Goal: Task Accomplishment & Management: Manage account settings

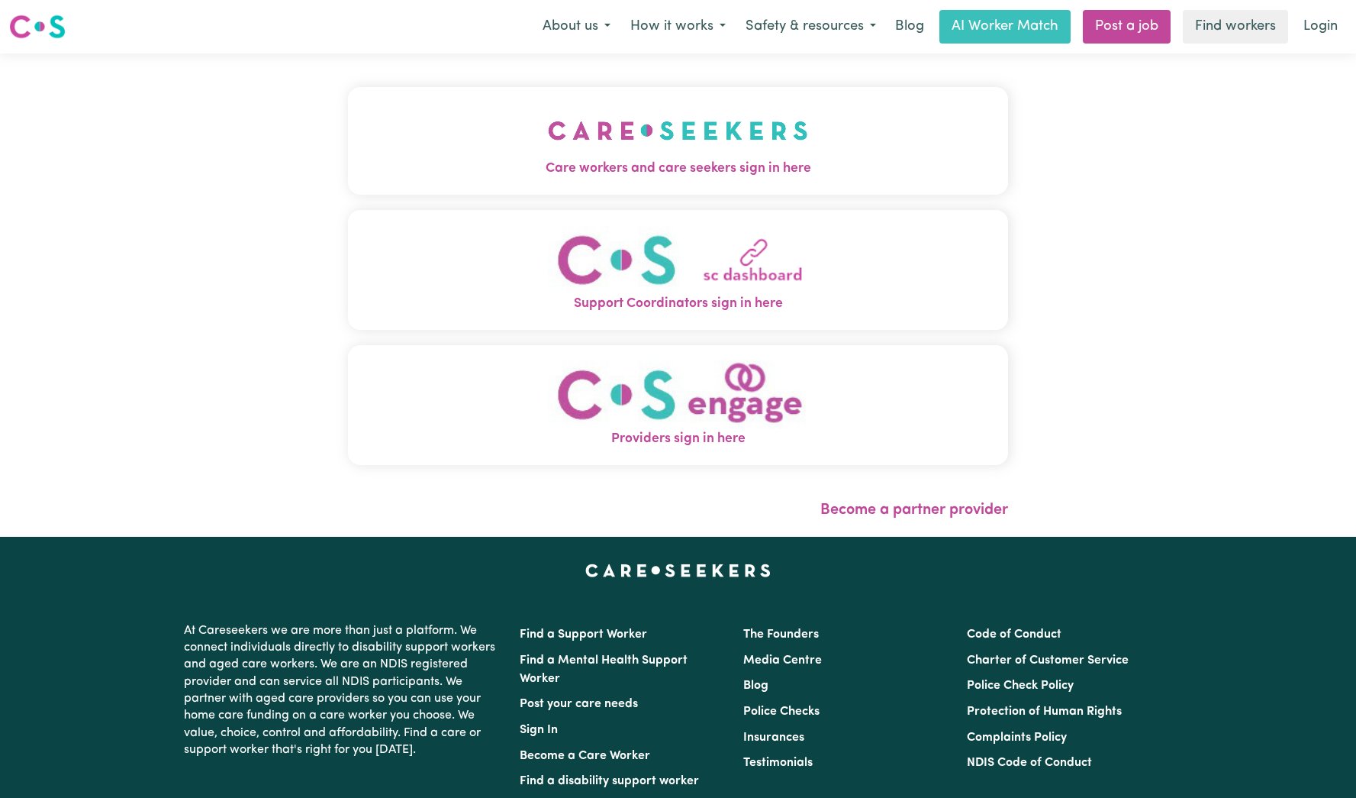
click at [734, 124] on button "Care workers and care seekers sign in here" at bounding box center [678, 140] width 660 height 107
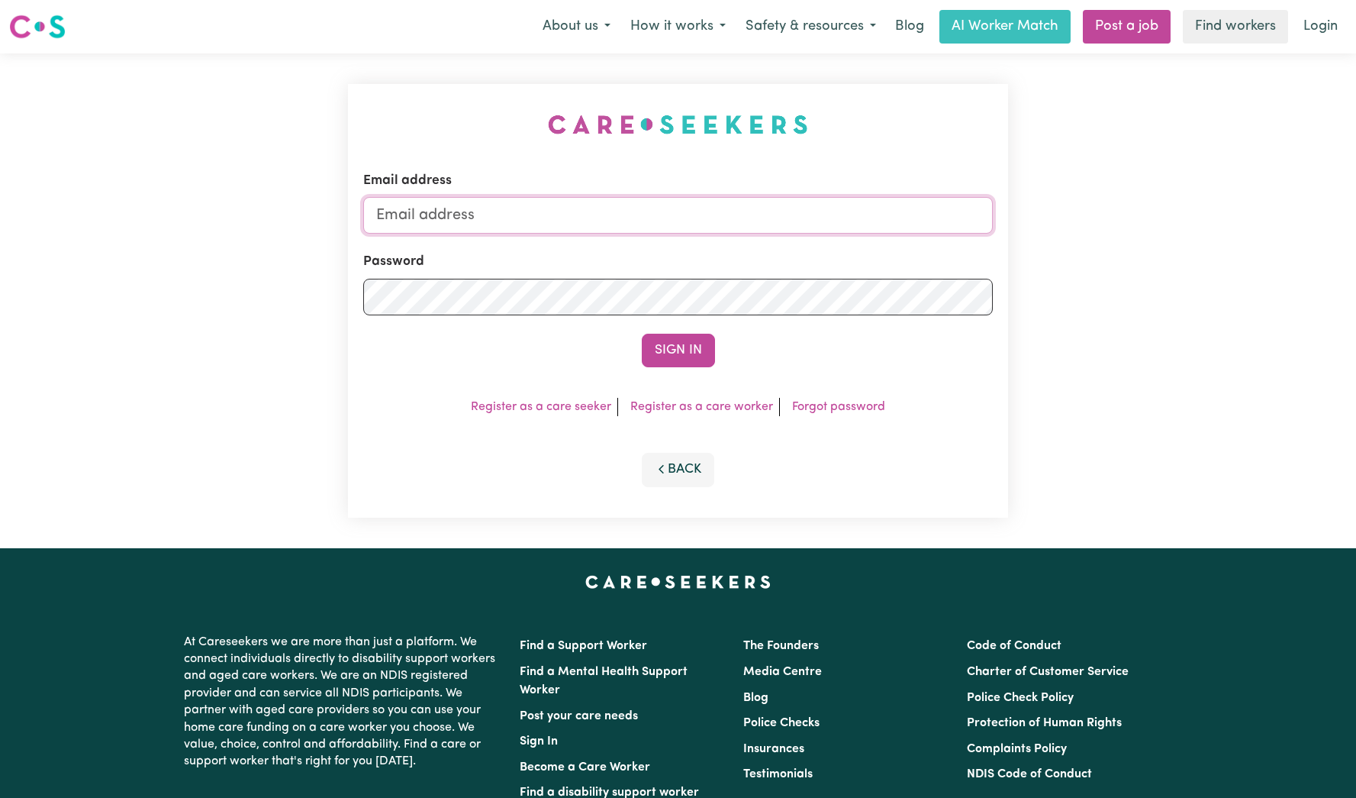
click at [761, 208] on input "Email address" at bounding box center [678, 215] width 630 height 37
type input "[EMAIL_ADDRESS][DOMAIN_NAME]"
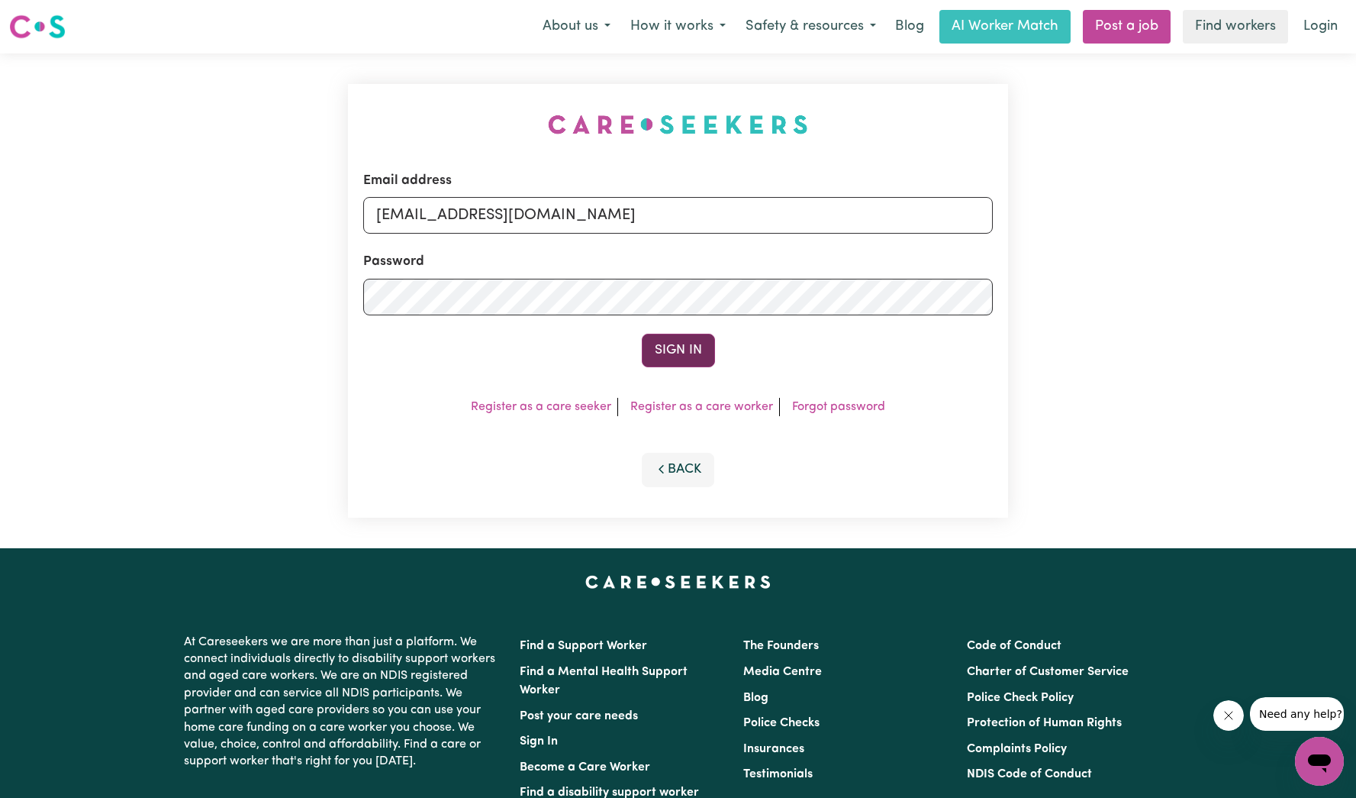
click at [669, 337] on button "Sign In" at bounding box center [678, 351] width 73 height 34
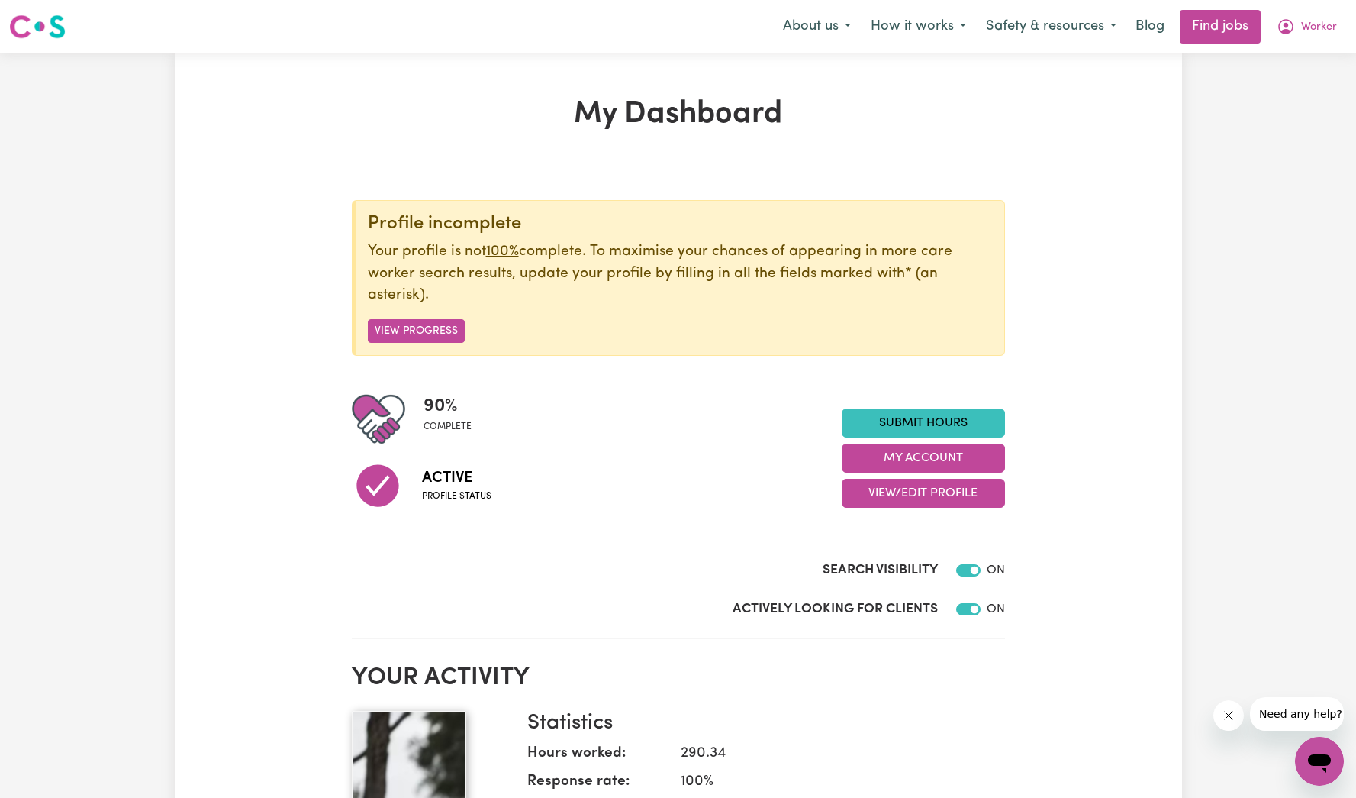
click at [1237, 721] on button "Close message from company" at bounding box center [1228, 715] width 31 height 31
click at [970, 457] on button "My Account" at bounding box center [923, 457] width 163 height 29
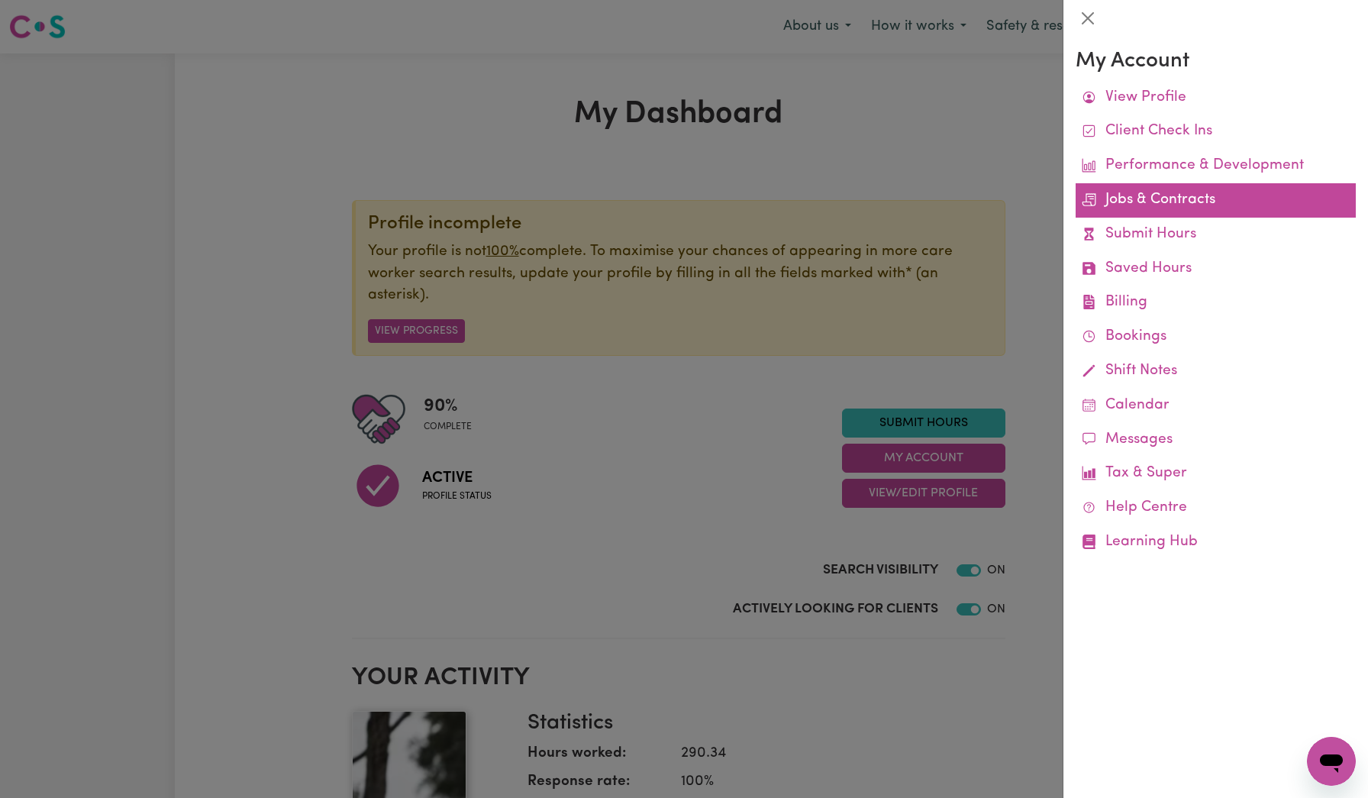
click at [1153, 205] on link "Jobs & Contracts" at bounding box center [1215, 200] width 280 height 34
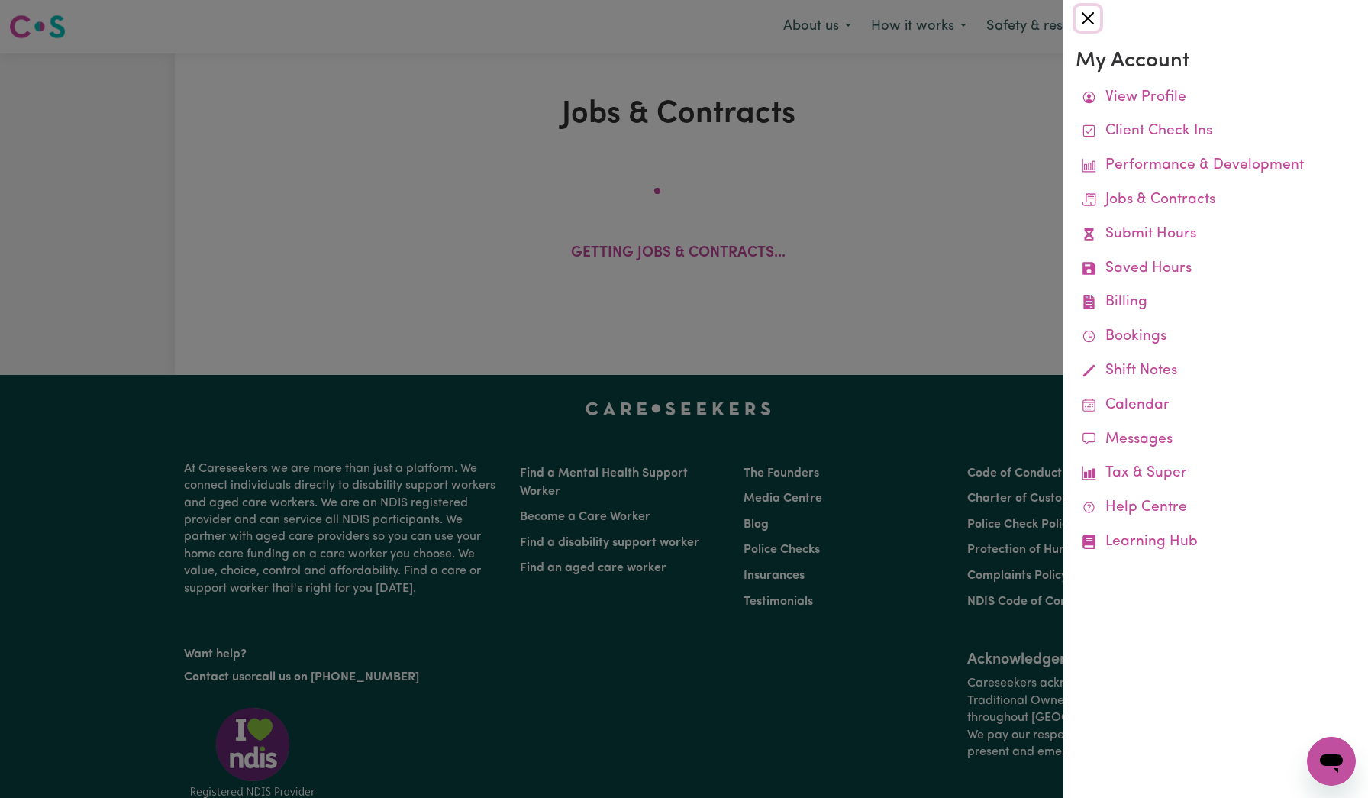
click at [1085, 16] on button "Close" at bounding box center [1087, 18] width 24 height 24
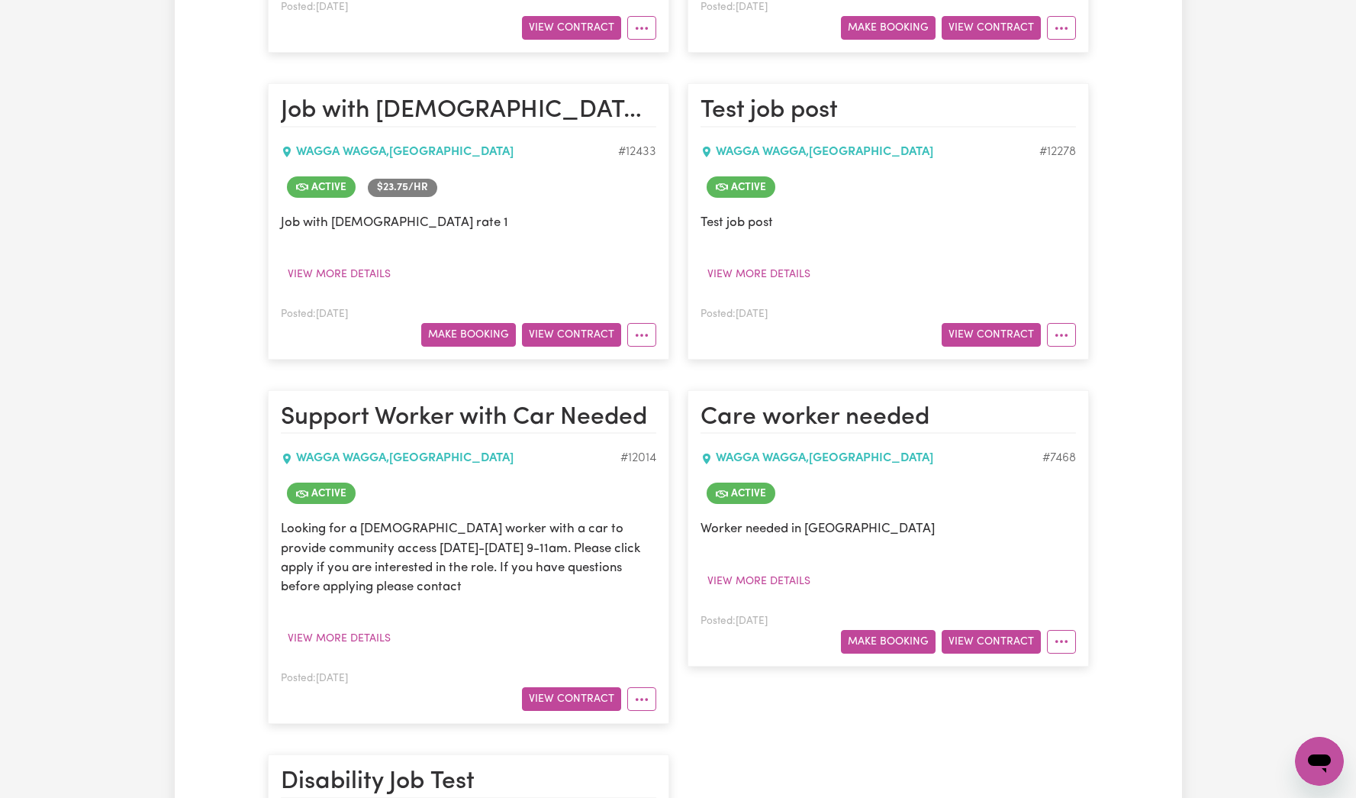
scroll to position [572, 0]
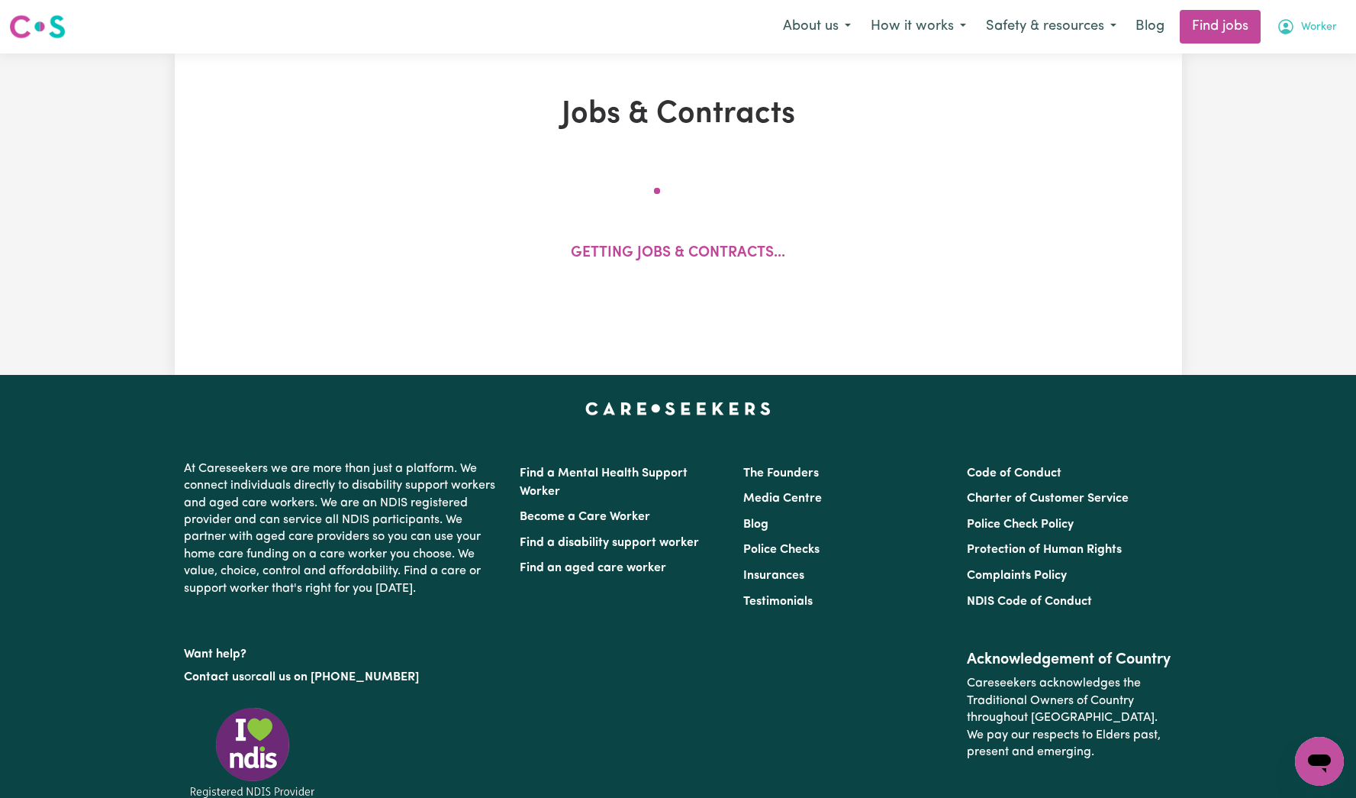
click at [1314, 26] on span "Worker" at bounding box center [1319, 27] width 36 height 17
click at [1284, 55] on link "My Account" at bounding box center [1286, 59] width 121 height 29
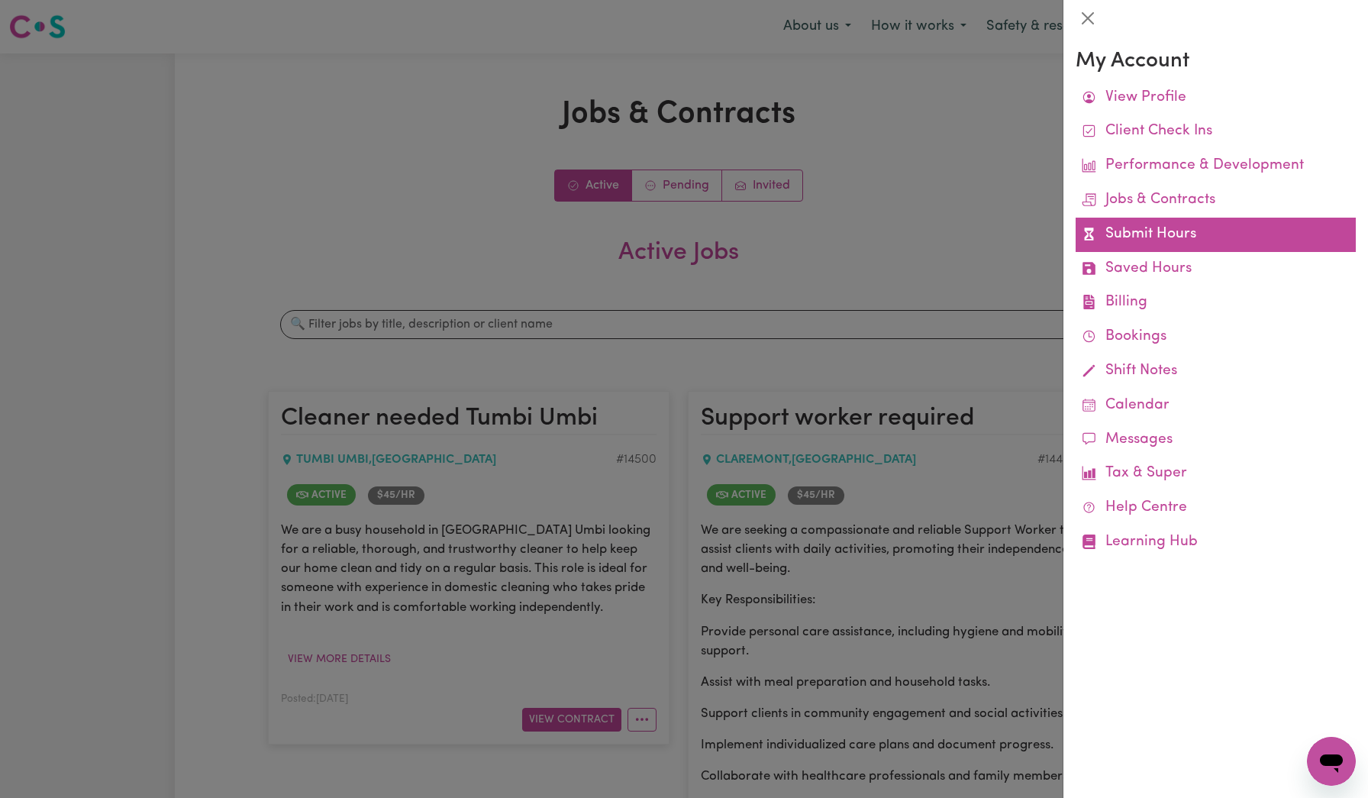
click at [1134, 230] on link "Submit Hours" at bounding box center [1215, 235] width 280 height 34
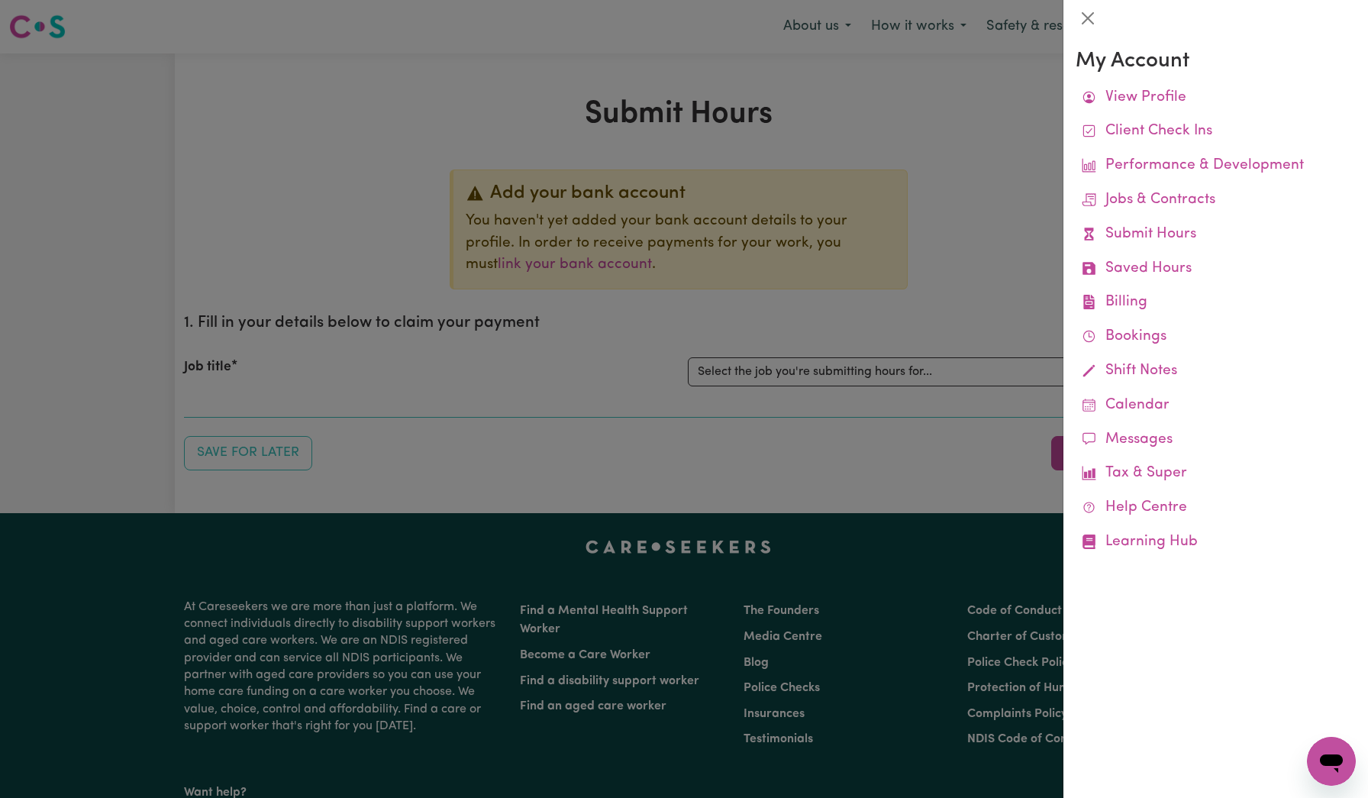
click at [863, 339] on div at bounding box center [684, 399] width 1368 height 798
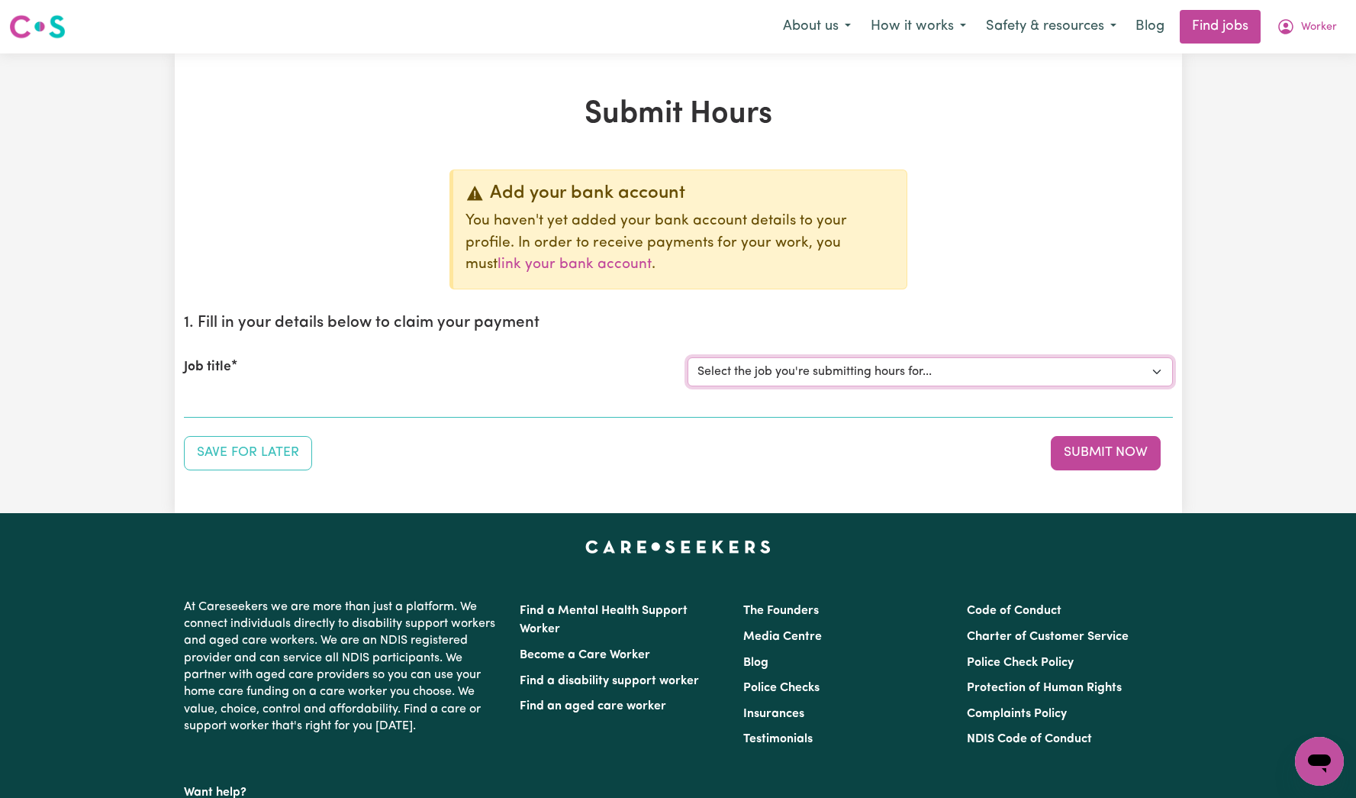
click at [834, 368] on select "Select the job you're submitting hours for... [Tumbi Umbi] Cleaner needed Tumbi…" at bounding box center [930, 371] width 485 height 29
select select "14117"
click at [688, 357] on select "Select the job you're submitting hours for... [Tumbi Umbi] Cleaner needed Tumbi…" at bounding box center [930, 371] width 485 height 29
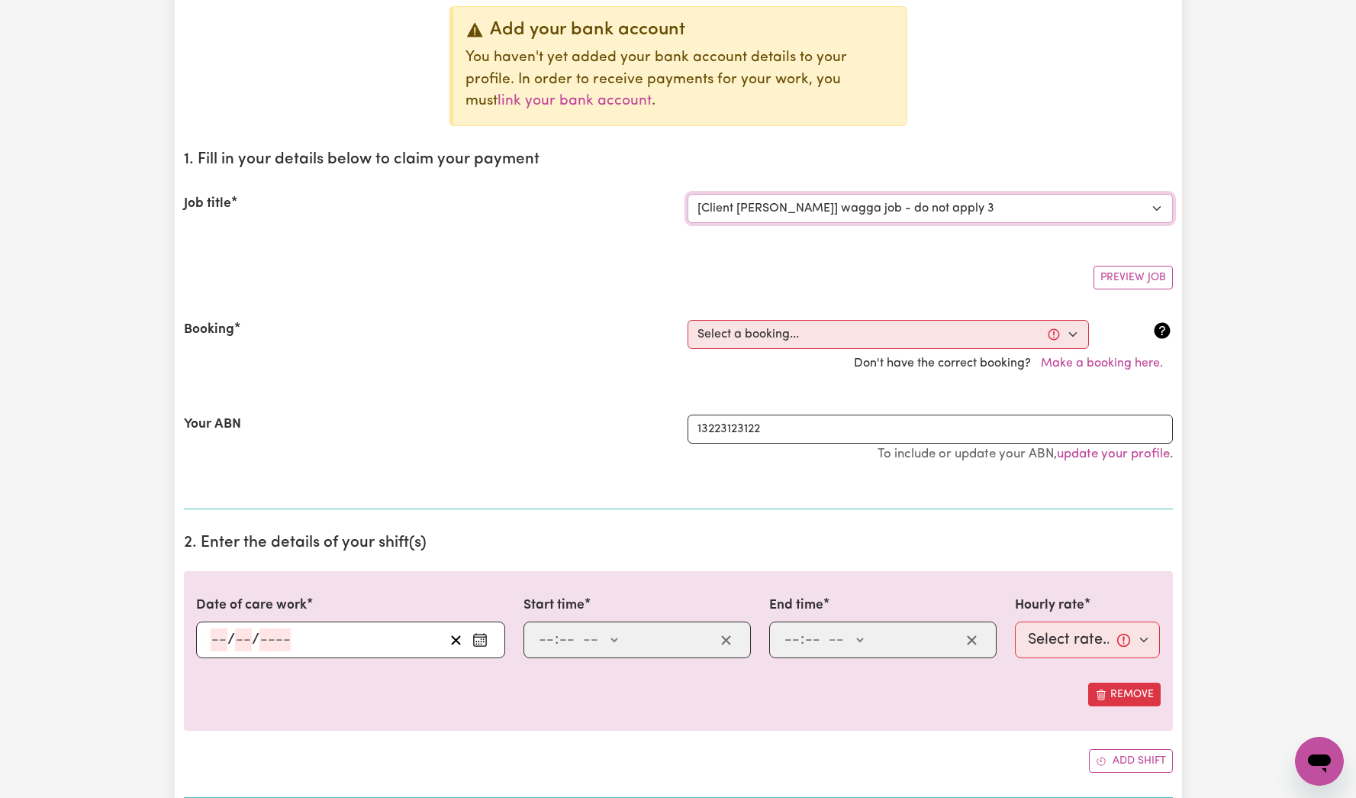
scroll to position [197, 0]
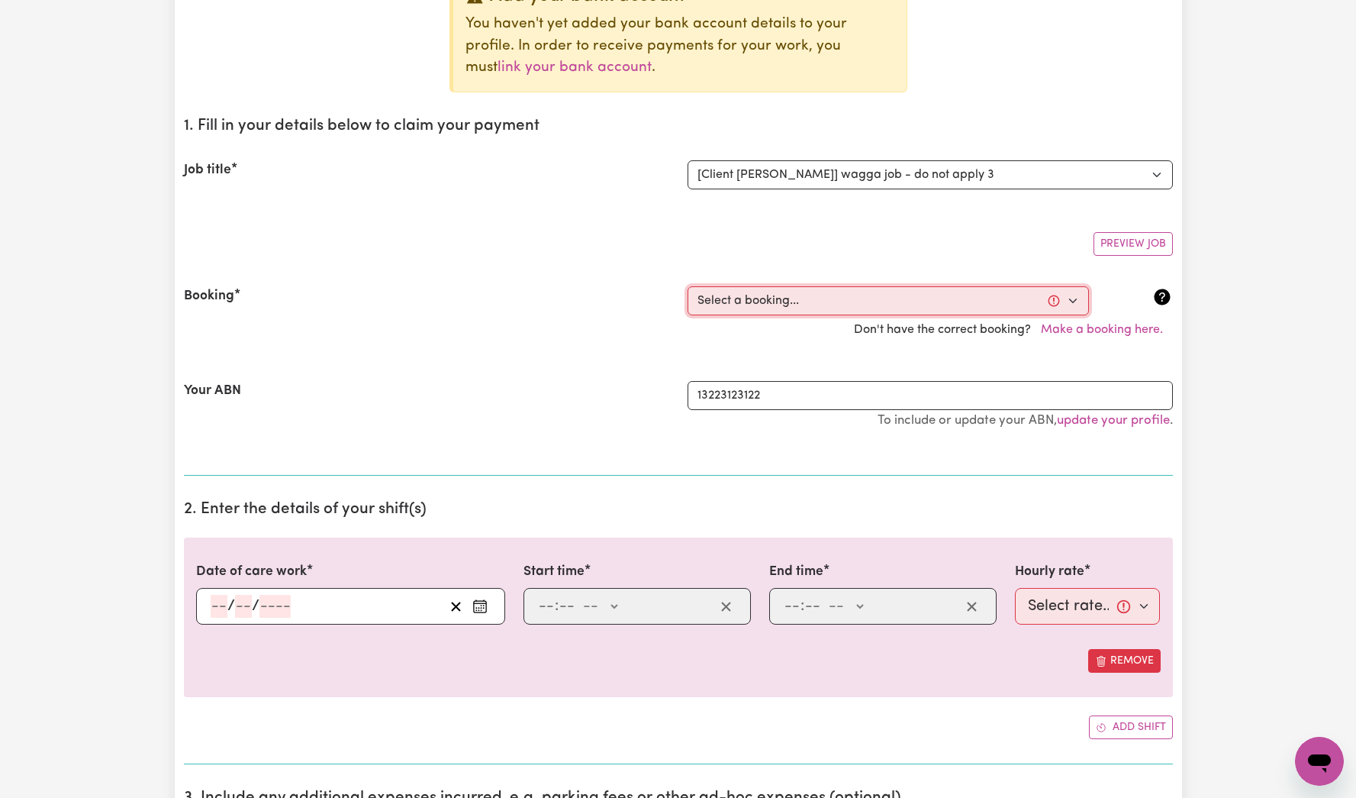
click at [903, 308] on select "Select a booking... Mon, October 6, 2025 - 12:12am to 12:30am (ONE-OFF) Mon, Oc…" at bounding box center [888, 300] width 401 height 29
click at [917, 300] on select "Select a booking... Mon, October 6, 2025 - 12:12am to 12:30am (ONE-OFF) Mon, Oc…" at bounding box center [888, 300] width 401 height 29
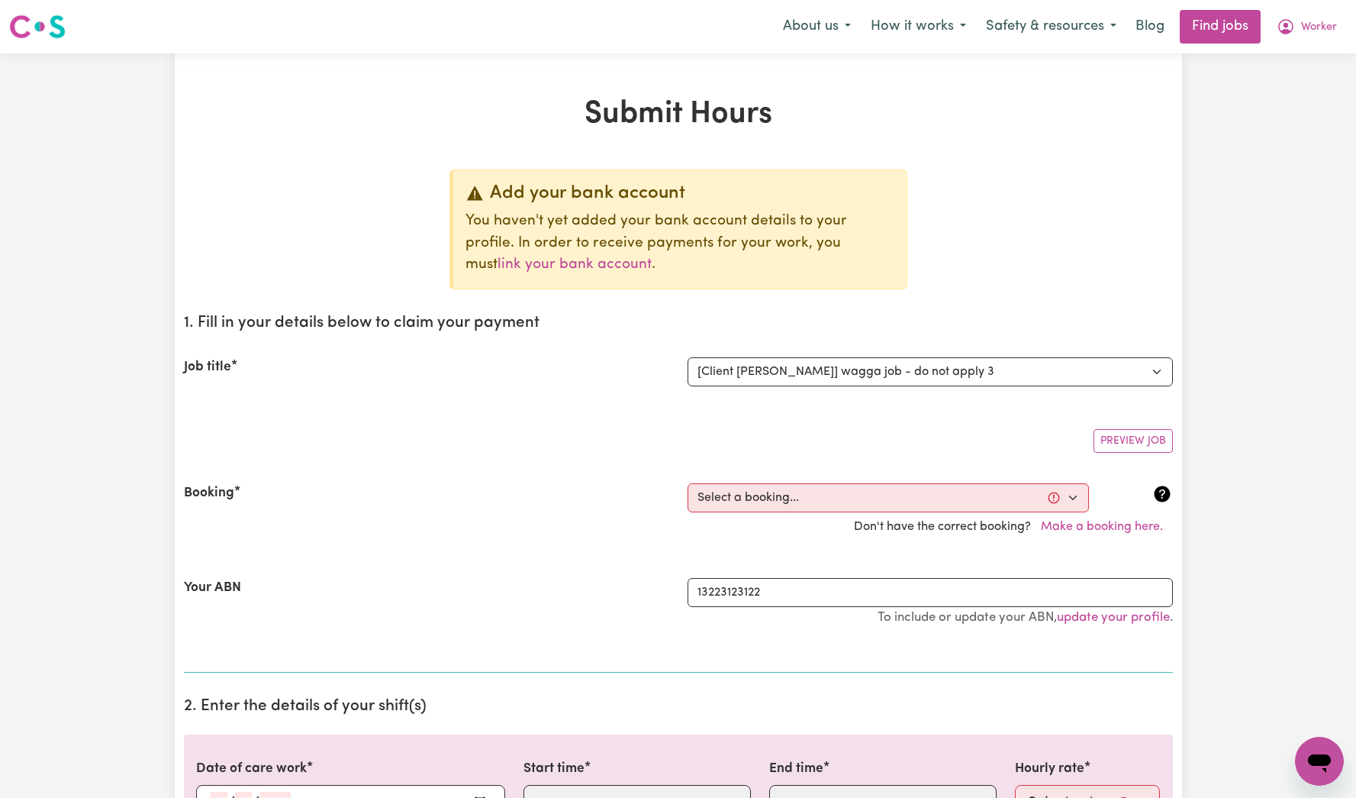
click at [1336, 33] on span "Worker" at bounding box center [1319, 27] width 36 height 17
click at [1316, 57] on link "My Account" at bounding box center [1286, 59] width 121 height 29
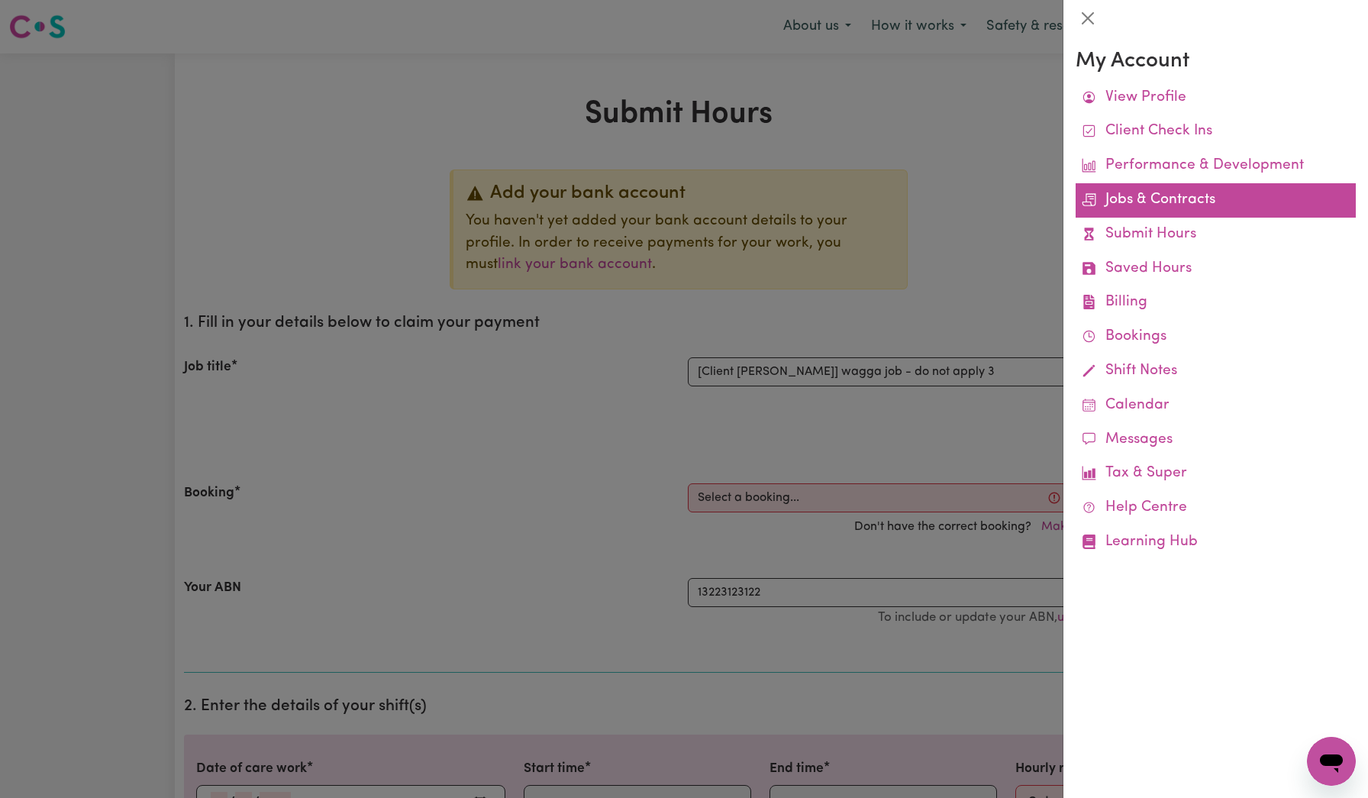
click at [1158, 186] on link "Jobs & Contracts" at bounding box center [1215, 200] width 280 height 34
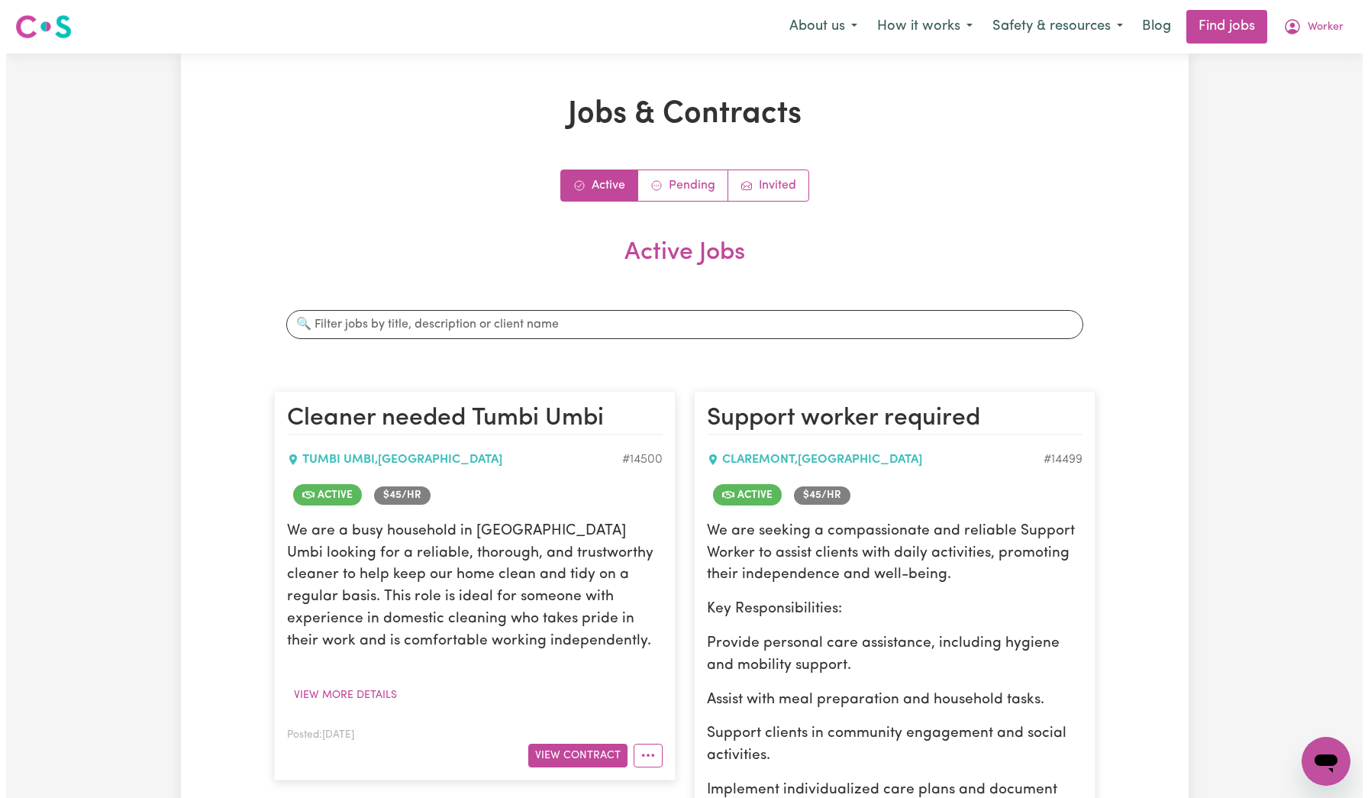
scroll to position [666, 0]
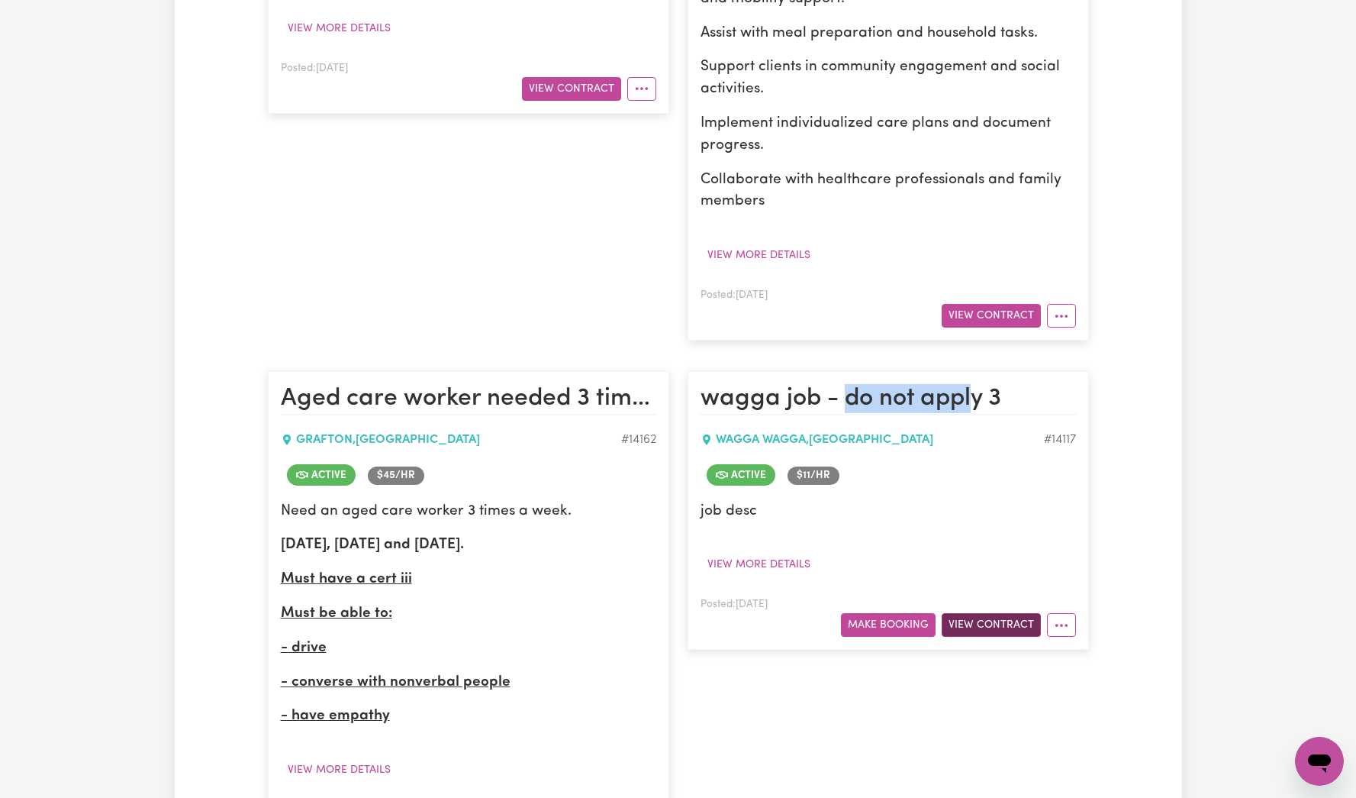
click at [1002, 614] on button "View Contract" at bounding box center [991, 625] width 99 height 24
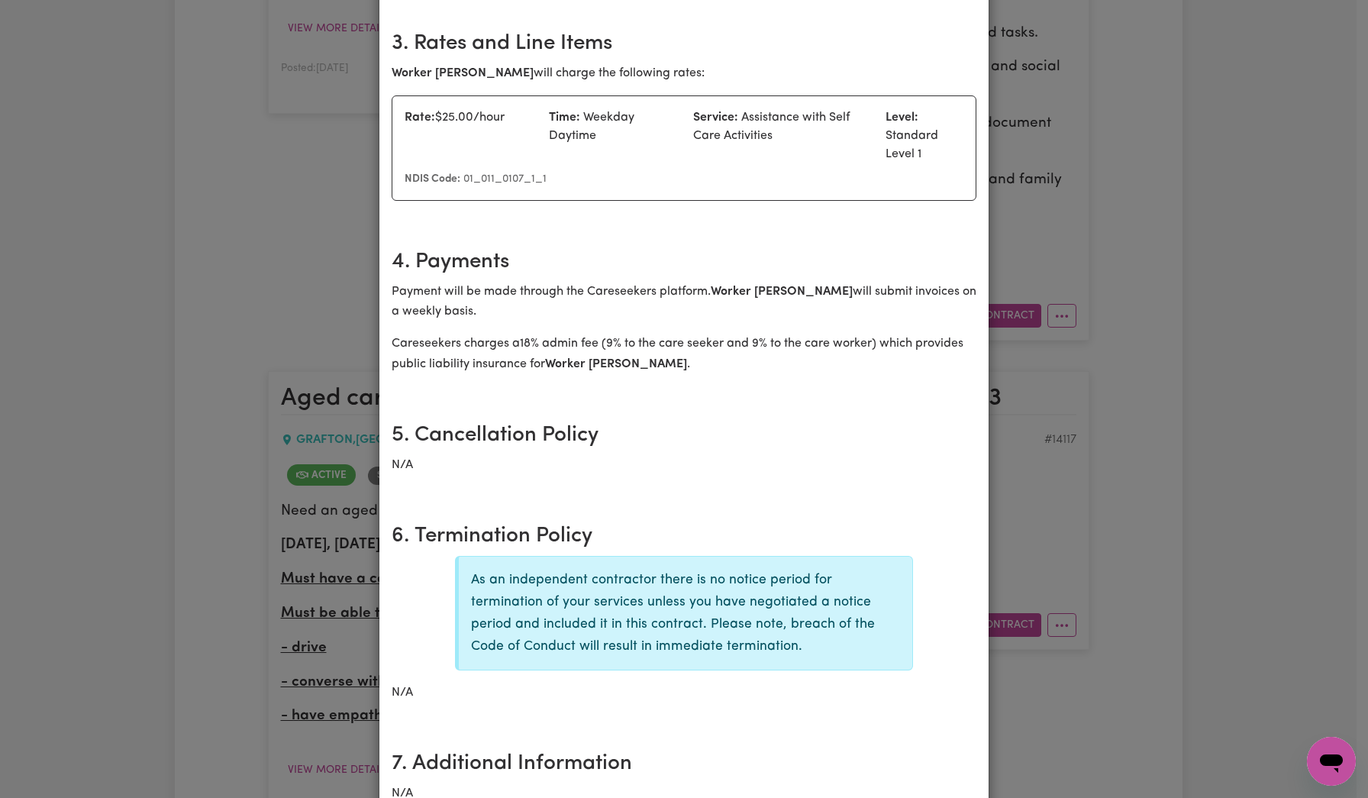
scroll to position [0, 0]
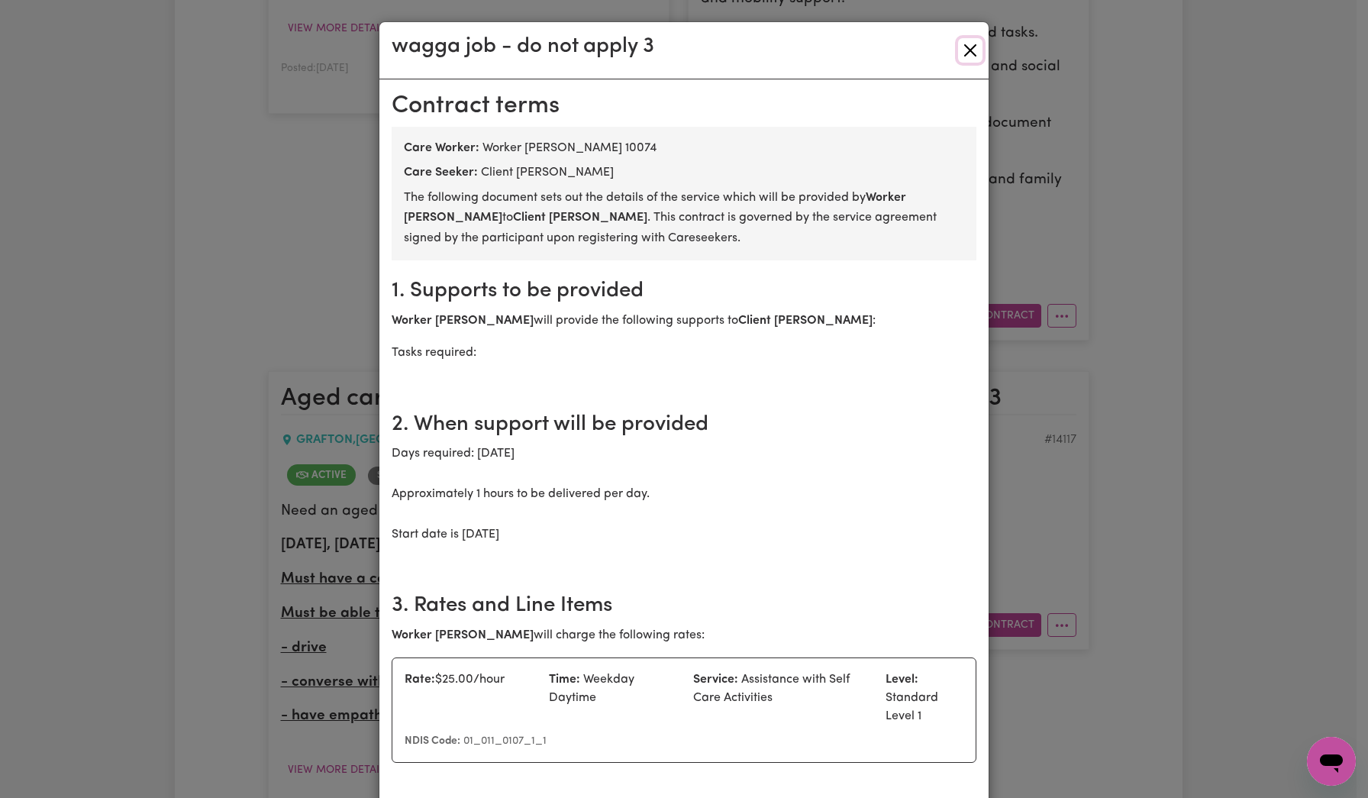
click at [964, 44] on button "Close" at bounding box center [970, 50] width 24 height 24
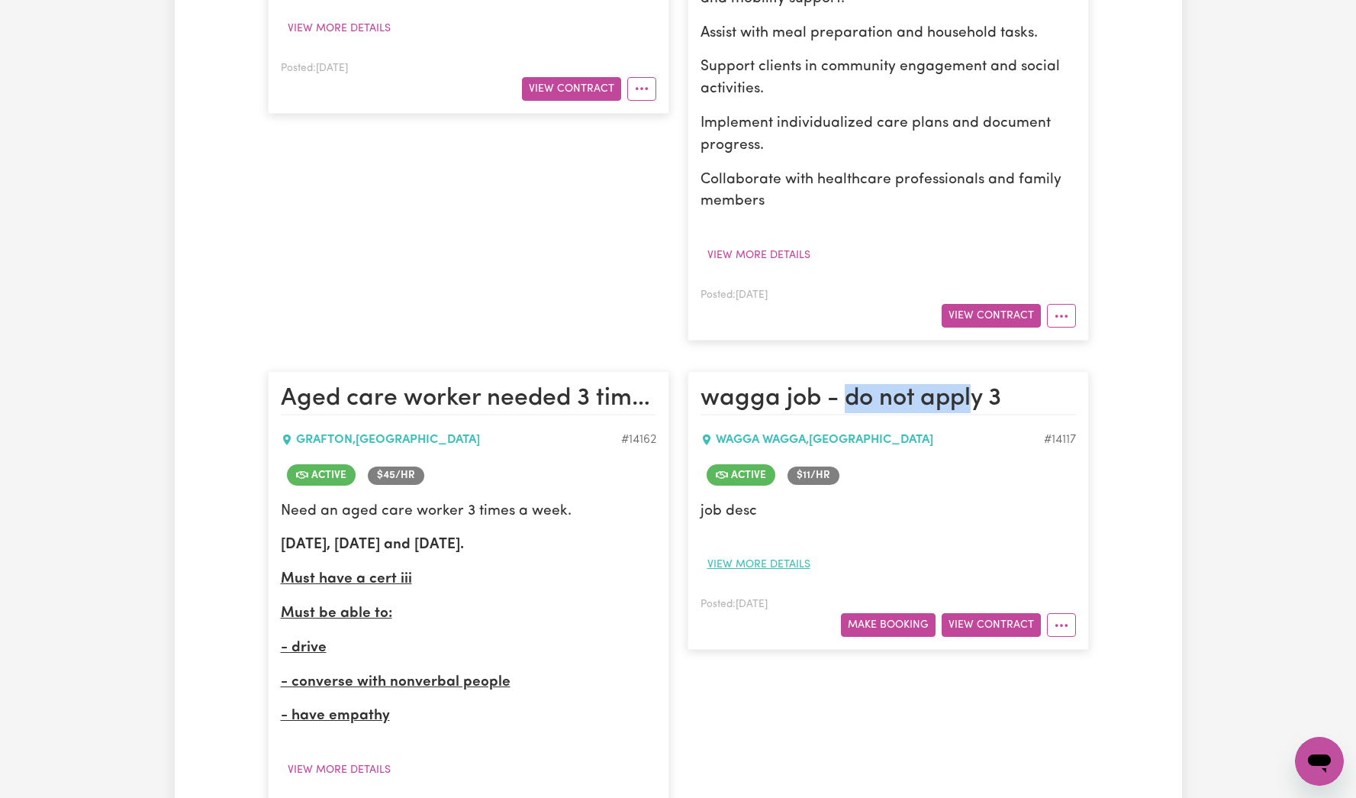
click at [770, 557] on button "View more details" at bounding box center [759, 565] width 117 height 24
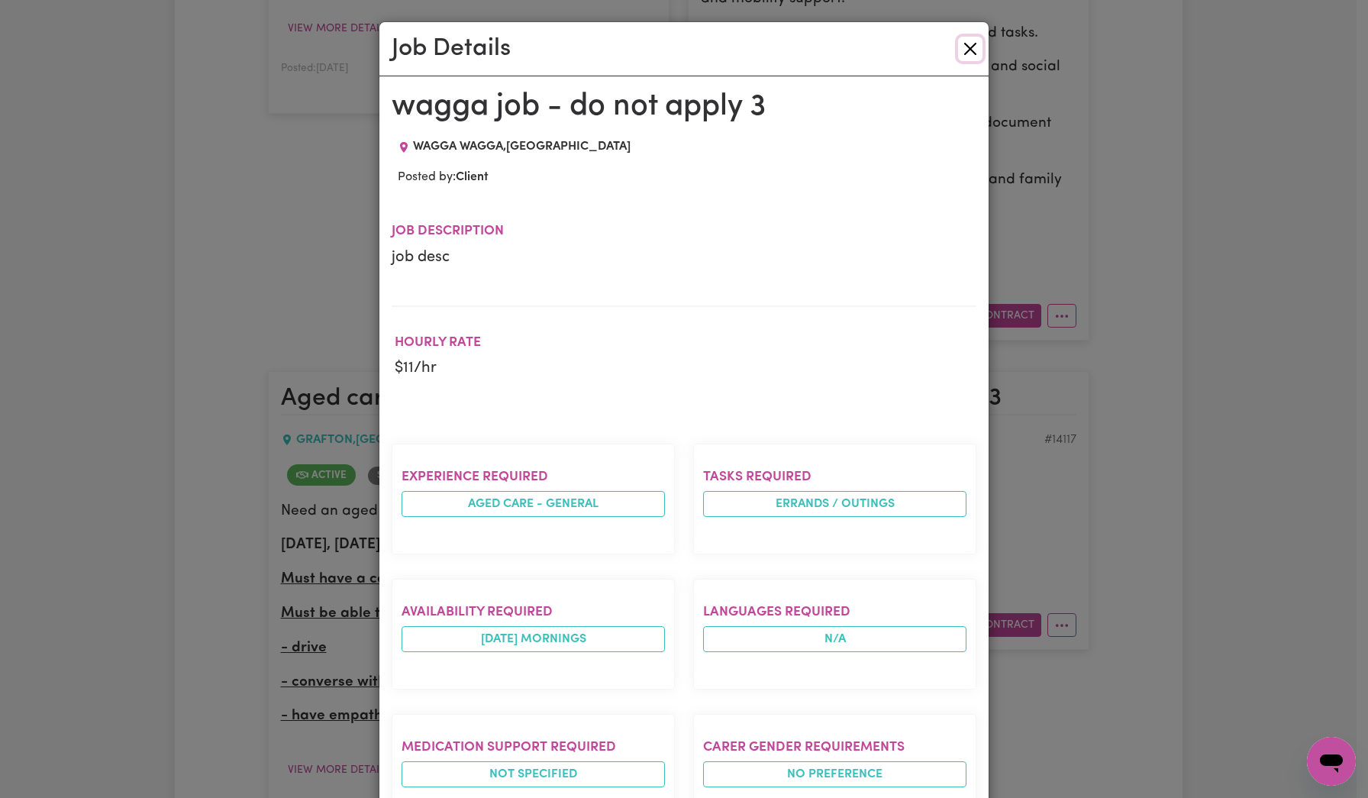
click at [970, 47] on button "Close" at bounding box center [970, 49] width 24 height 24
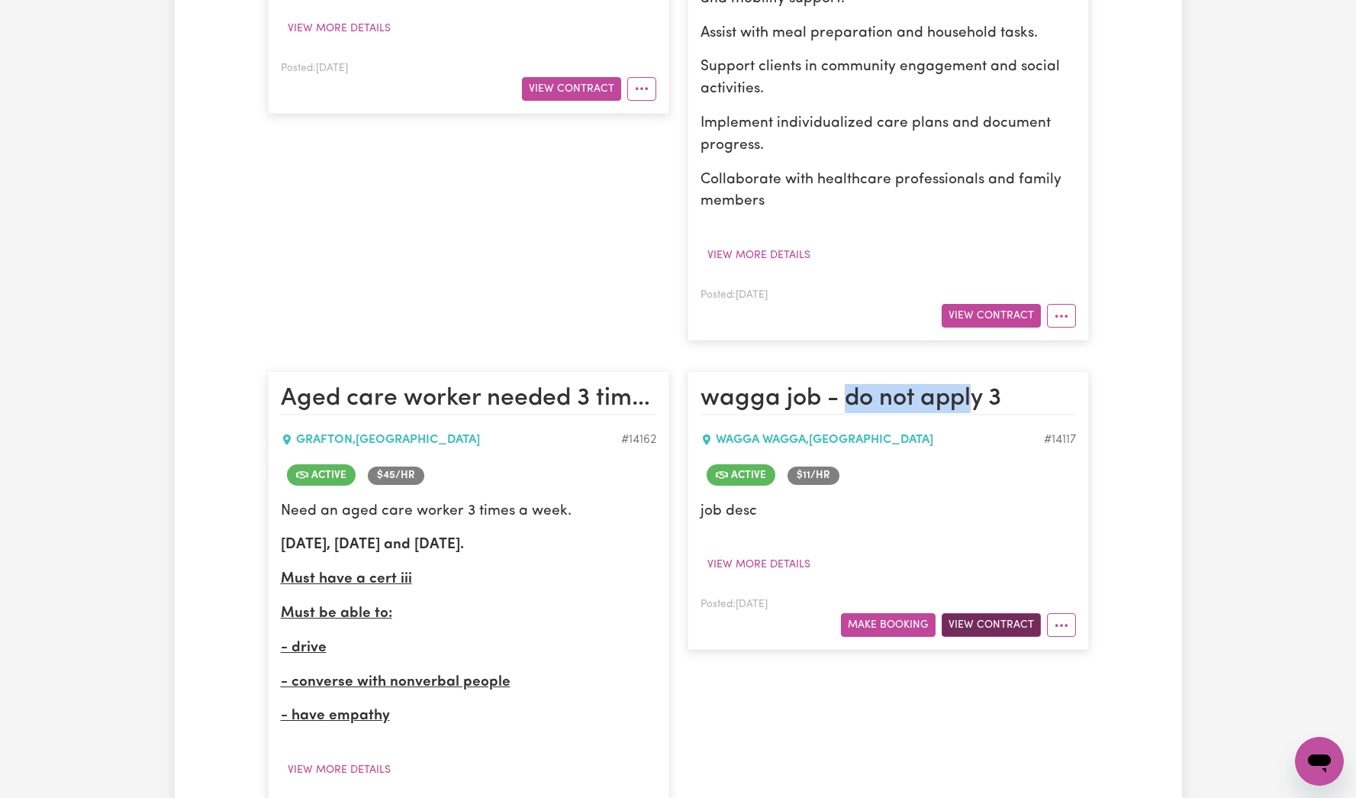
click at [997, 619] on button "View Contract" at bounding box center [991, 625] width 99 height 24
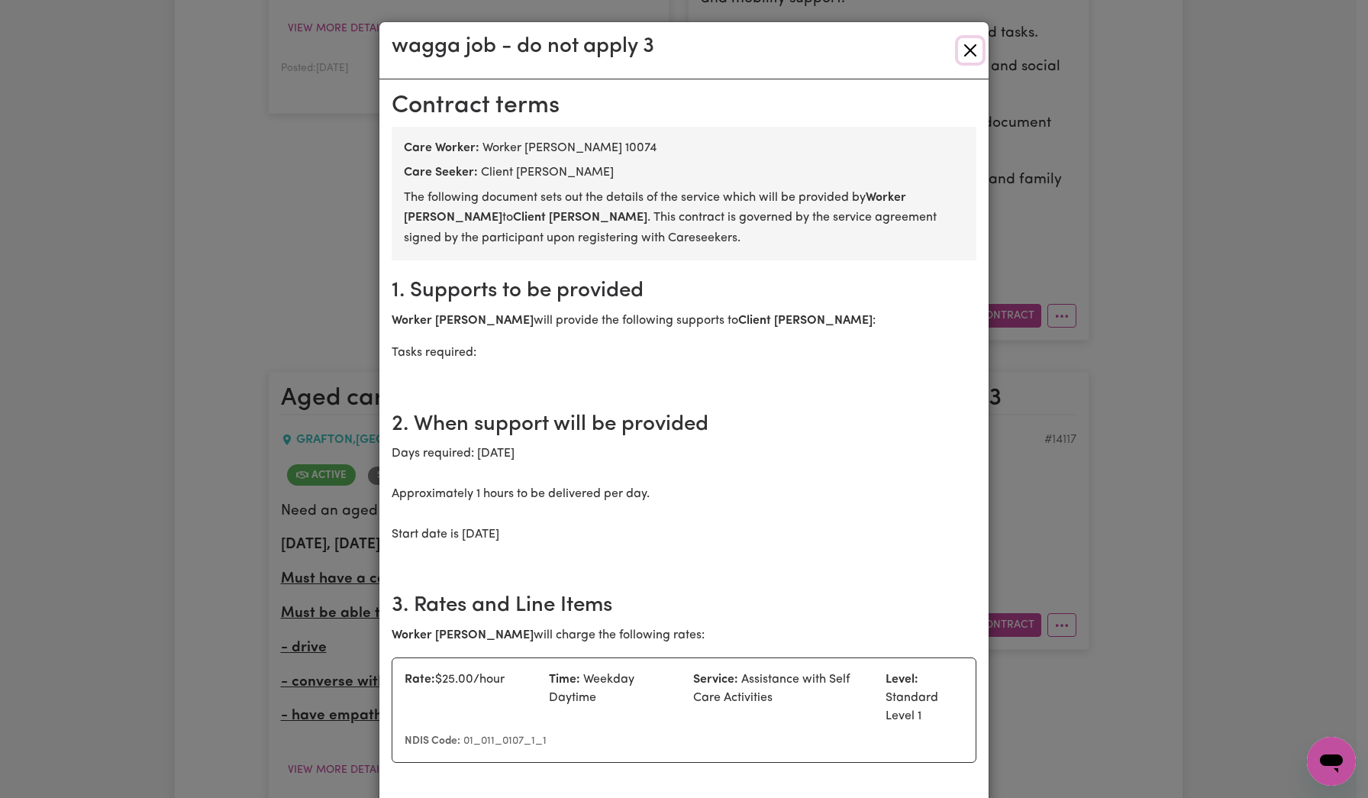
click at [966, 44] on button "Close" at bounding box center [970, 50] width 24 height 24
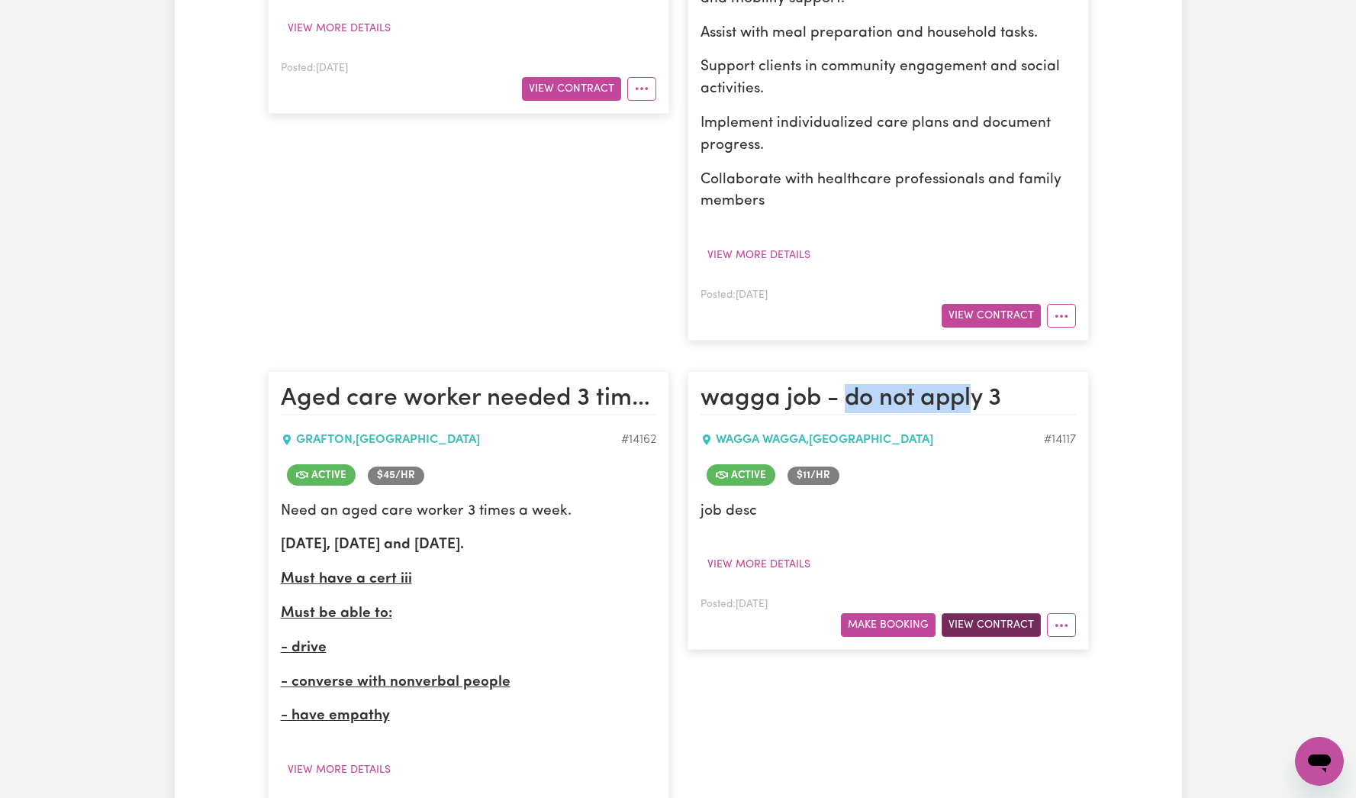
click at [1004, 622] on button "View Contract" at bounding box center [991, 625] width 99 height 24
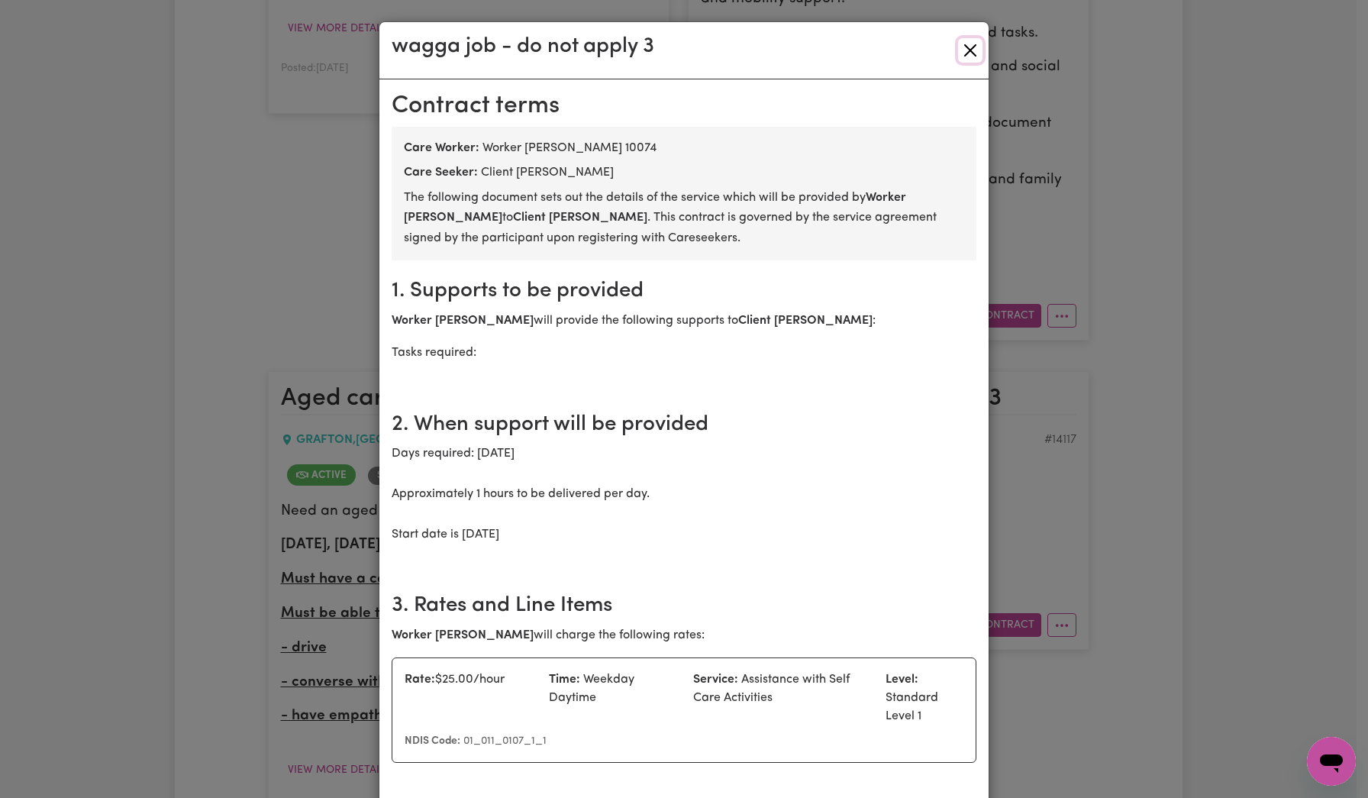
click at [958, 46] on button "Close" at bounding box center [970, 50] width 24 height 24
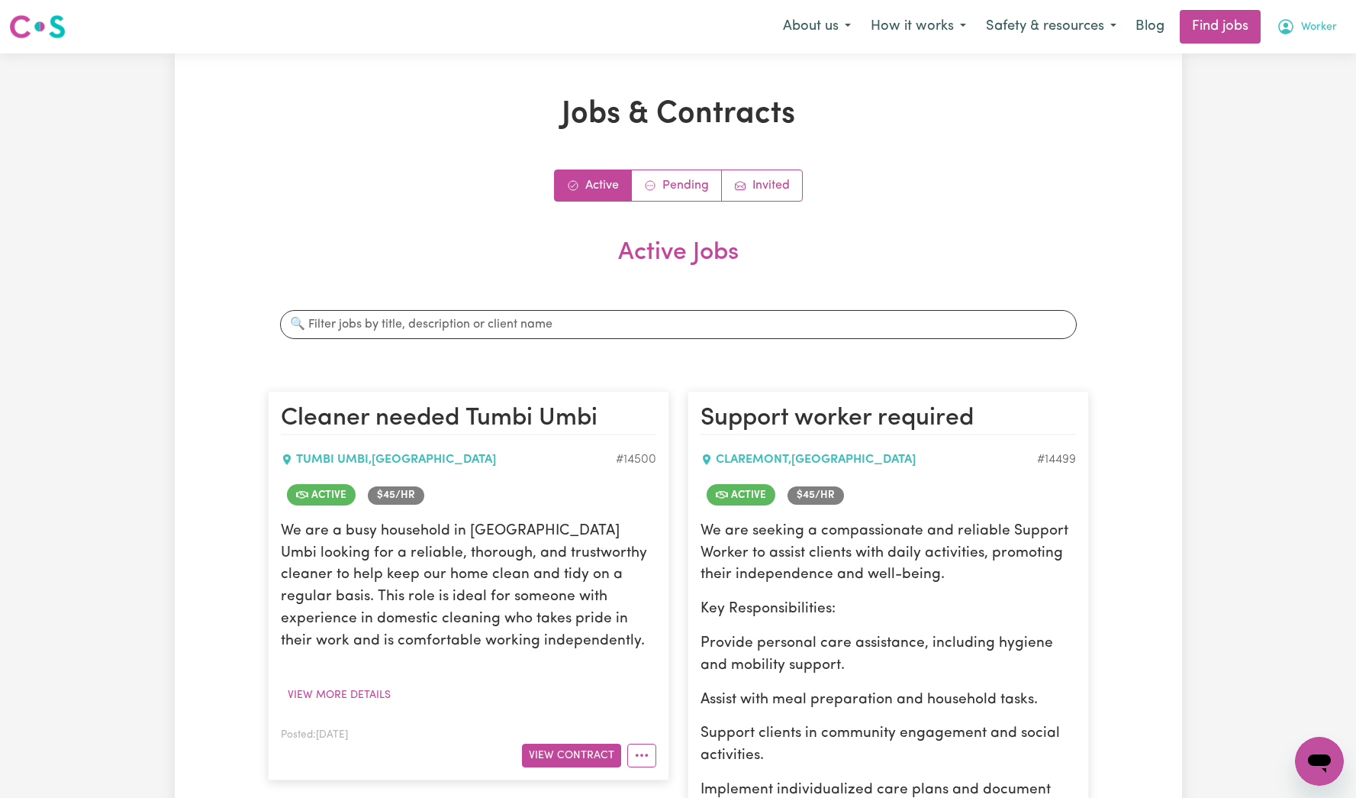
click at [1328, 37] on button "Worker" at bounding box center [1307, 27] width 80 height 32
click at [1311, 62] on link "My Account" at bounding box center [1286, 59] width 121 height 29
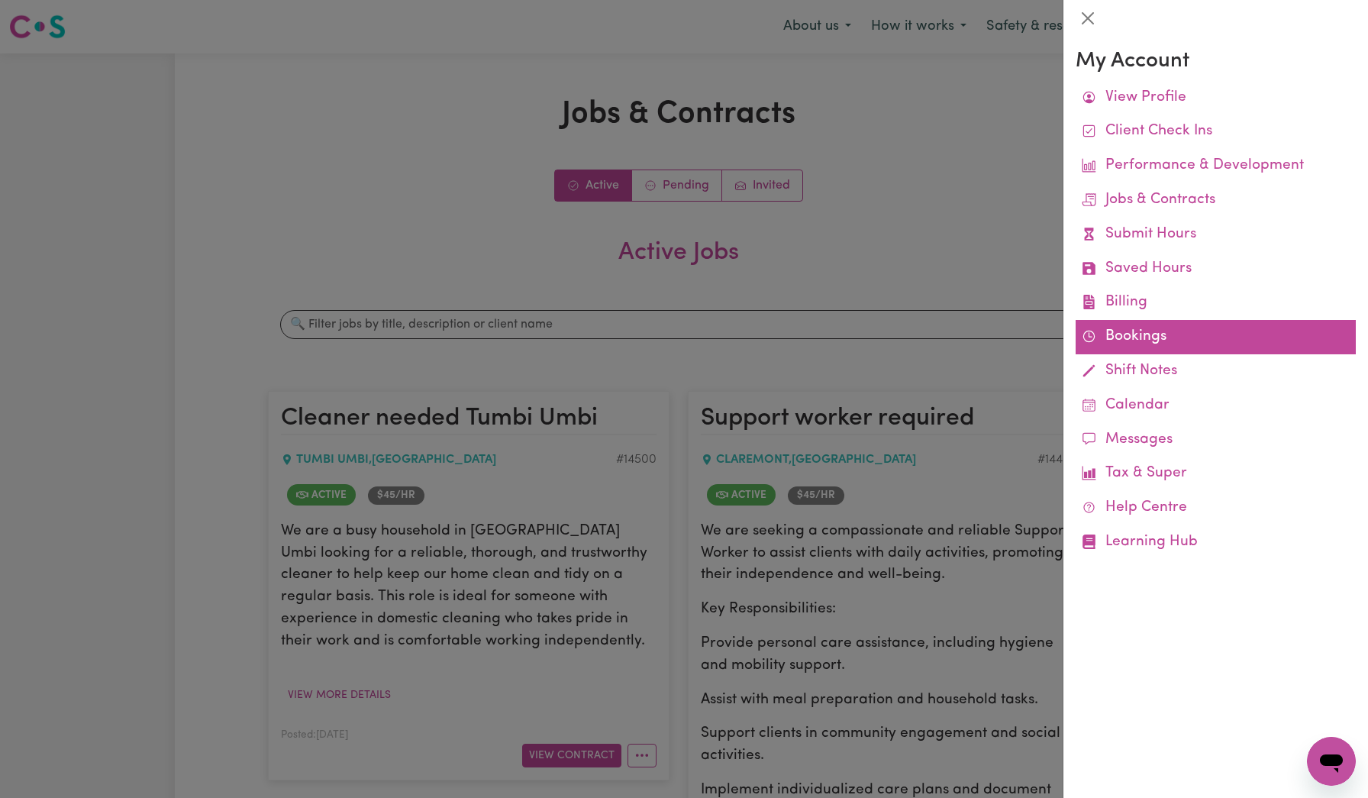
click at [1125, 327] on link "Bookings" at bounding box center [1215, 337] width 280 height 34
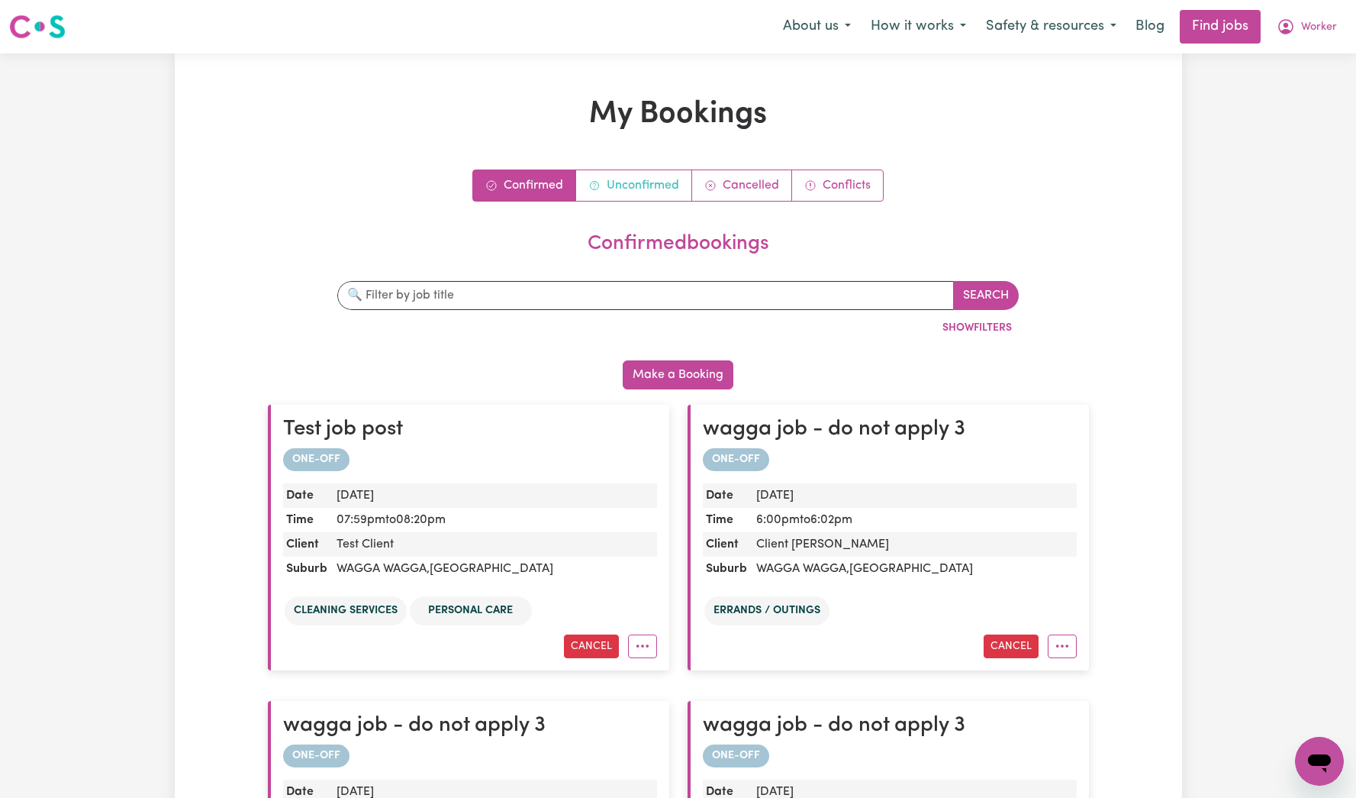
click at [636, 173] on link "Unconfirmed" at bounding box center [634, 185] width 116 height 31
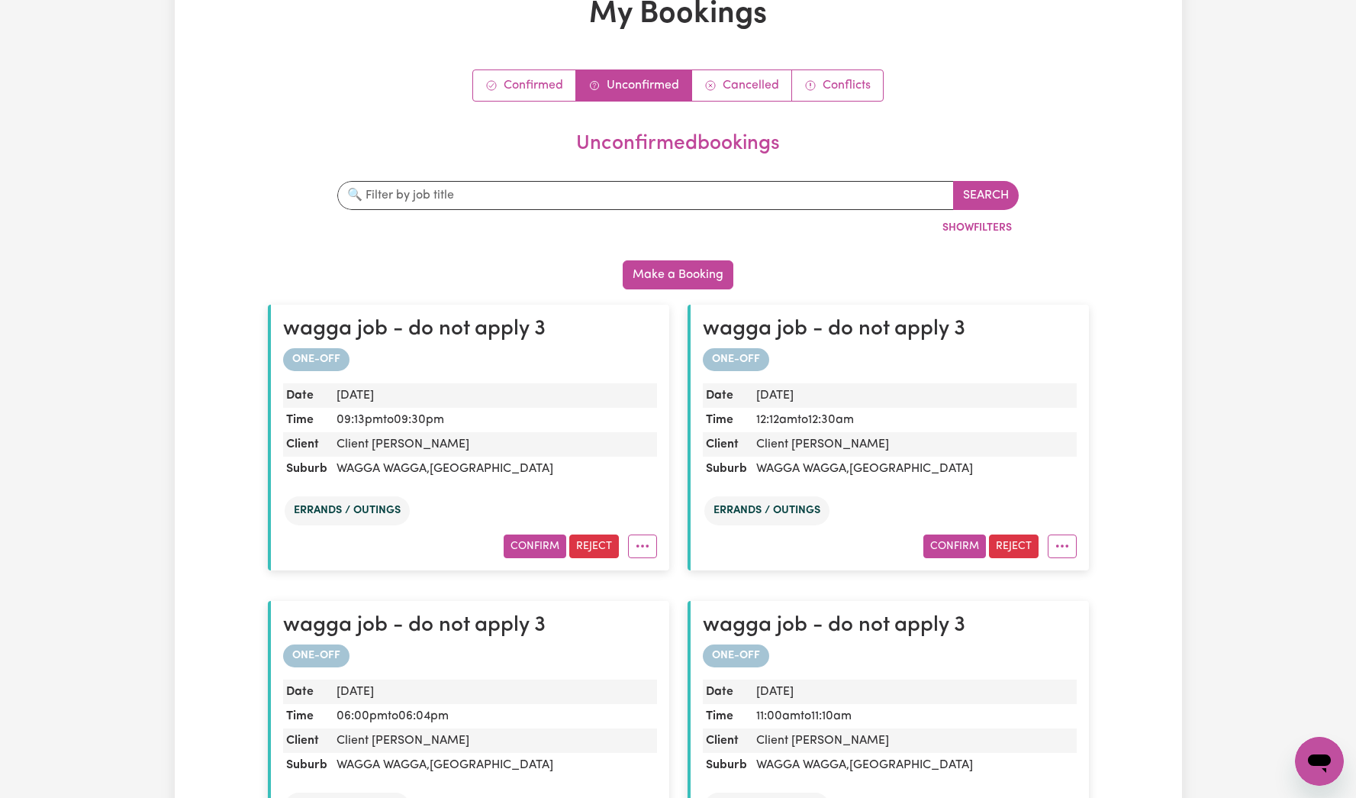
scroll to position [102, 0]
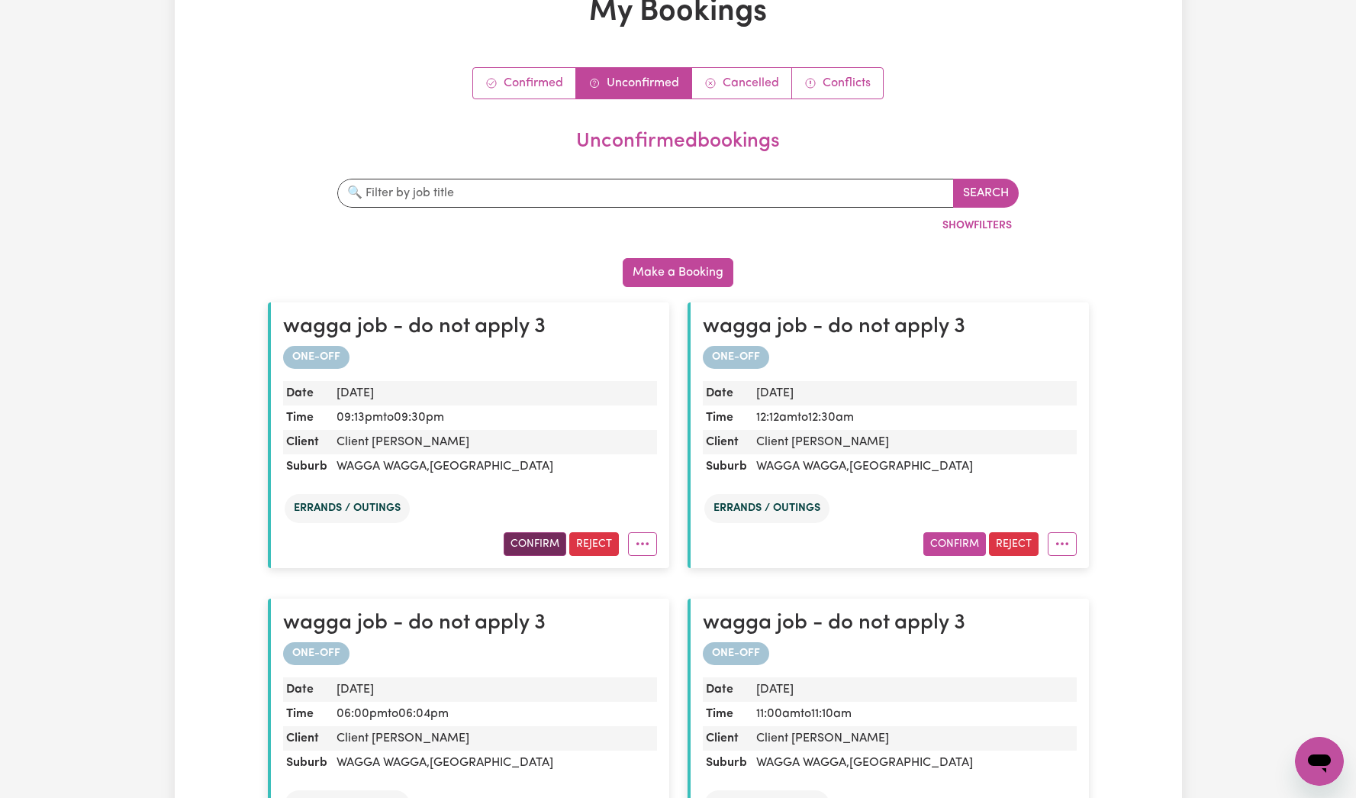
click at [547, 545] on button "Confirm" at bounding box center [535, 544] width 63 height 24
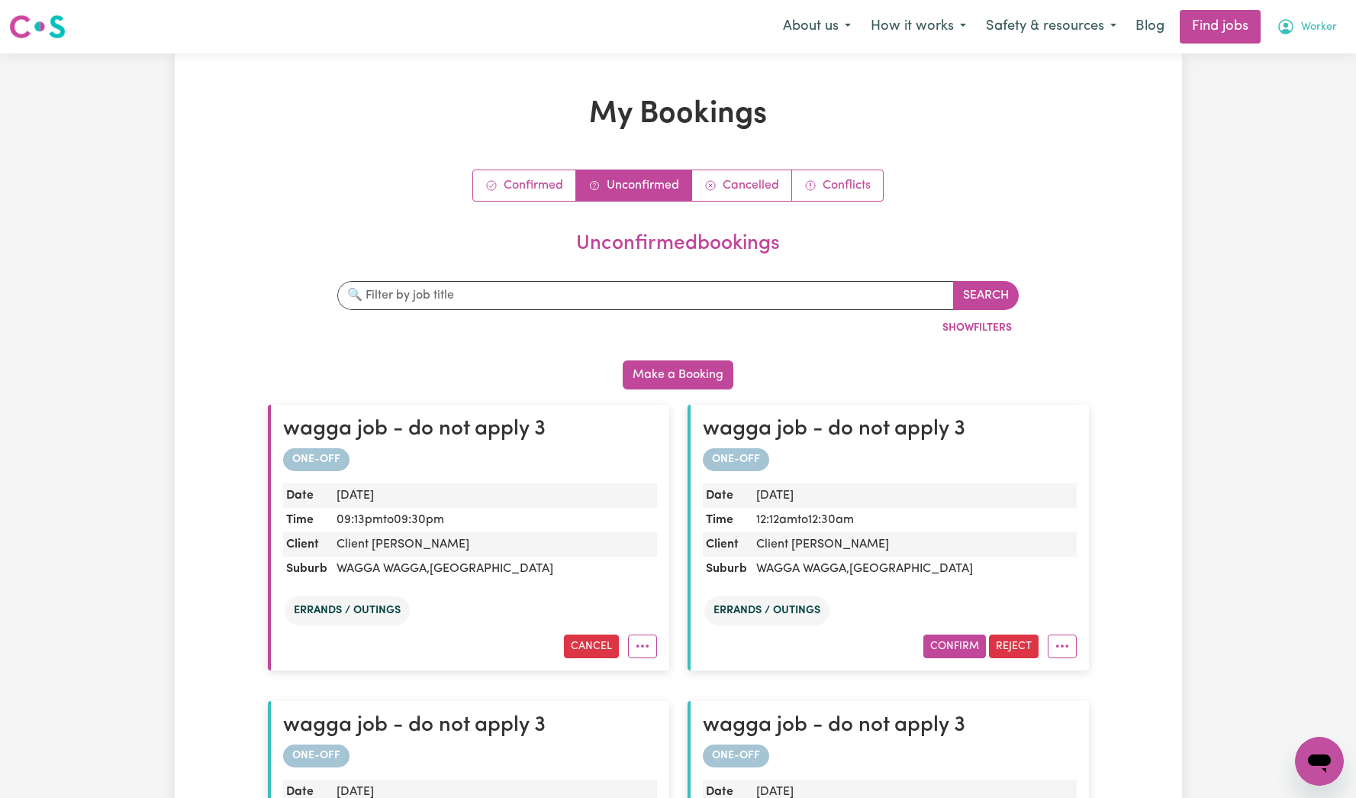
click at [1330, 34] on span "Worker" at bounding box center [1319, 27] width 36 height 17
click at [1313, 62] on link "My Account" at bounding box center [1286, 59] width 121 height 29
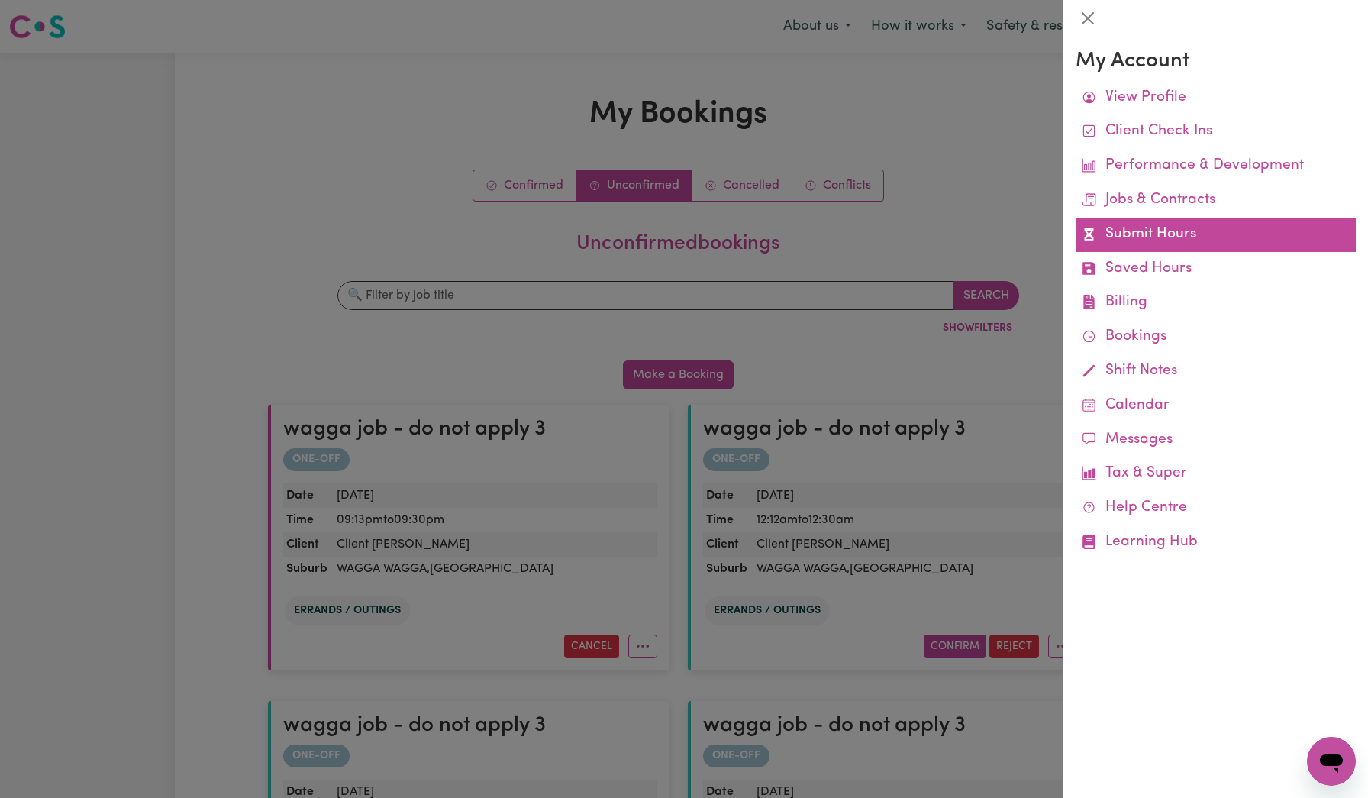
click at [1172, 237] on link "Submit Hours" at bounding box center [1215, 235] width 280 height 34
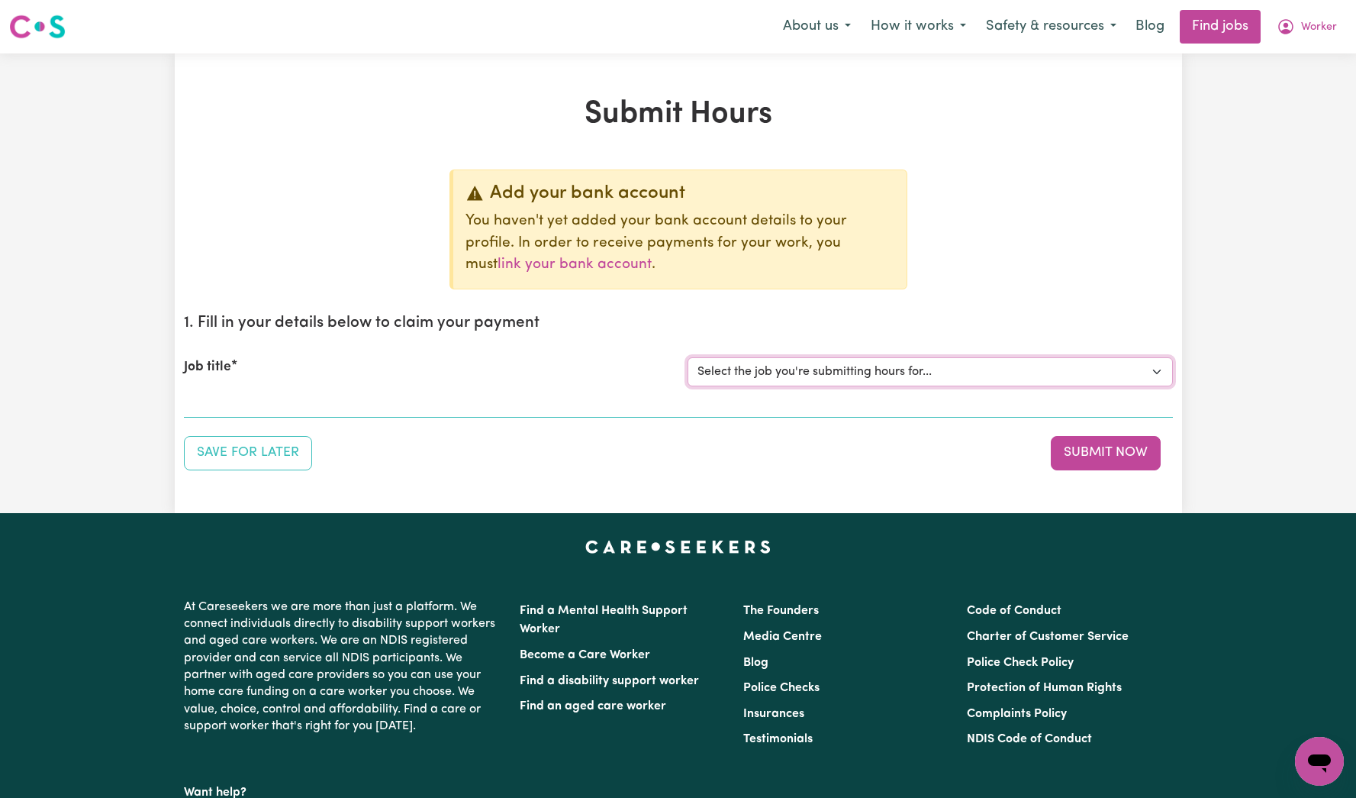
click at [819, 371] on select "Select the job you're submitting hours for... [Tumbi Umbi] Cleaner needed Tumbi…" at bounding box center [930, 371] width 485 height 29
select select "14117"
click at [688, 357] on select "Select the job you're submitting hours for... [Tumbi Umbi] Cleaner needed Tumbi…" at bounding box center [930, 371] width 485 height 29
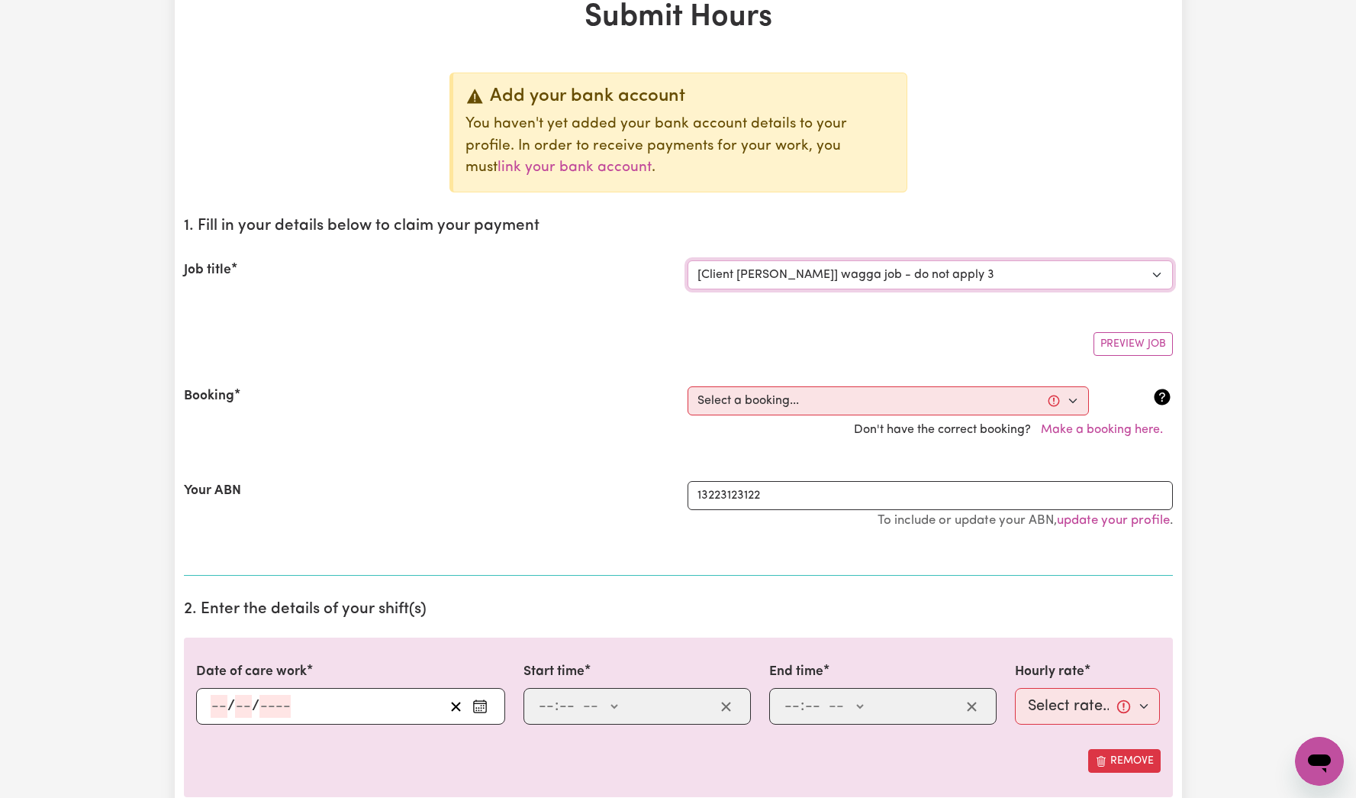
scroll to position [174, 0]
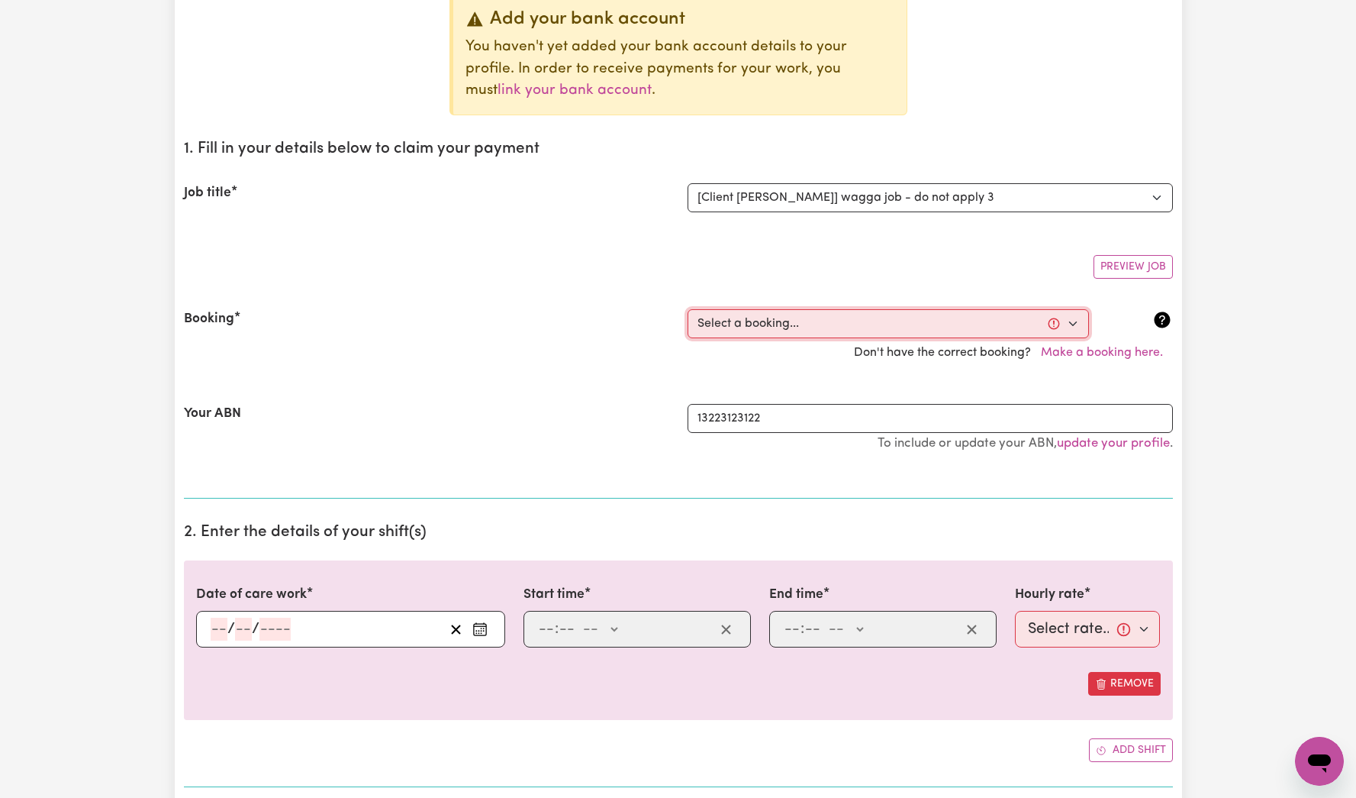
click at [862, 330] on select "Select a booking... Mon, October 6, 2025 - 12:12am to 12:30am (ONE-OFF) Mon, Oc…" at bounding box center [888, 323] width 401 height 29
select select "368118"
click at [688, 309] on select "Select a booking... Mon, October 6, 2025 - 12:12am to 12:30am (ONE-OFF) Mon, Oc…" at bounding box center [888, 323] width 401 height 29
type input "2025-10-06"
type input "6"
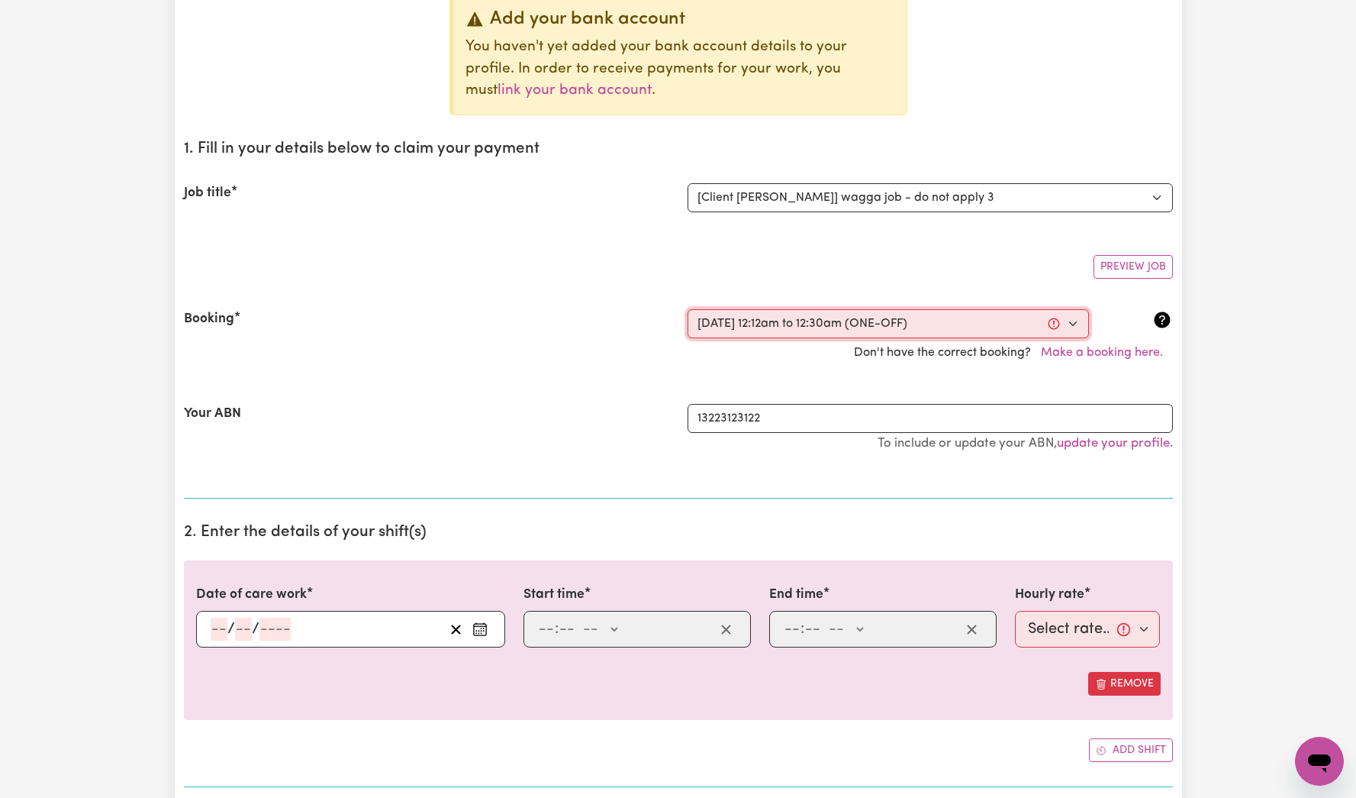
type input "10"
type input "2025"
type input "00:12"
type input "12"
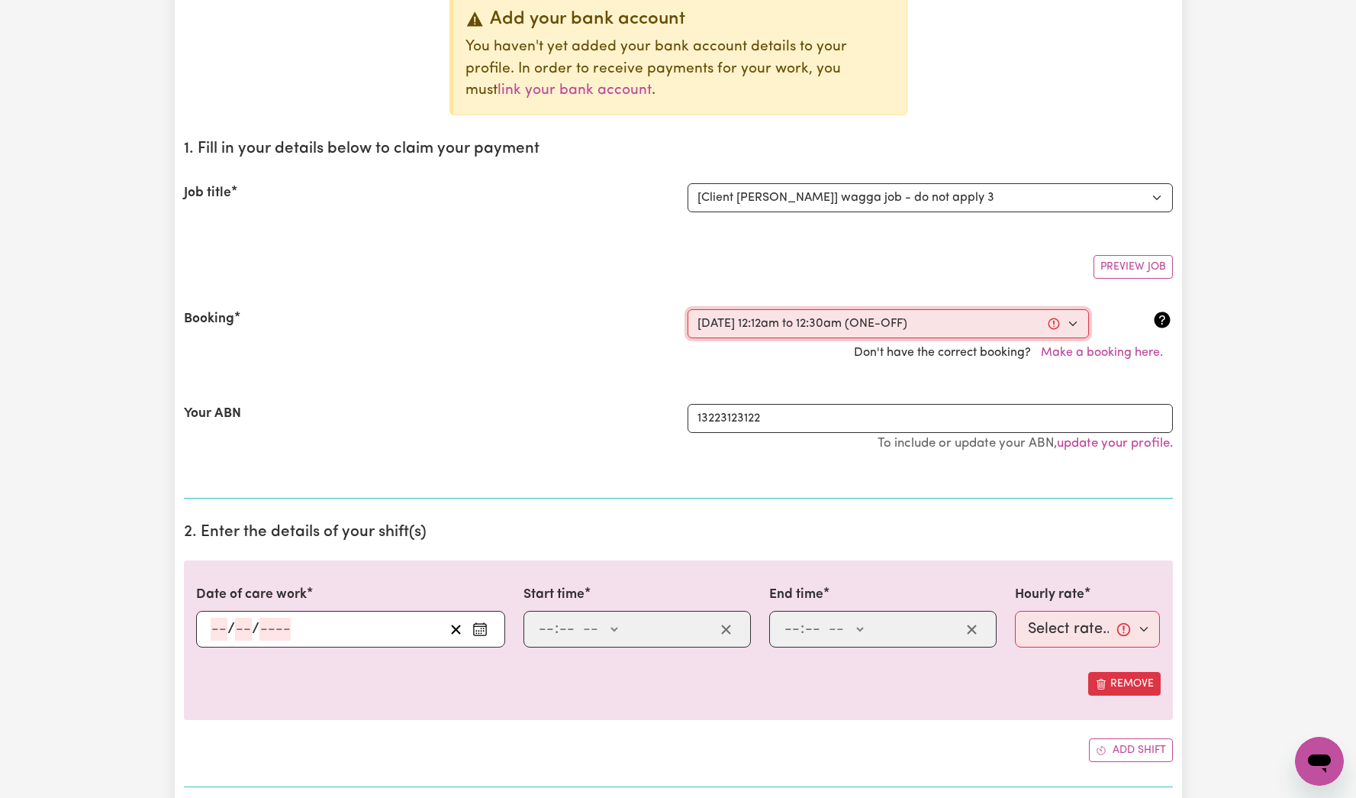
select select "am"
type input "00:30"
type input "12"
type input "30"
select select "am"
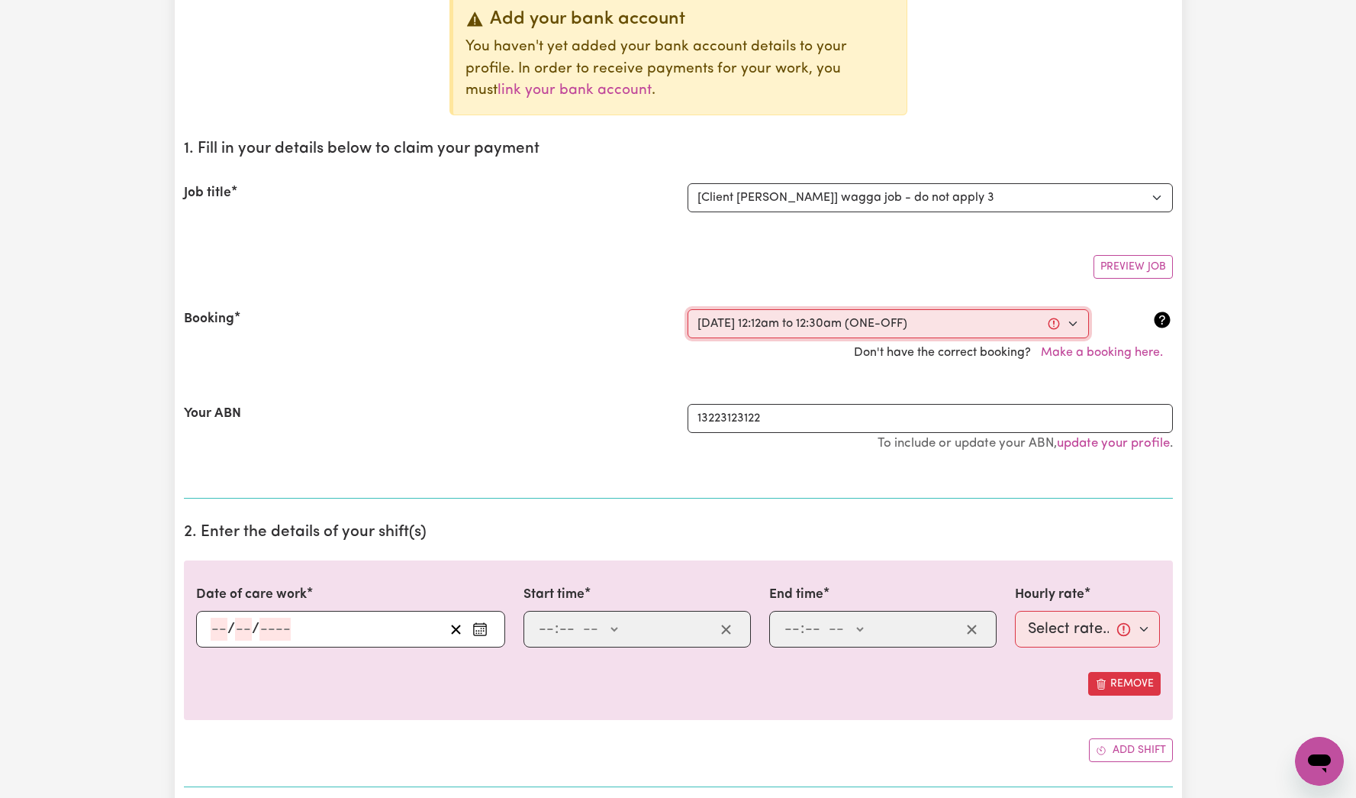
select select "25-Weekday"
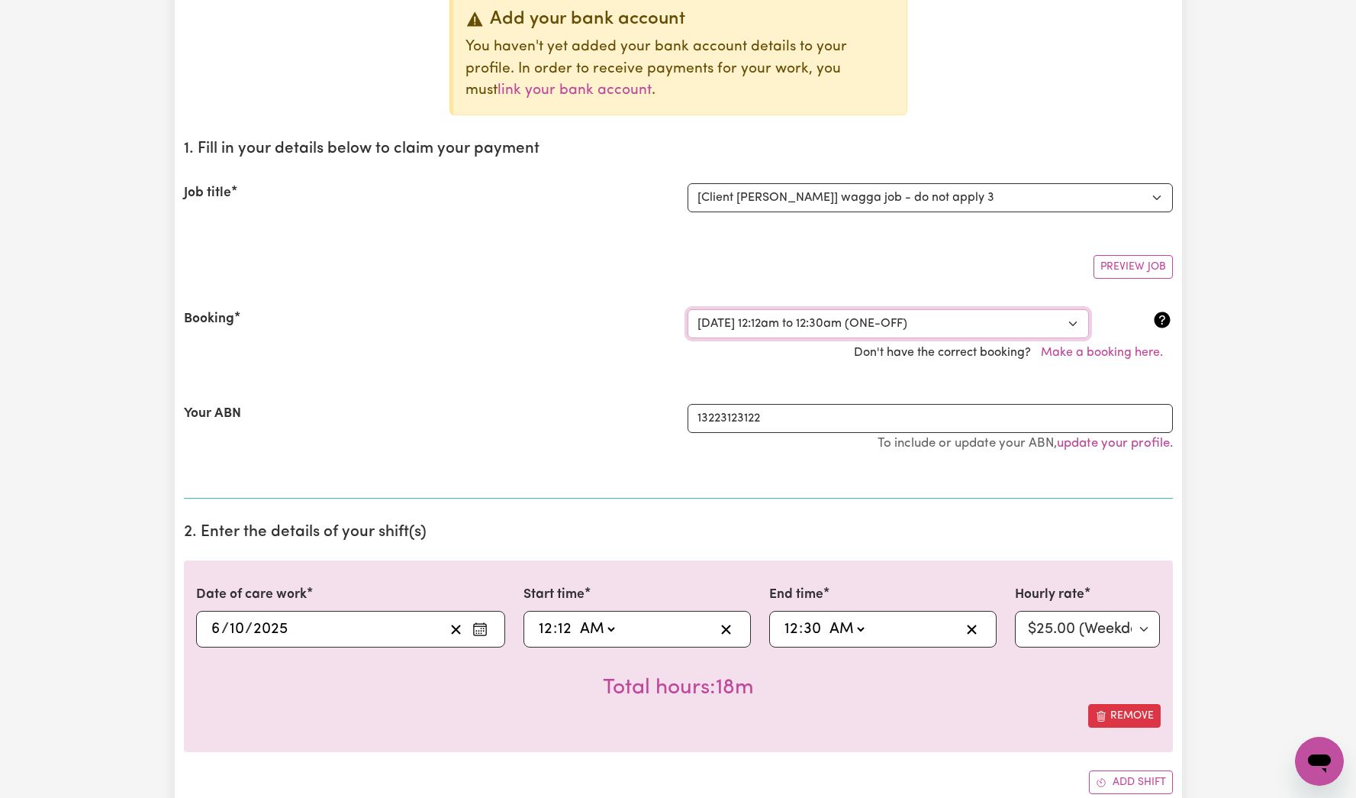
click at [866, 327] on select "Select a booking... Mon, October 6, 2025 - 12:12am to 12:30am (ONE-OFF) Mon, Oc…" at bounding box center [888, 323] width 401 height 29
select select "368119"
click at [688, 309] on select "Select a booking... Mon, October 6, 2025 - 12:12am to 12:30am (ONE-OFF) Mon, Oc…" at bounding box center [888, 323] width 401 height 29
select select "pm"
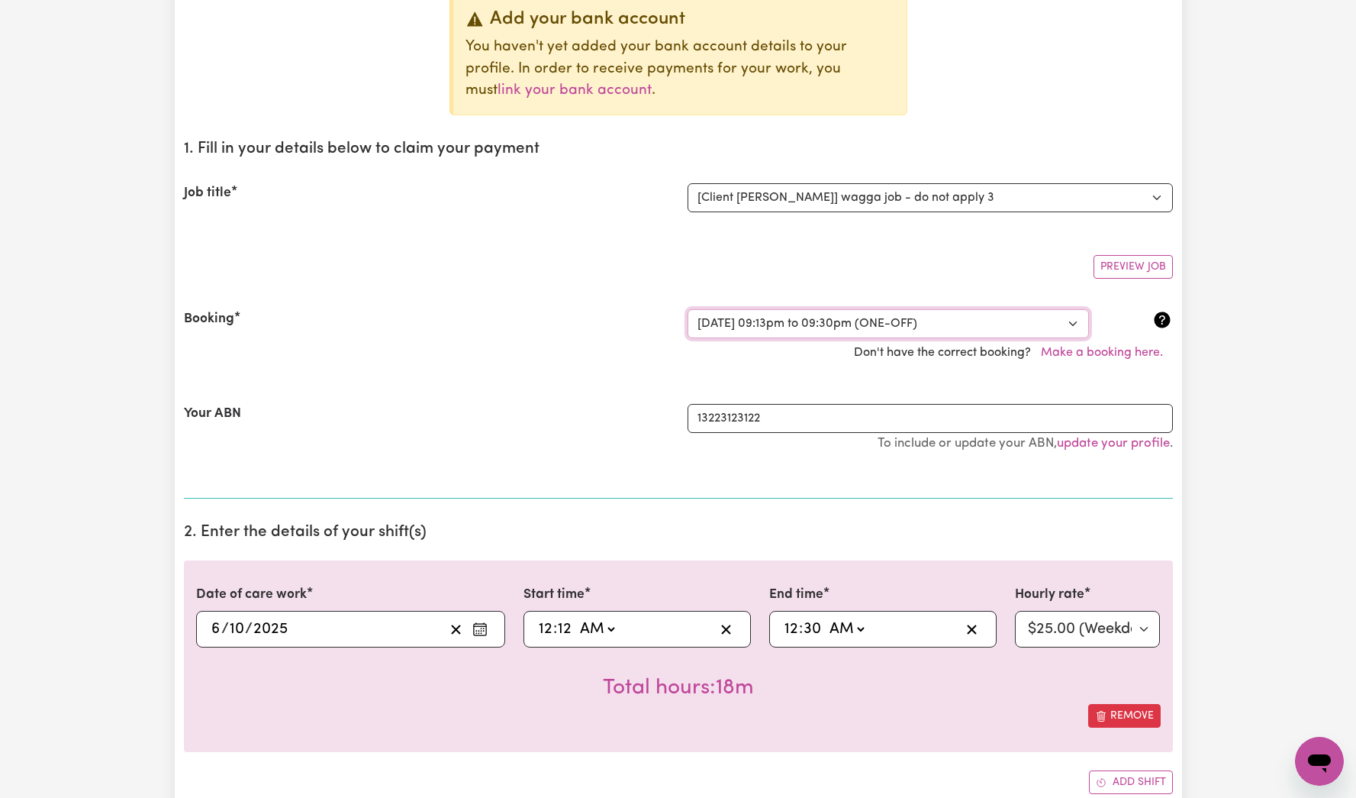
select select "25-Weekday"
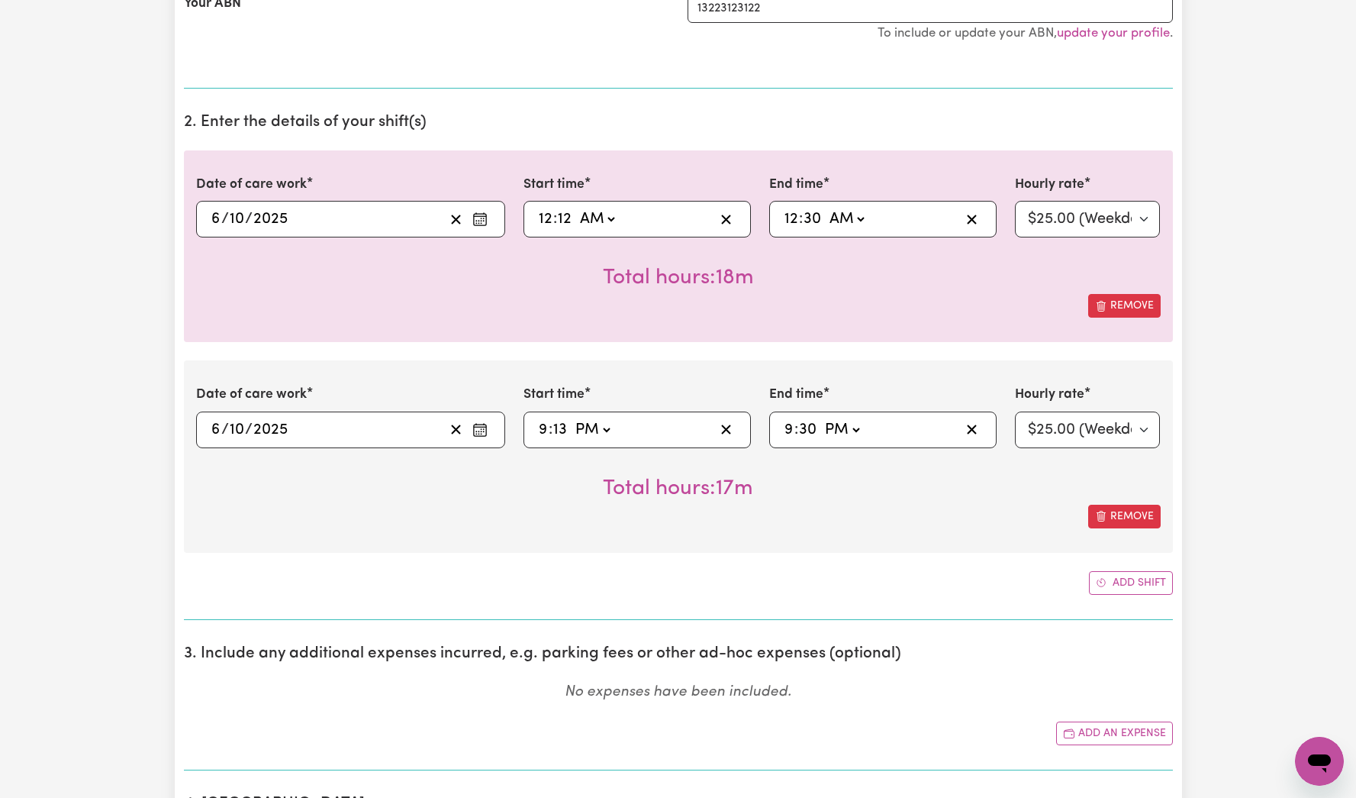
scroll to position [614, 0]
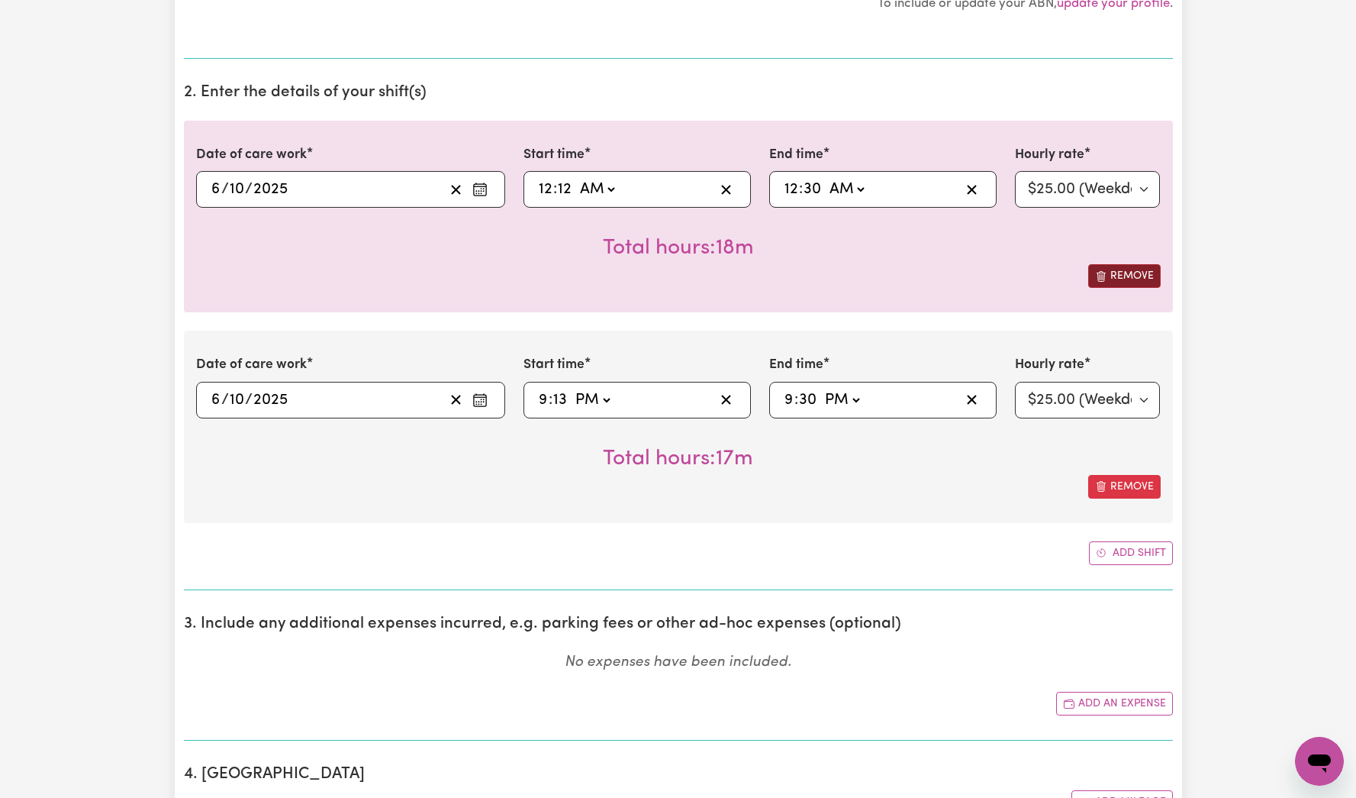
click at [1118, 272] on button "Remove" at bounding box center [1124, 276] width 73 height 24
type input "21:13"
type input "9"
type input "13"
select select "pm"
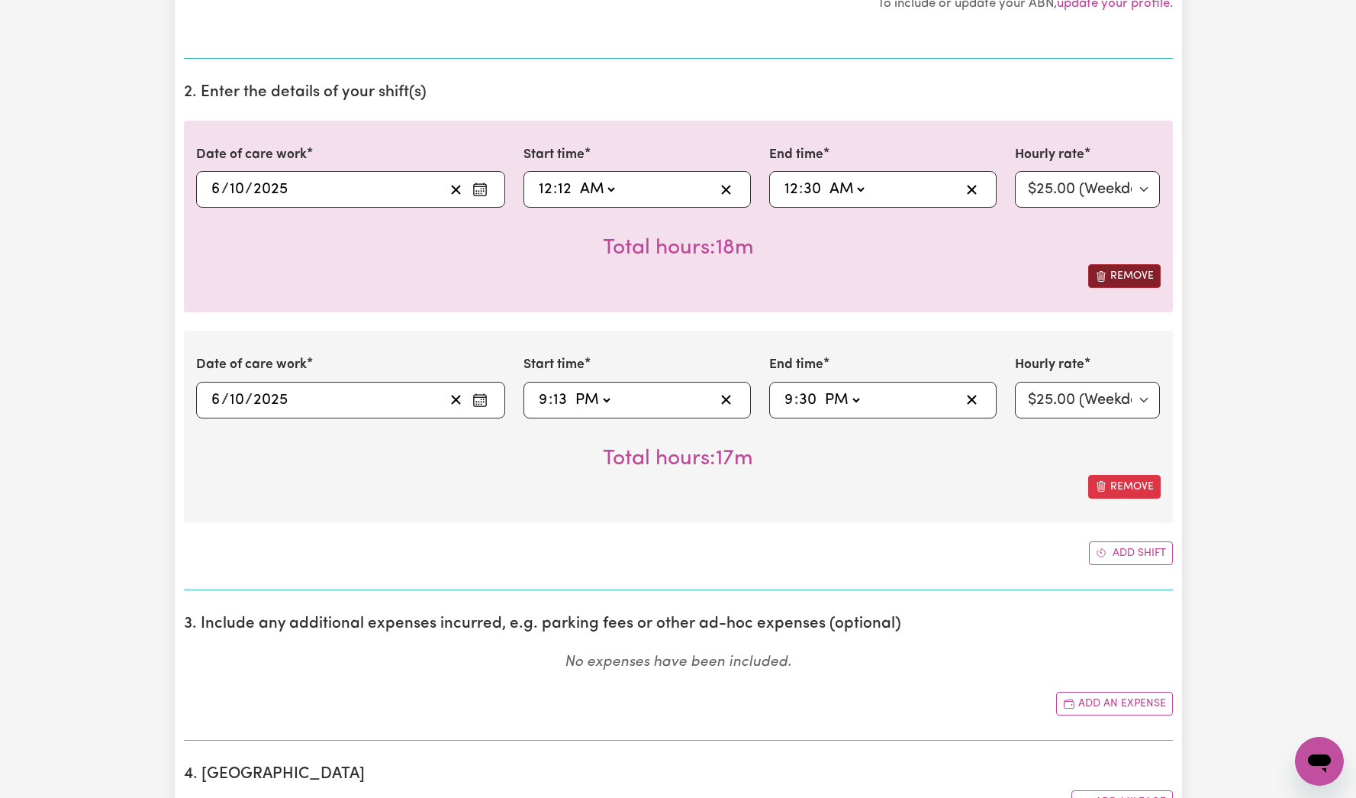
type input "21:30"
type input "9"
select select "pm"
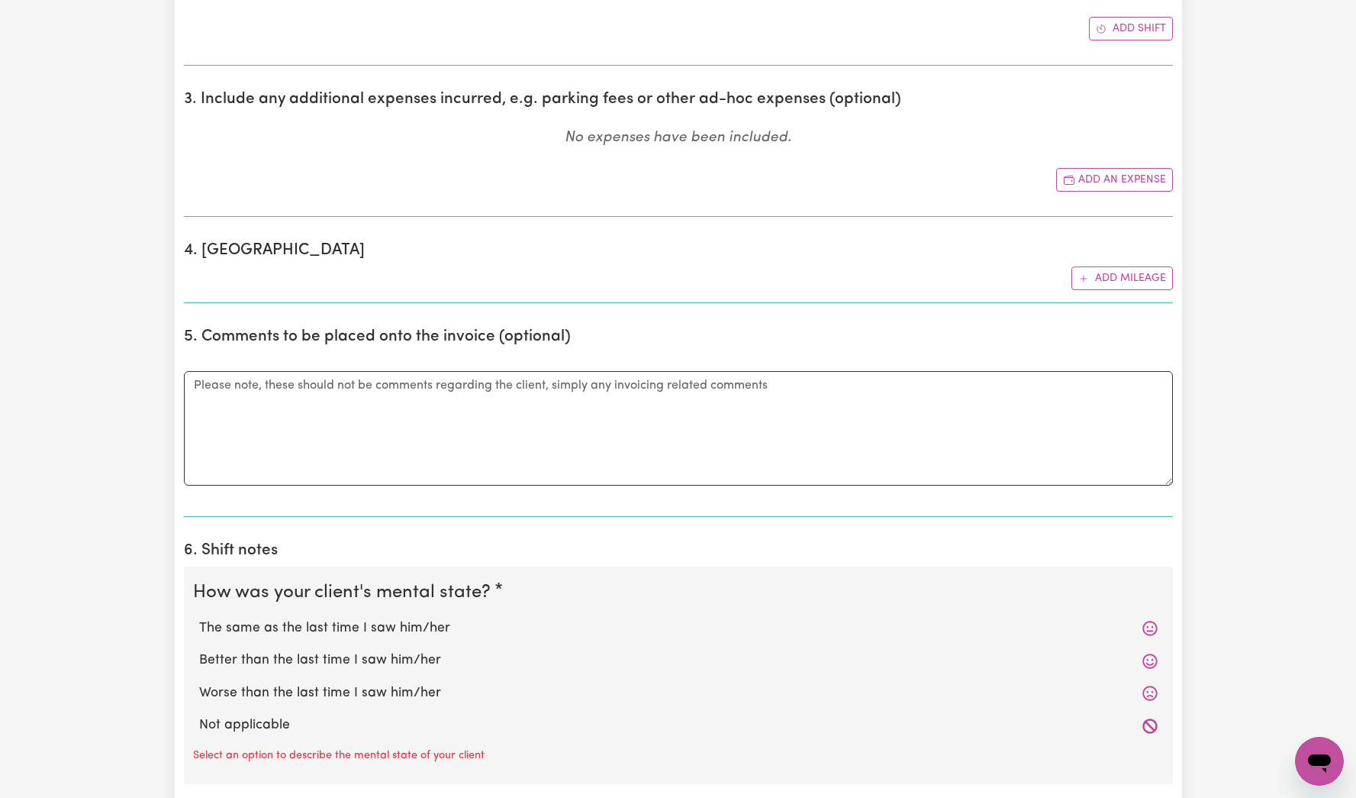
scroll to position [930, 0]
click at [1125, 182] on button "Add an expense" at bounding box center [1114, 178] width 117 height 24
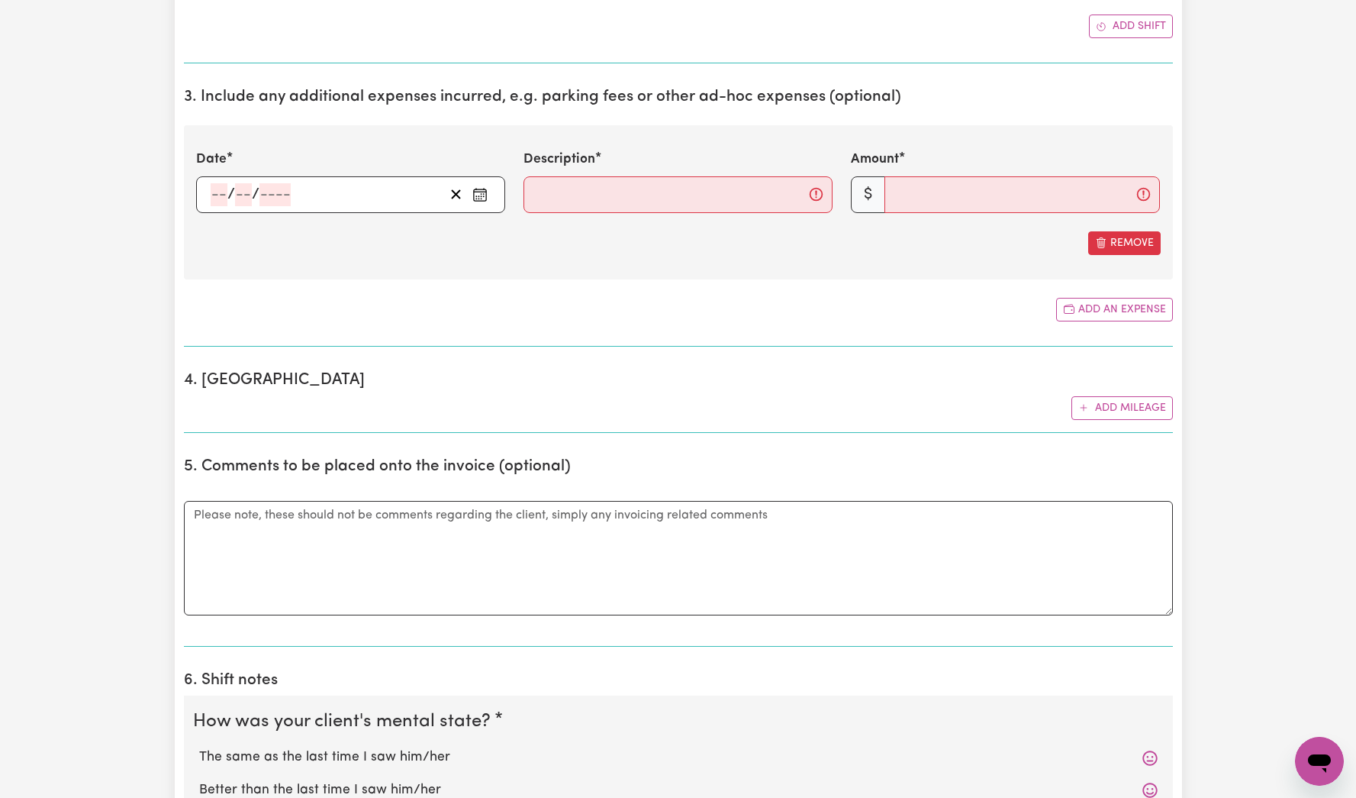
click at [389, 188] on div "/ /" at bounding box center [326, 194] width 235 height 23
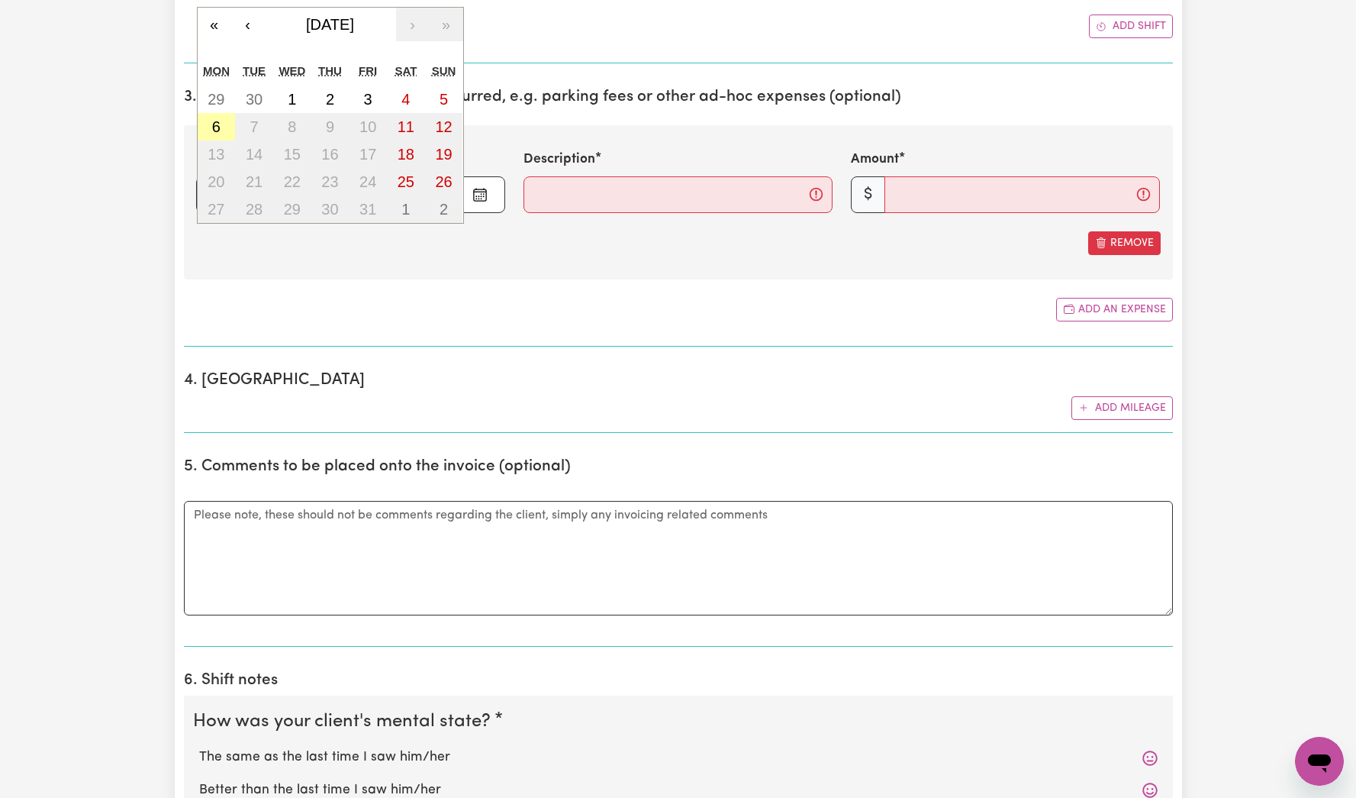
click at [221, 119] on button "6" at bounding box center [217, 126] width 38 height 27
type input "2025-10-06"
type input "6"
type input "10"
type input "2025"
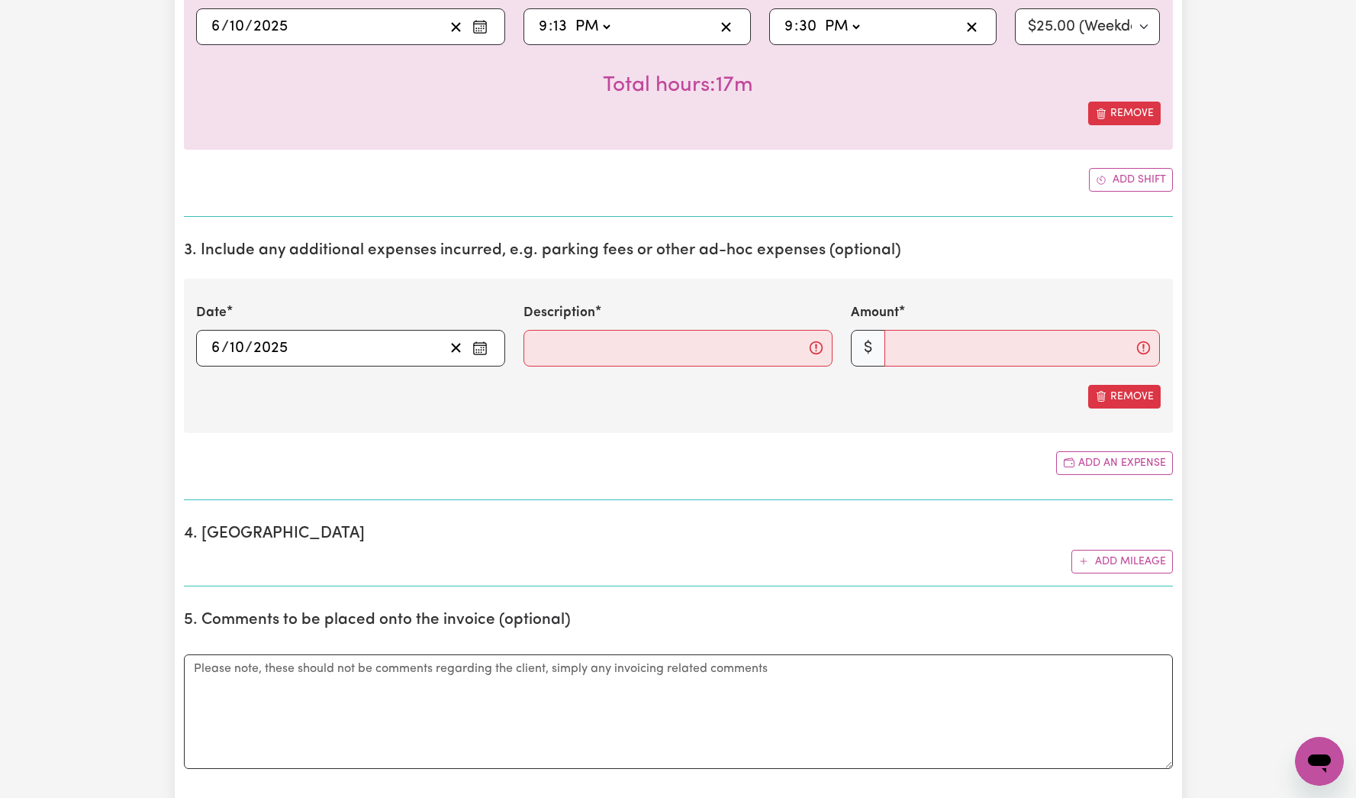
scroll to position [753, 0]
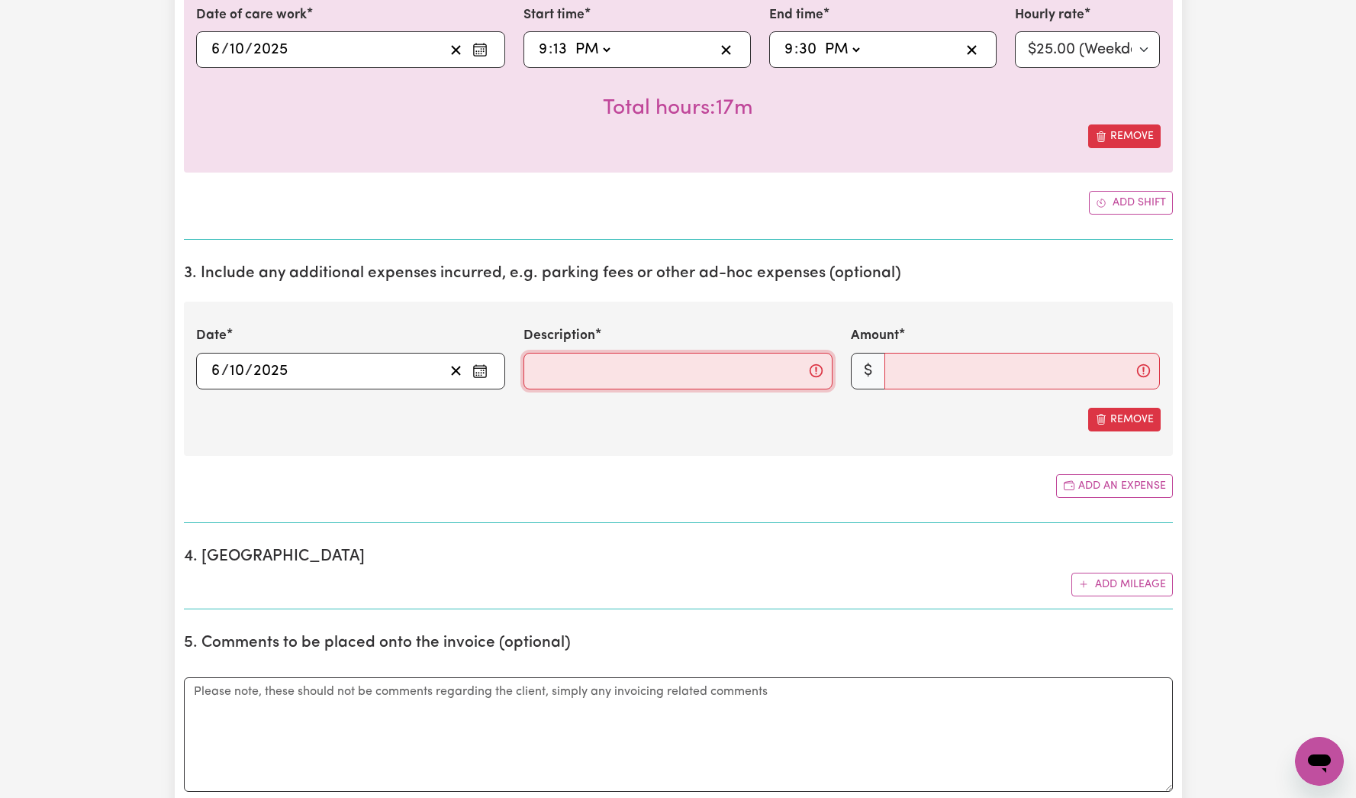
click at [625, 363] on input "Description" at bounding box center [678, 371] width 309 height 37
type input "Mileage"
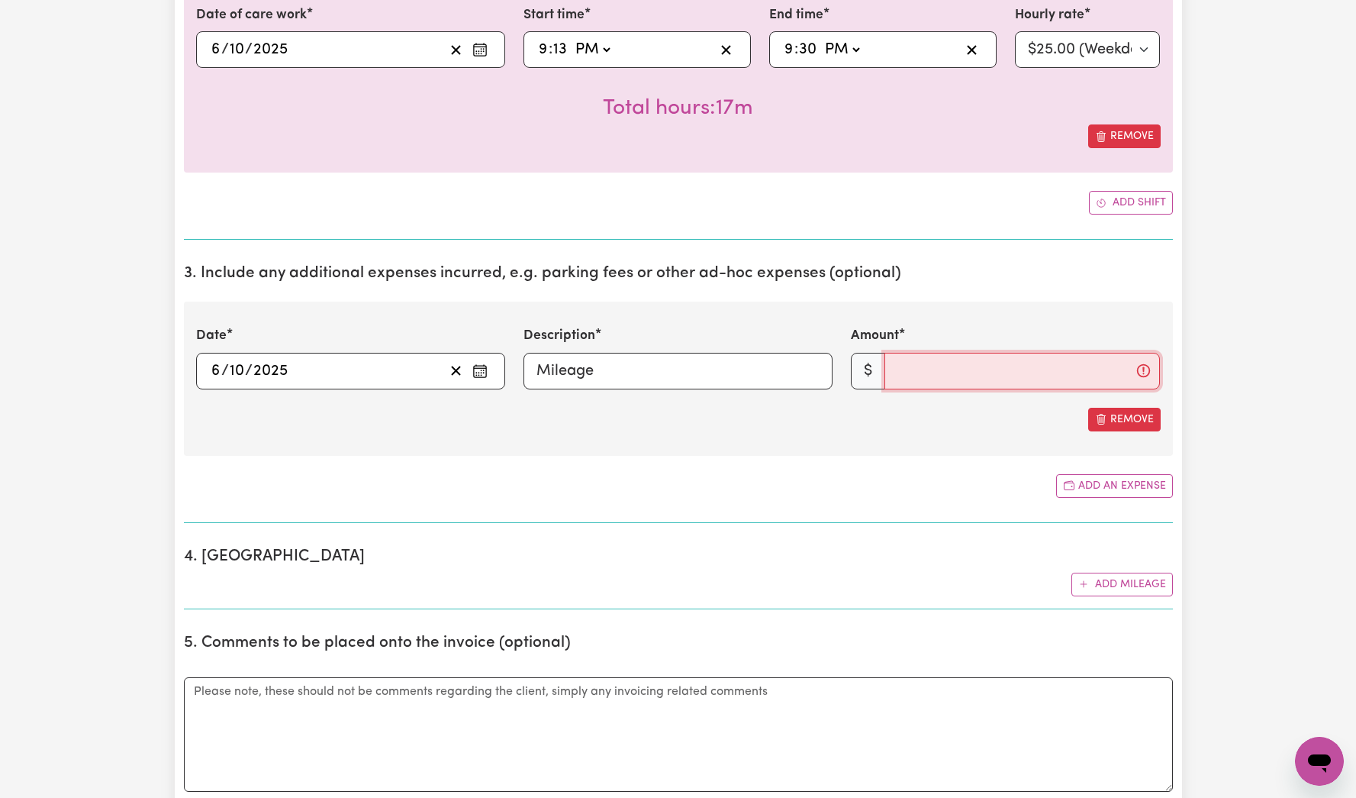
click at [945, 379] on input "Amount" at bounding box center [1023, 371] width 276 height 37
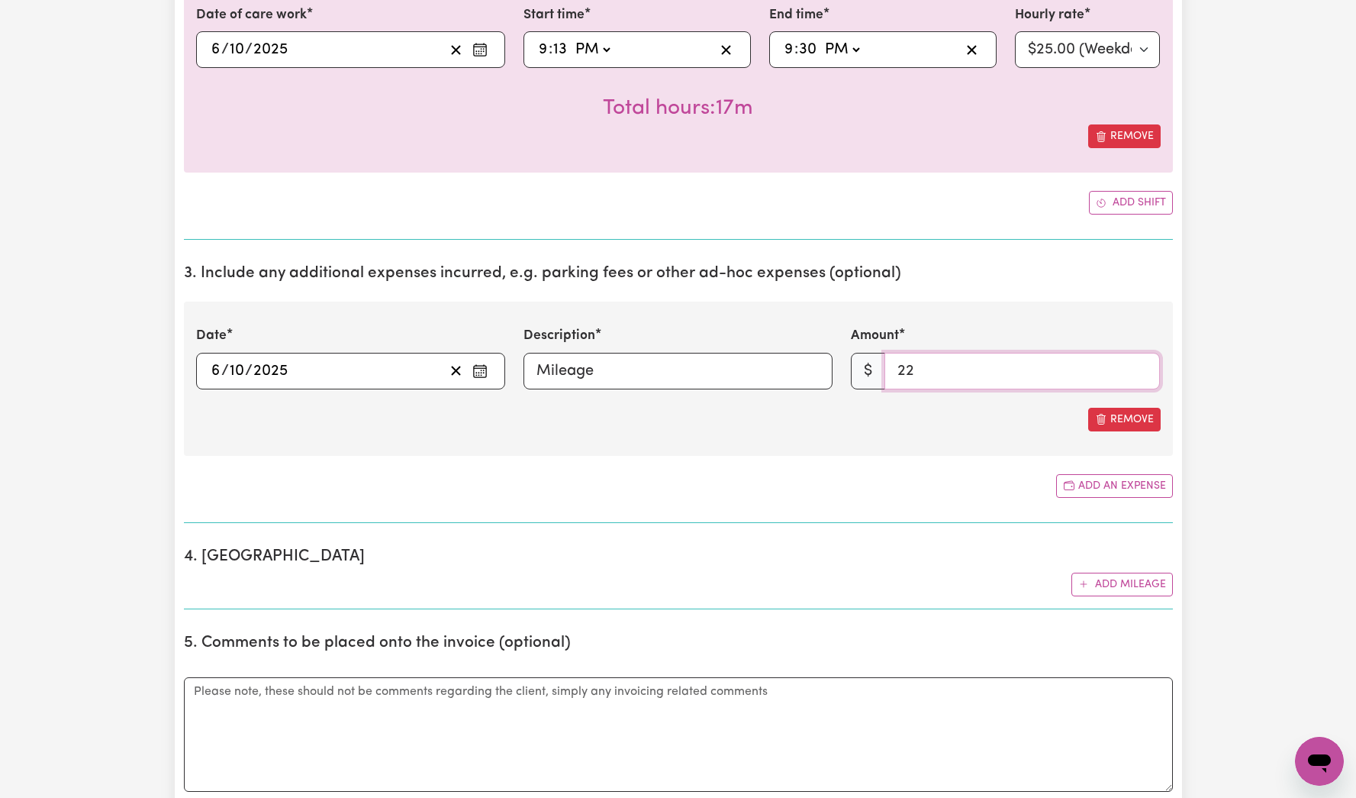
drag, startPoint x: 938, startPoint y: 372, endPoint x: 882, endPoint y: 372, distance: 55.7
click at [882, 372] on div "$ 22" at bounding box center [1005, 371] width 309 height 37
type input "12"
click at [847, 460] on section "3. Include any additional expenses incurred, e.g. parking fees or other ad-hoc …" at bounding box center [678, 387] width 989 height 270
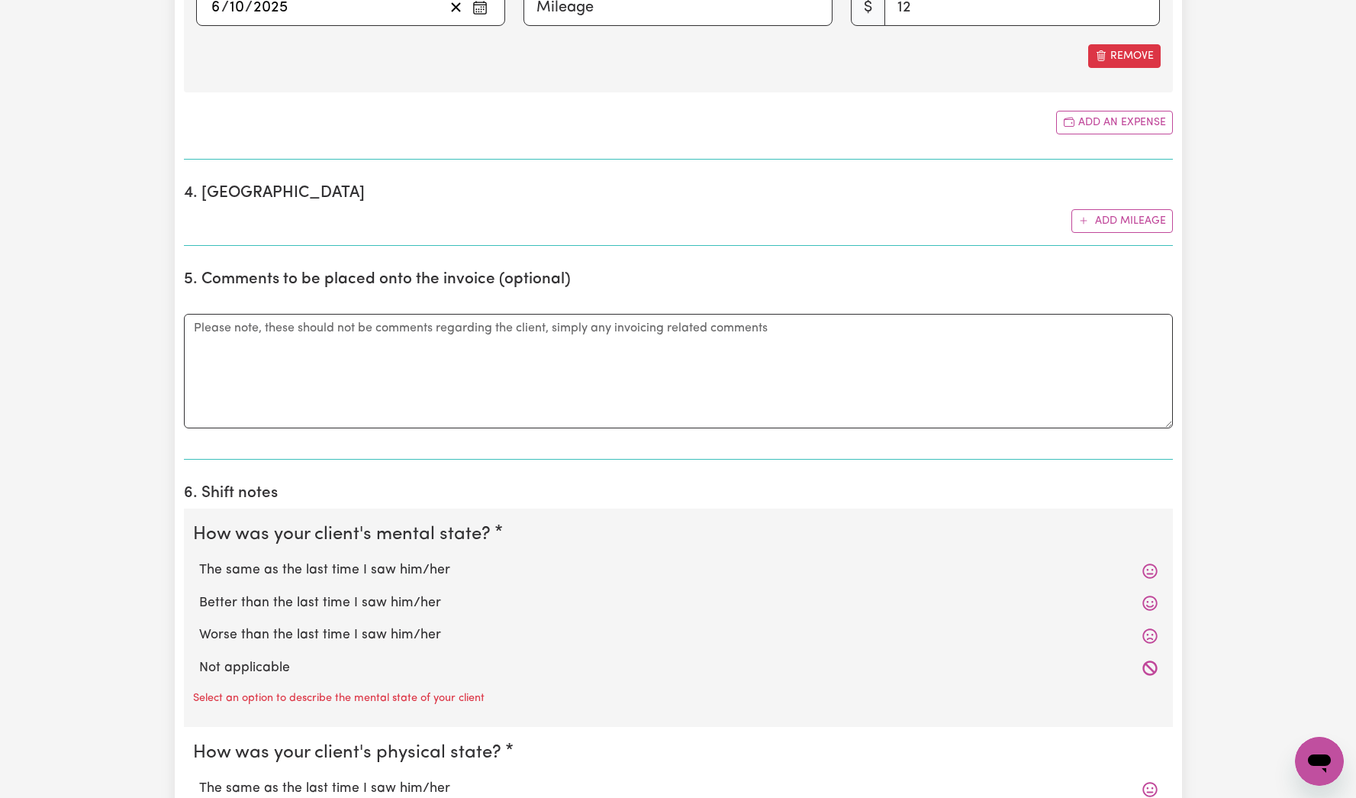
scroll to position [1172, 0]
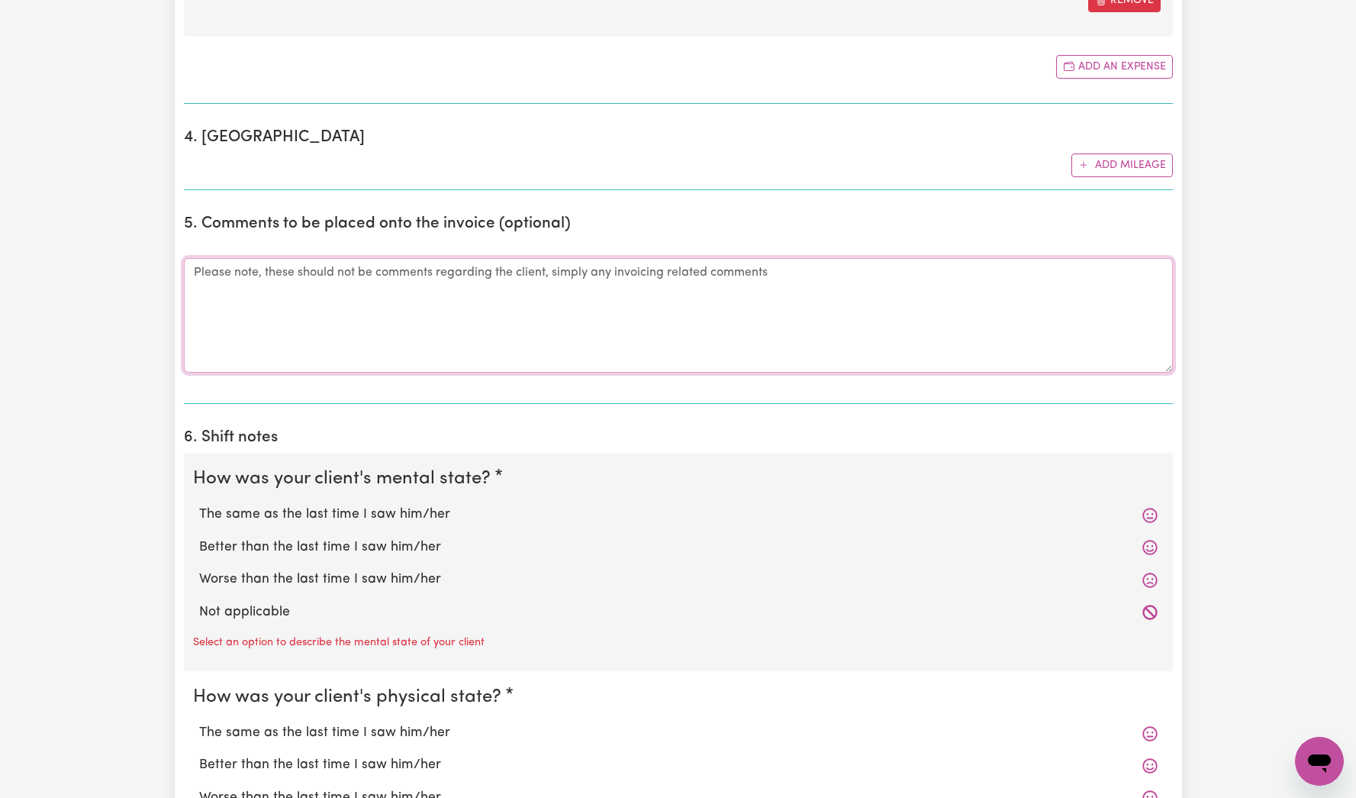
click at [598, 325] on textarea "Comments" at bounding box center [678, 315] width 989 height 114
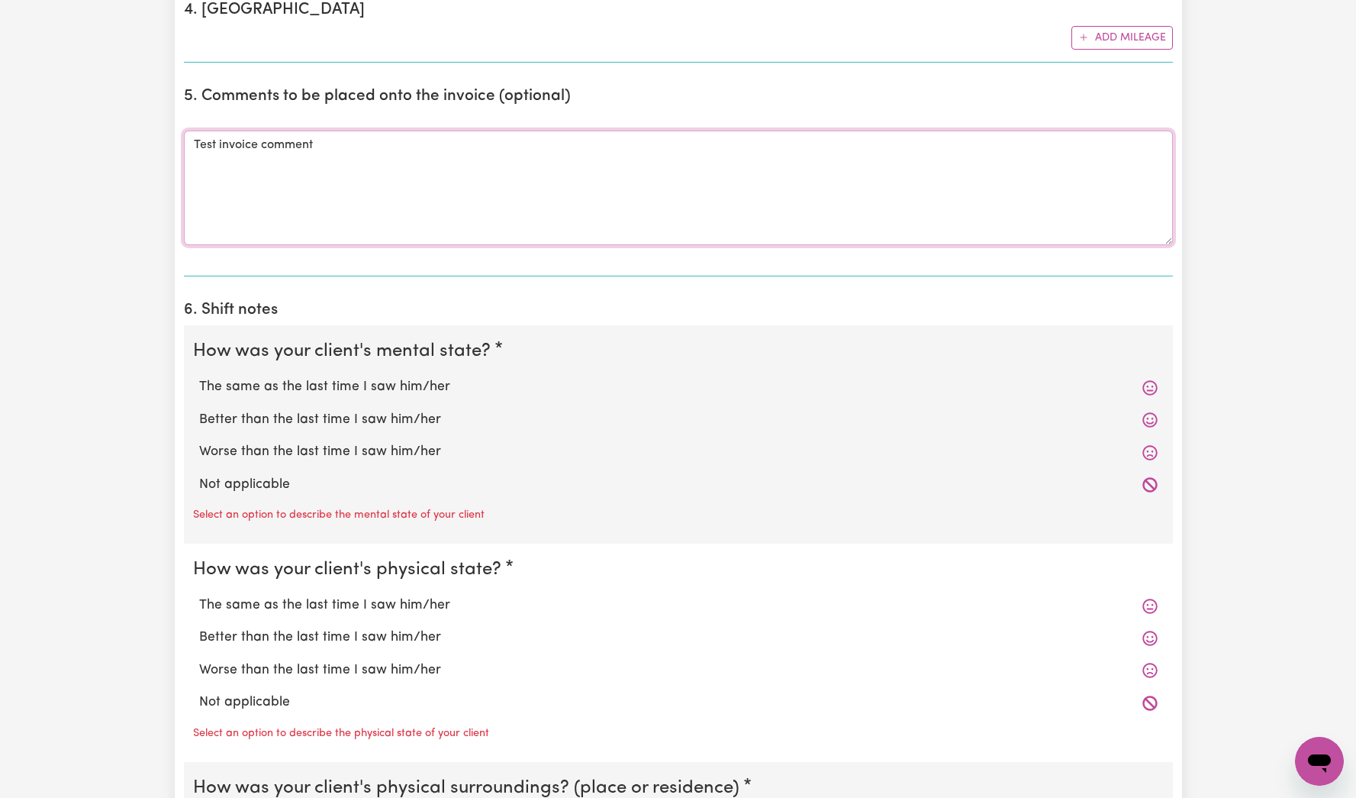
scroll to position [1376, 0]
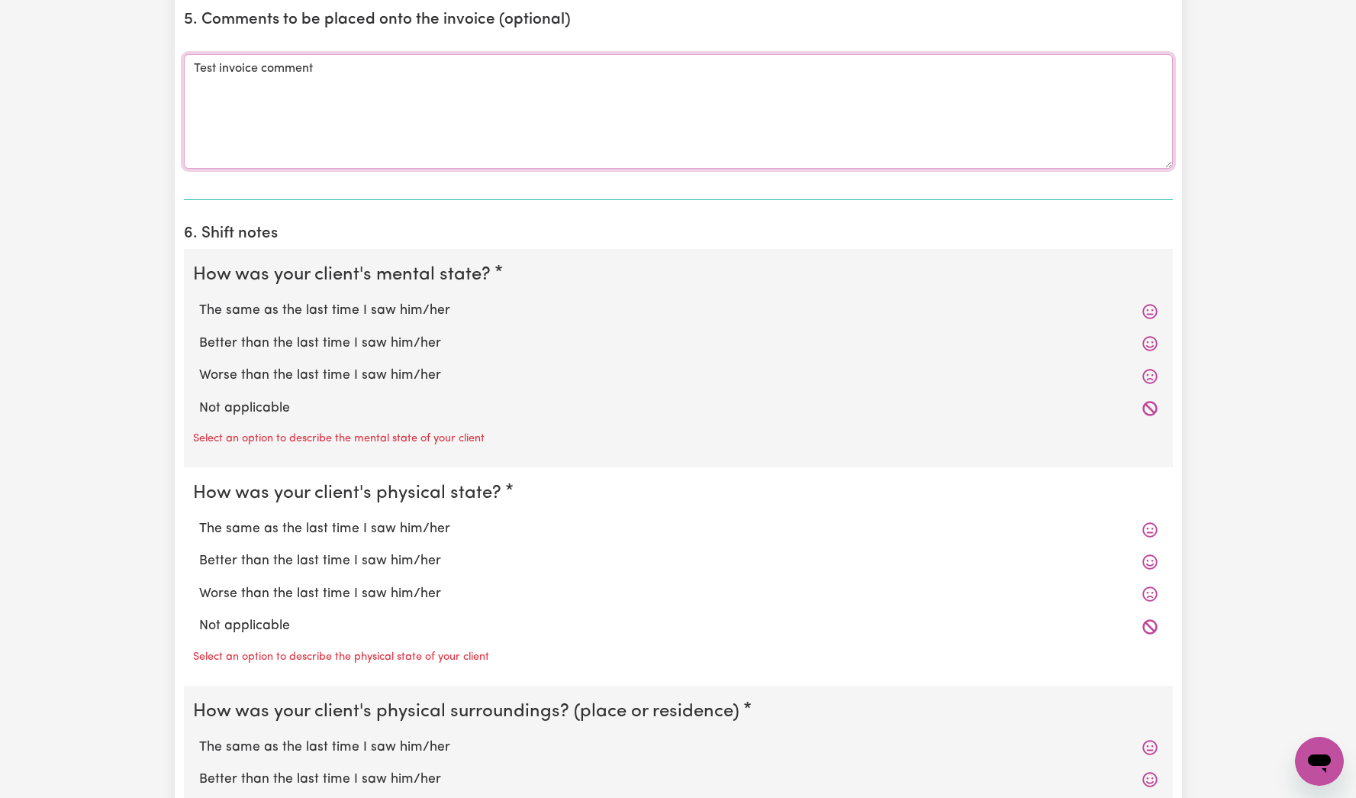
type textarea "Test invoice comment"
click at [256, 410] on label "Not applicable" at bounding box center [678, 408] width 959 height 20
click at [199, 398] on input "Not applicable" at bounding box center [198, 398] width 1 height 1
radio input "true"
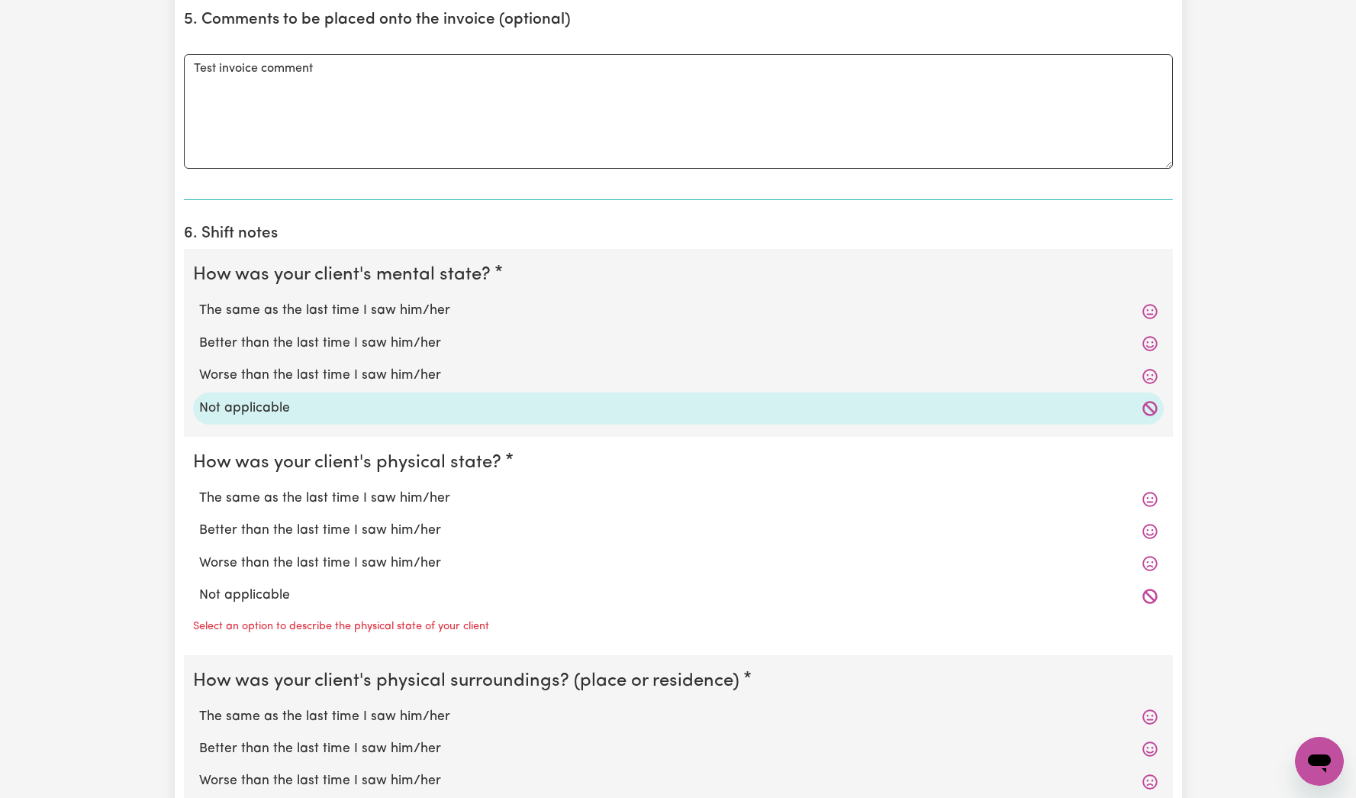
click at [279, 543] on div "Better than the last time I saw him/her" at bounding box center [678, 530] width 971 height 32
click at [279, 534] on label "Better than the last time I saw him/her" at bounding box center [678, 531] width 959 height 20
click at [199, 521] on input "Better than the last time I saw him/her" at bounding box center [198, 520] width 1 height 1
radio input "true"
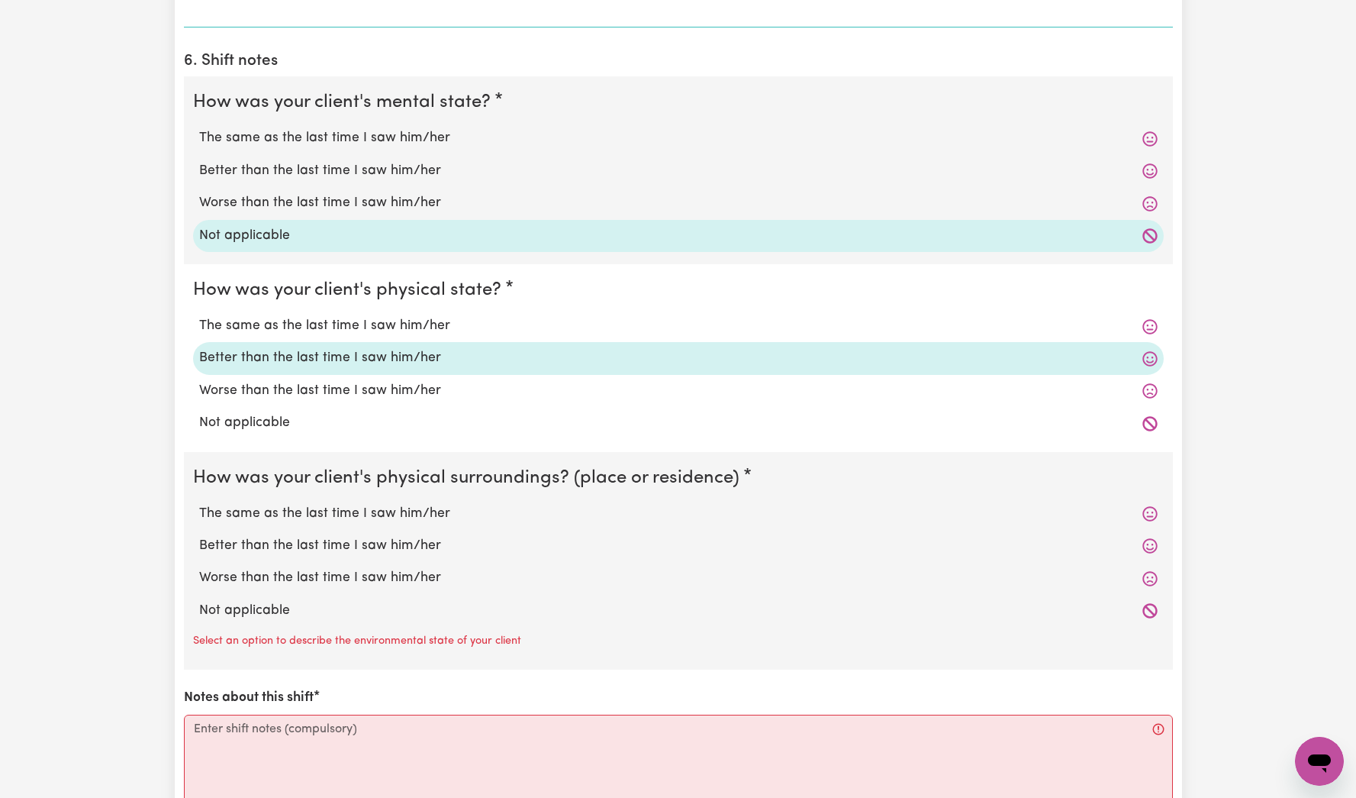
click at [311, 571] on label "Worse than the last time I saw him/her" at bounding box center [678, 578] width 959 height 20
click at [199, 568] on input "Worse than the last time I saw him/her" at bounding box center [198, 567] width 1 height 1
radio input "true"
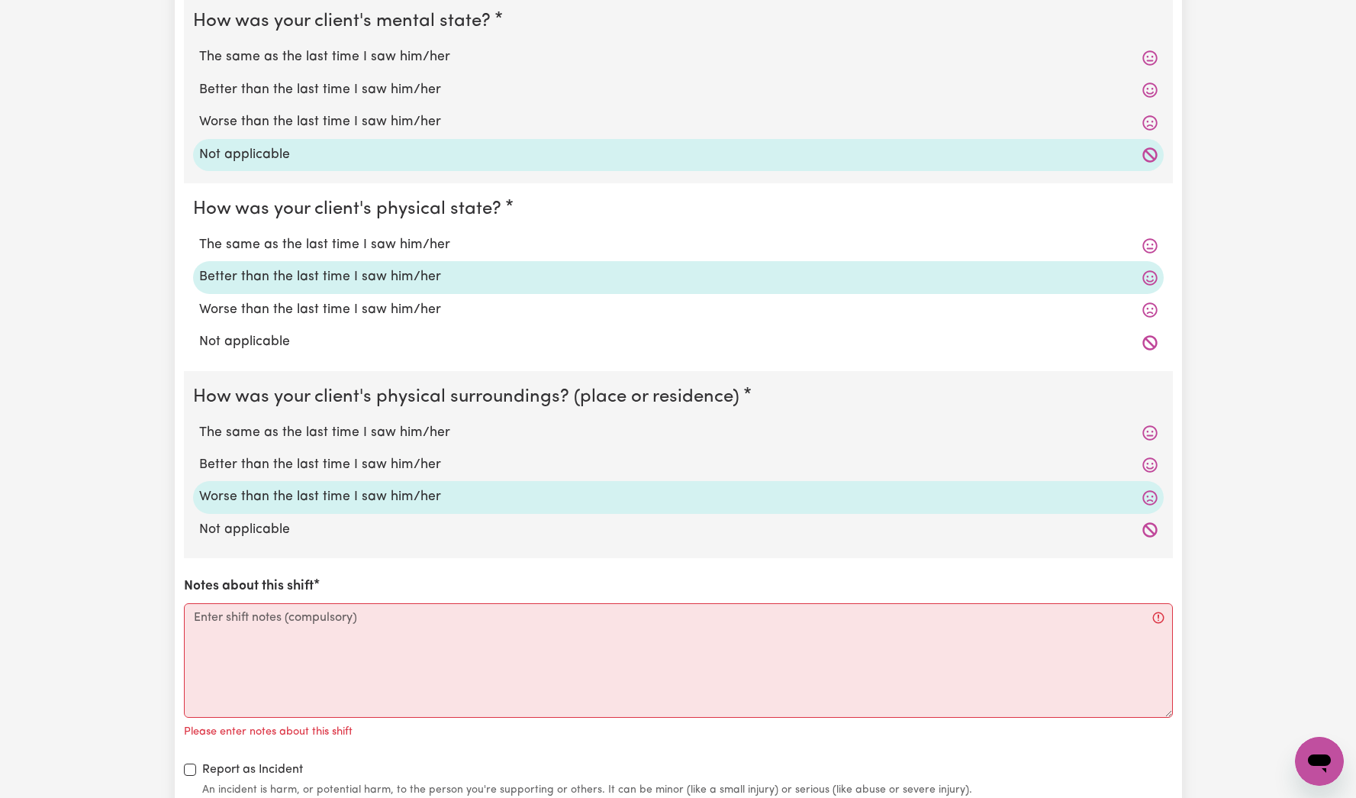
scroll to position [1698, 0]
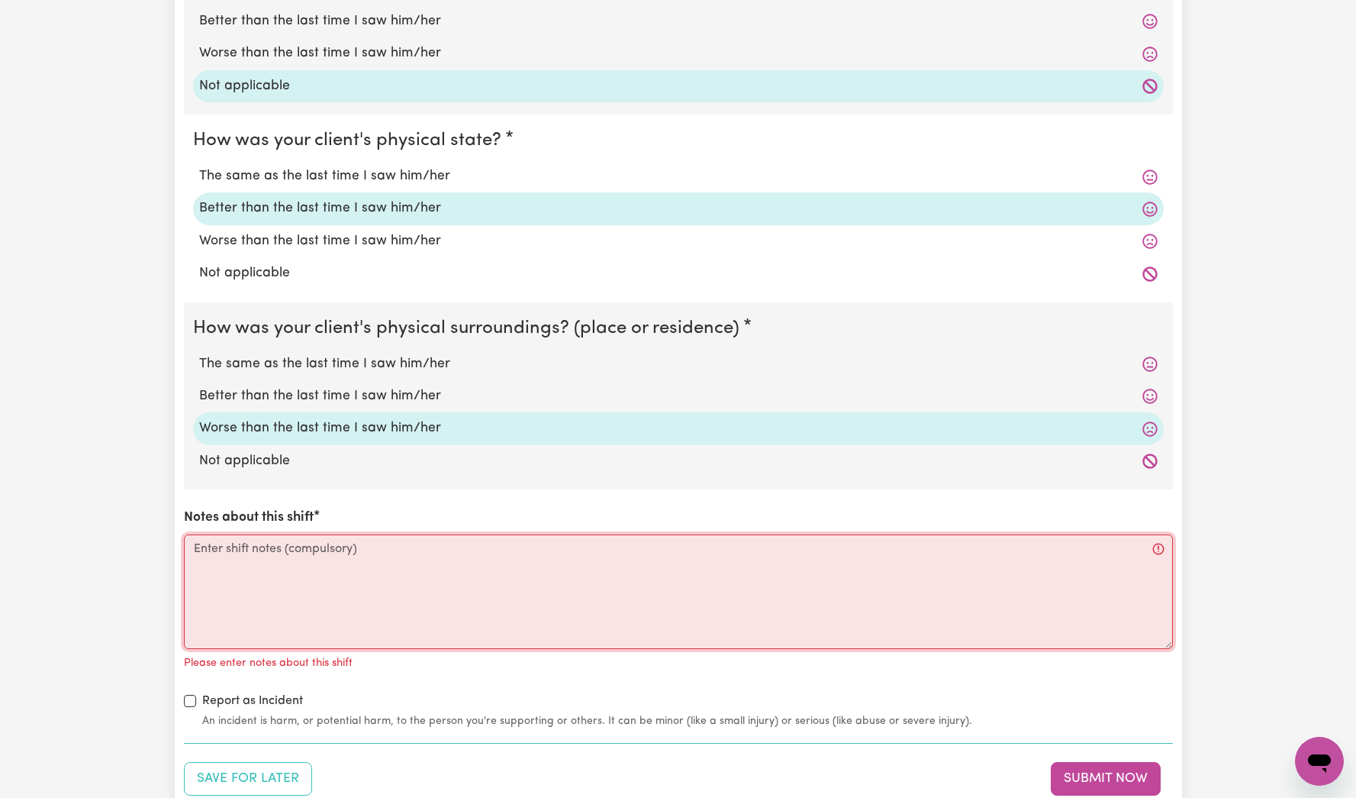
click at [304, 598] on textarea "Notes about this shift" at bounding box center [678, 591] width 989 height 114
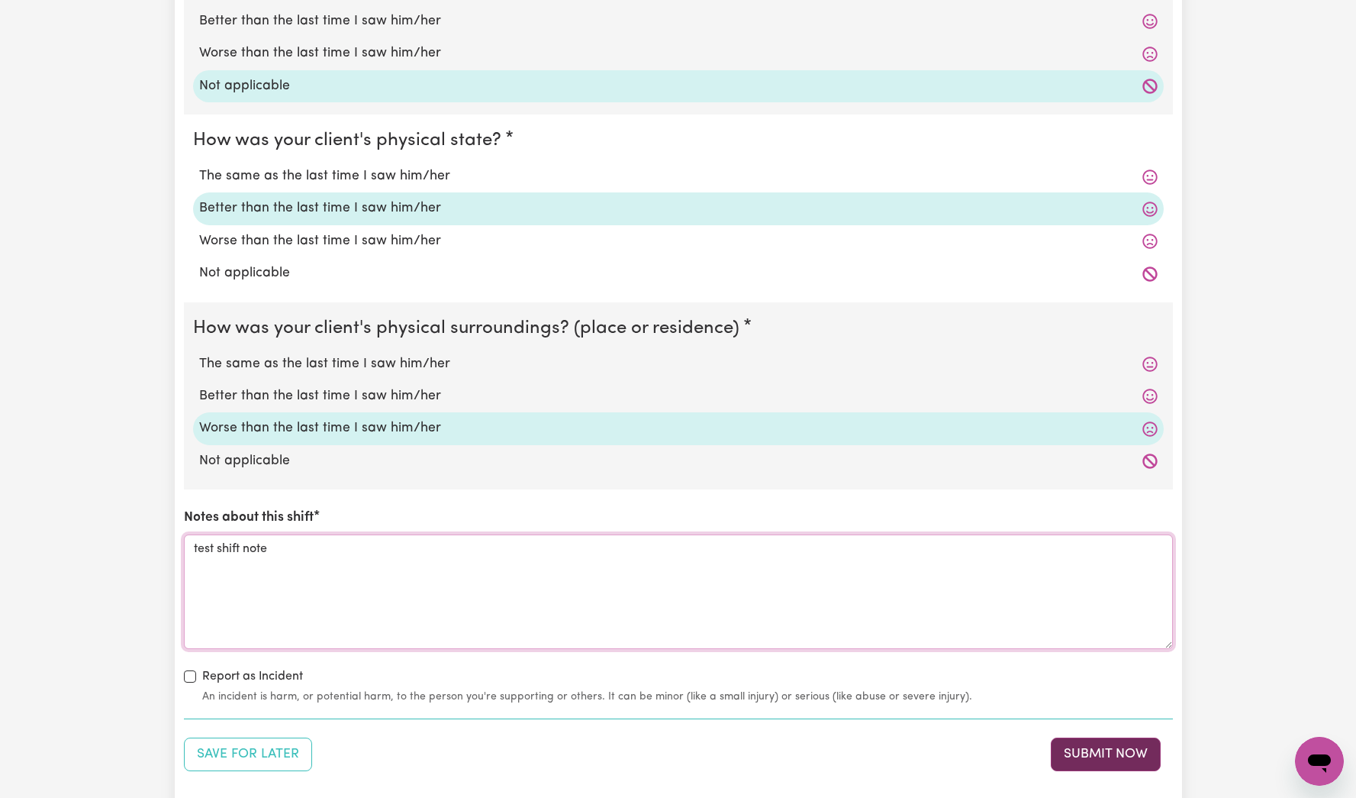
type textarea "test shift note"
click at [1073, 746] on button "Submit Now" at bounding box center [1106, 754] width 110 height 34
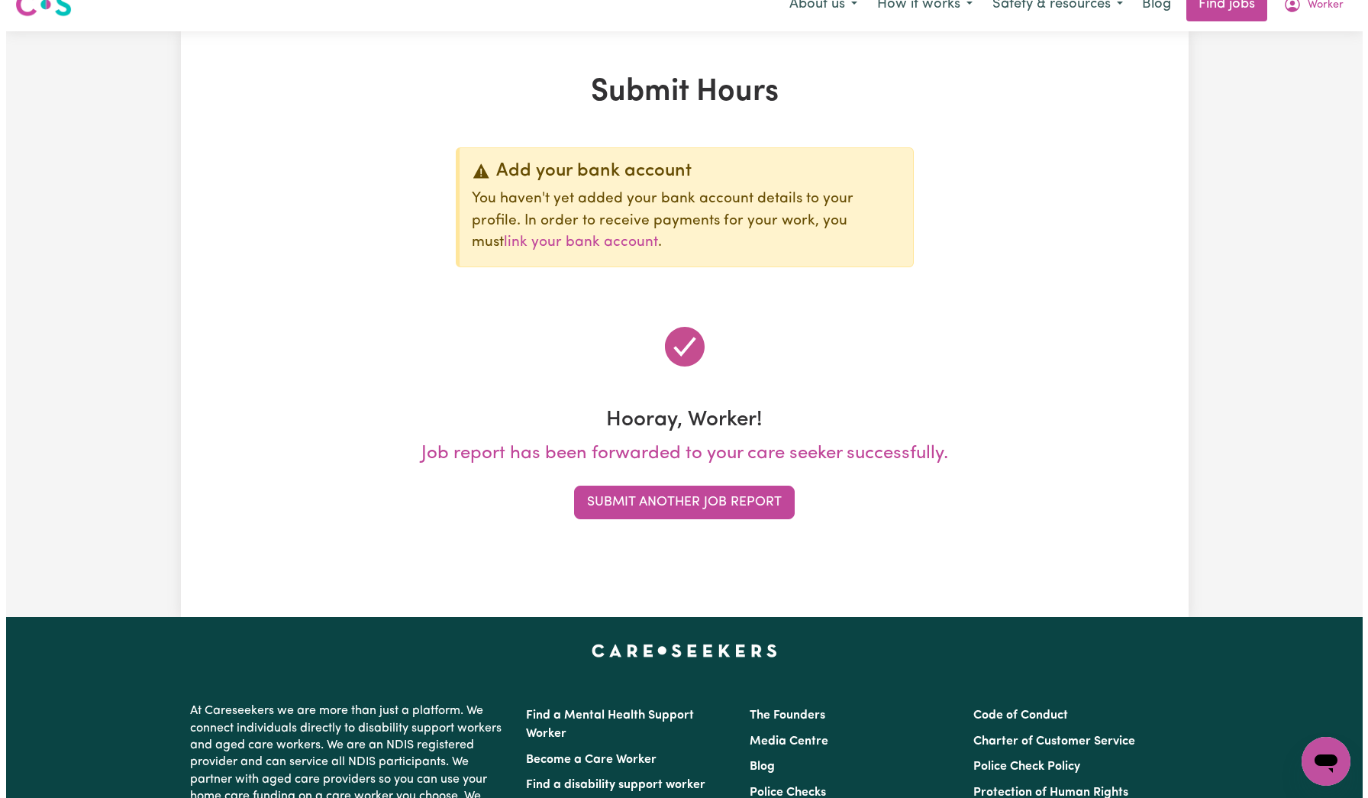
scroll to position [0, 0]
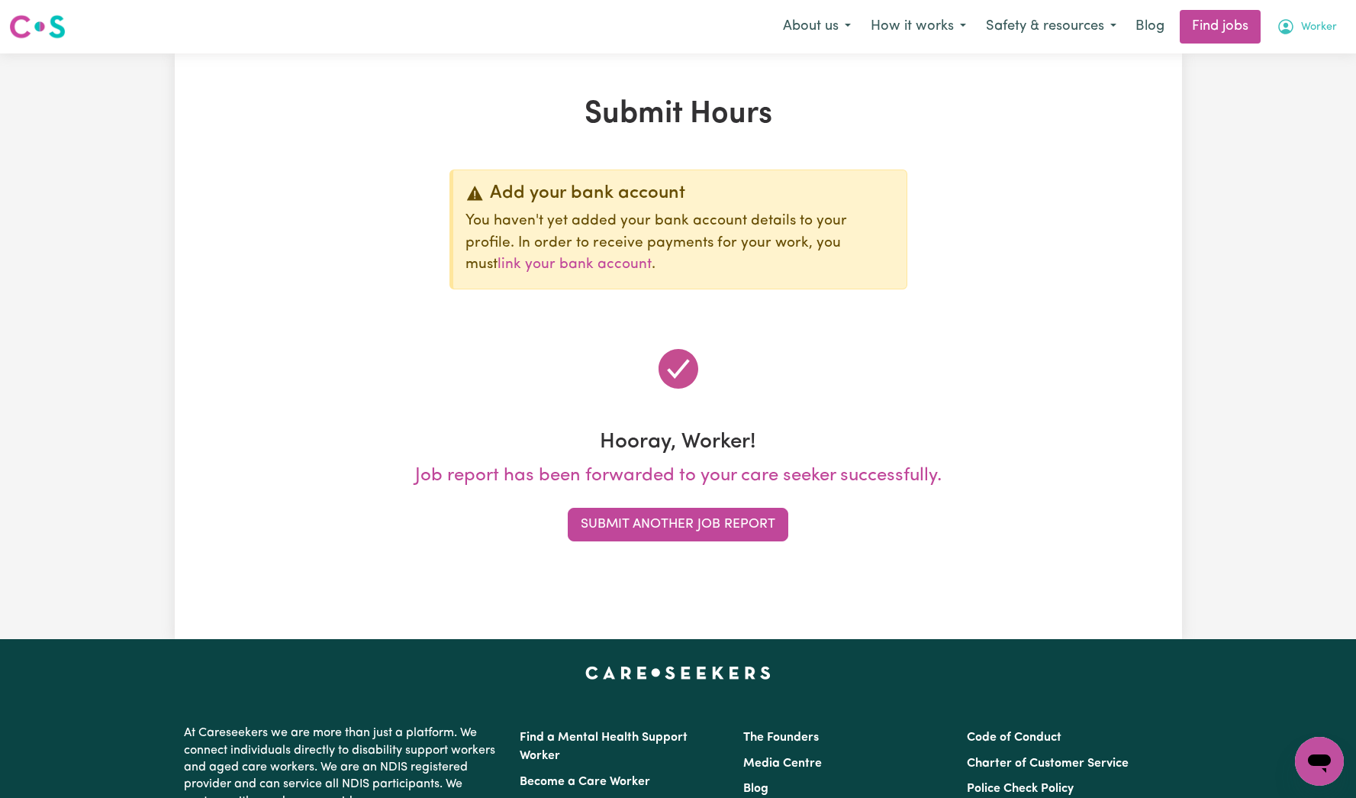
click at [1324, 30] on span "Worker" at bounding box center [1319, 27] width 36 height 17
click at [1313, 60] on link "My Account" at bounding box center [1286, 59] width 121 height 29
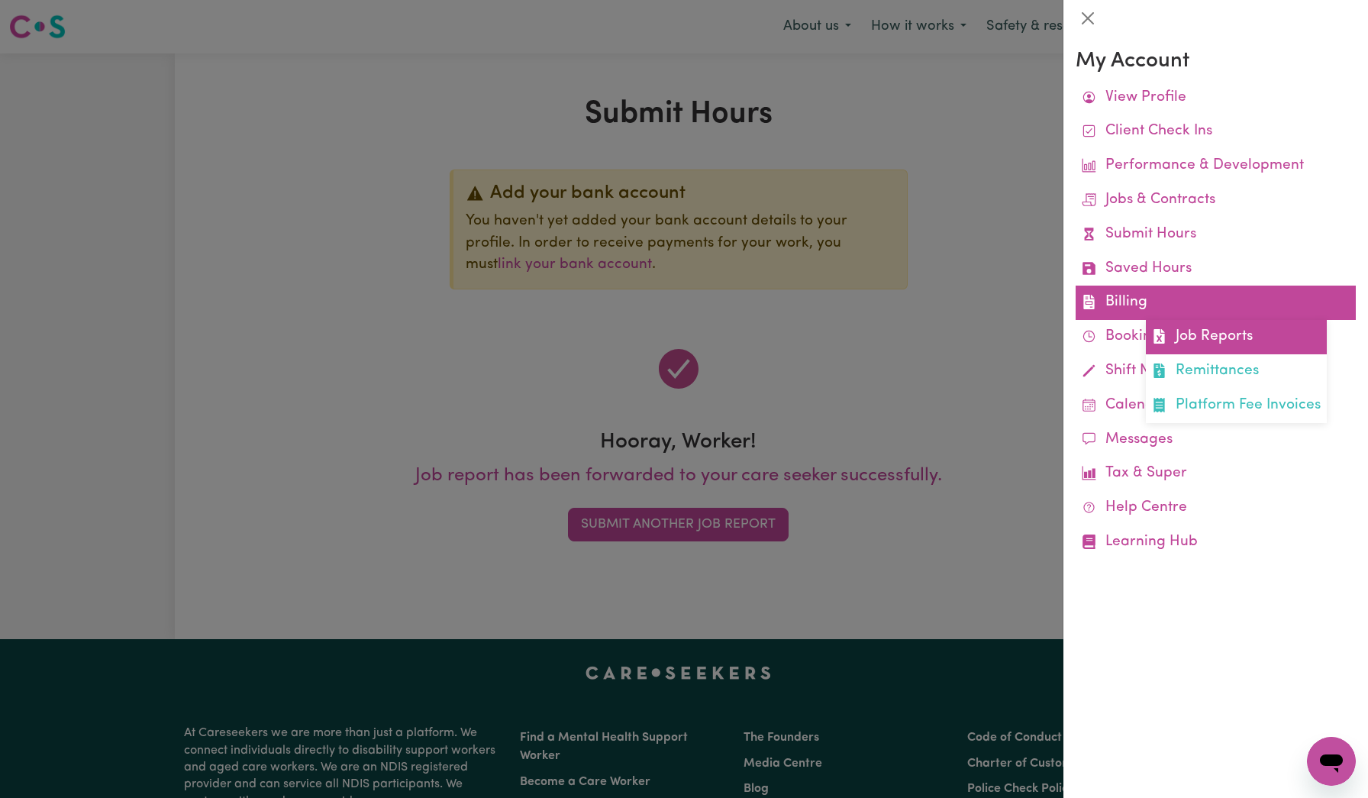
click at [1222, 341] on link "Job Reports" at bounding box center [1236, 337] width 181 height 34
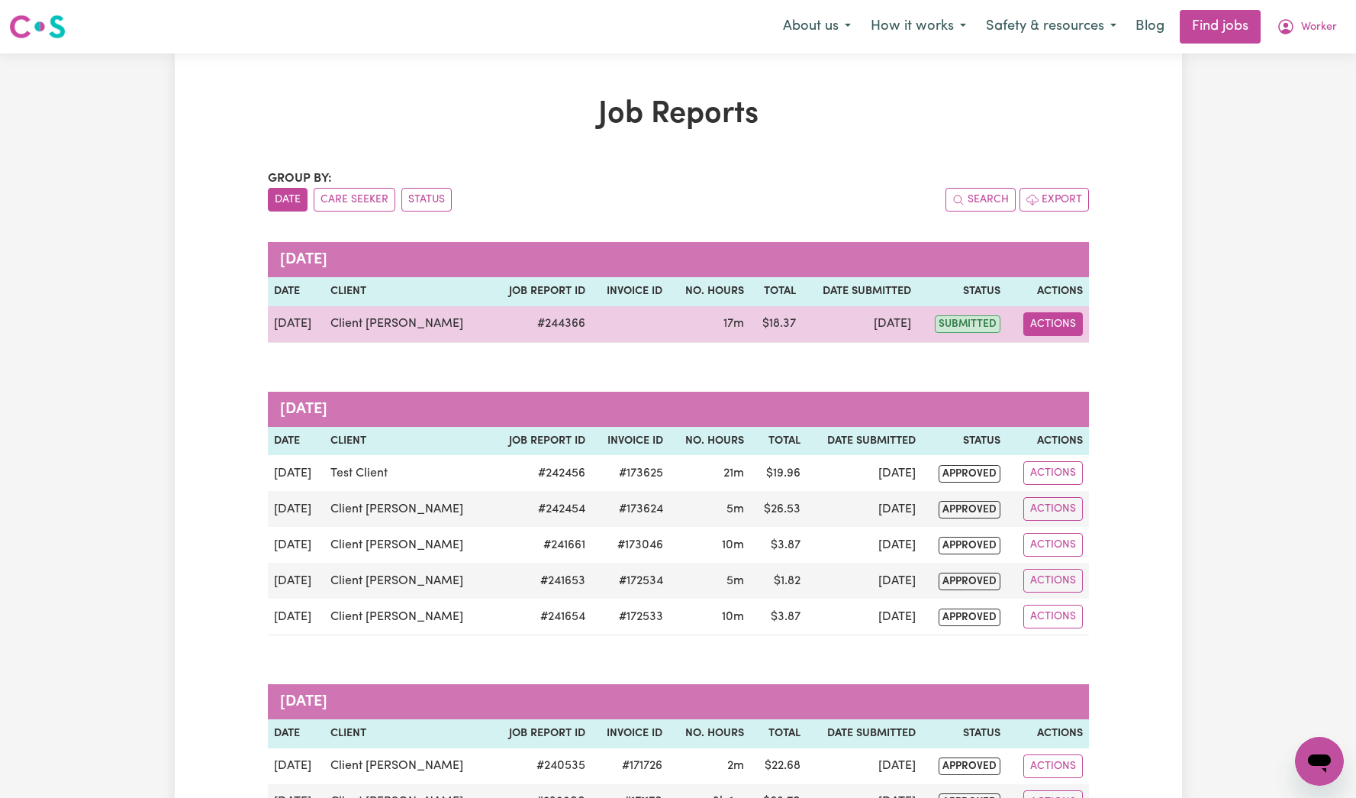
click at [1079, 324] on button "Actions" at bounding box center [1054, 324] width 60 height 24
click at [1079, 354] on link "View Job Report" at bounding box center [1097, 359] width 131 height 31
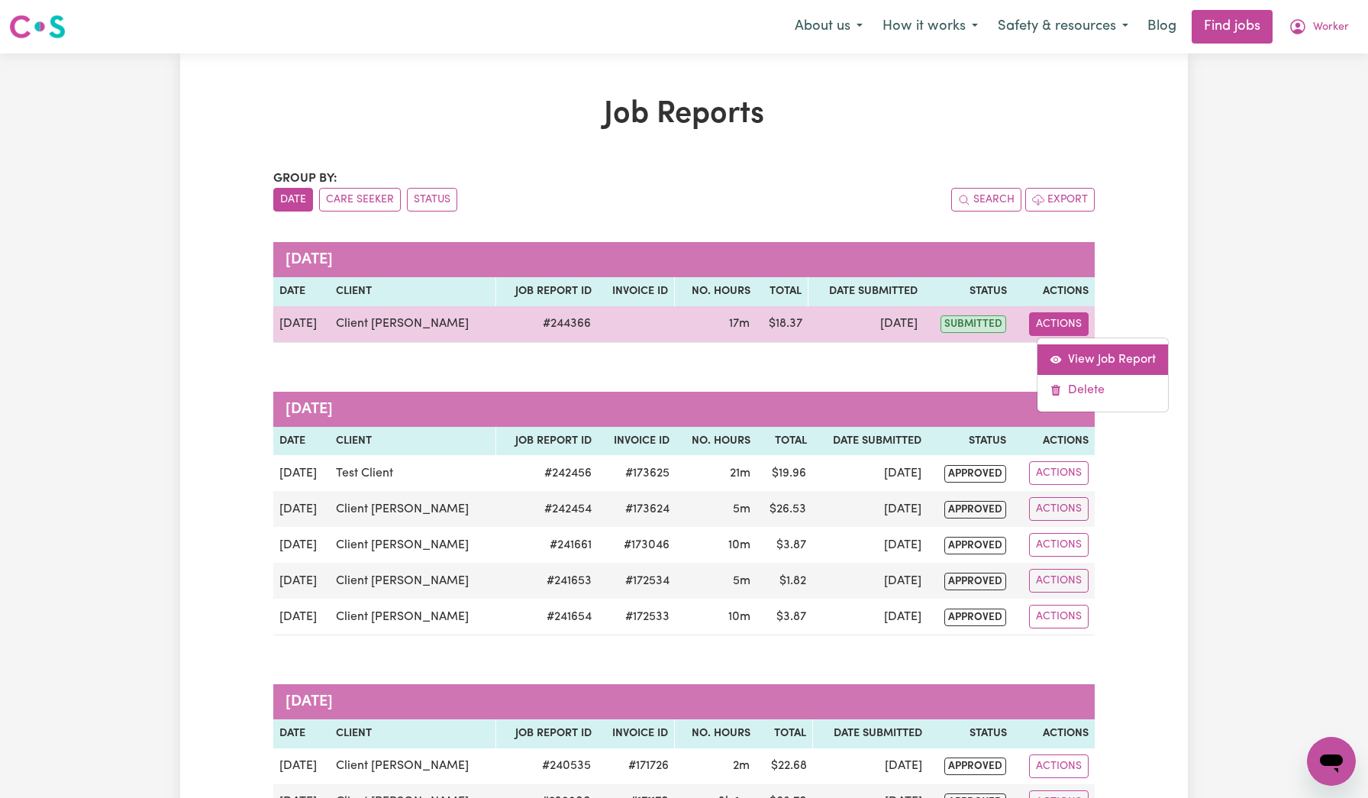
select select "pm"
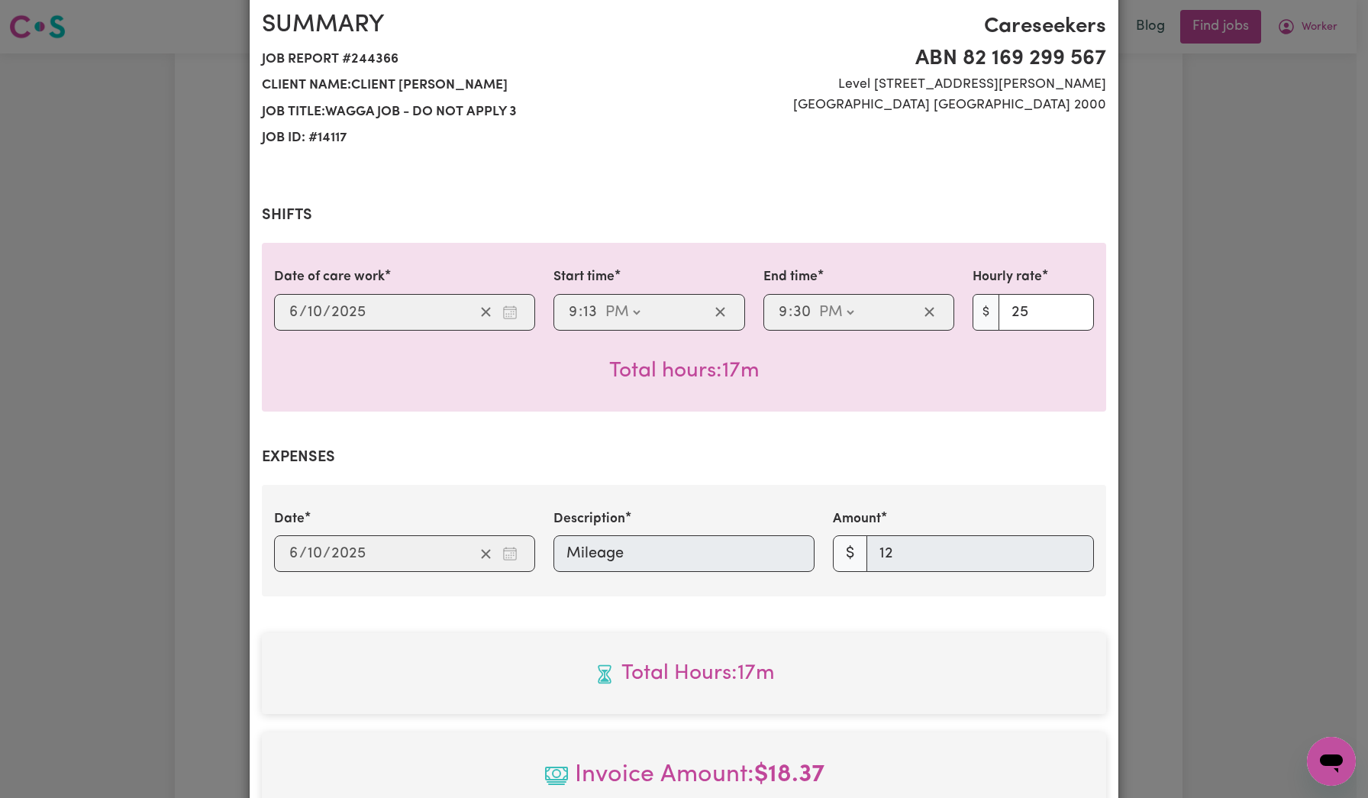
select select "25-Weekday"
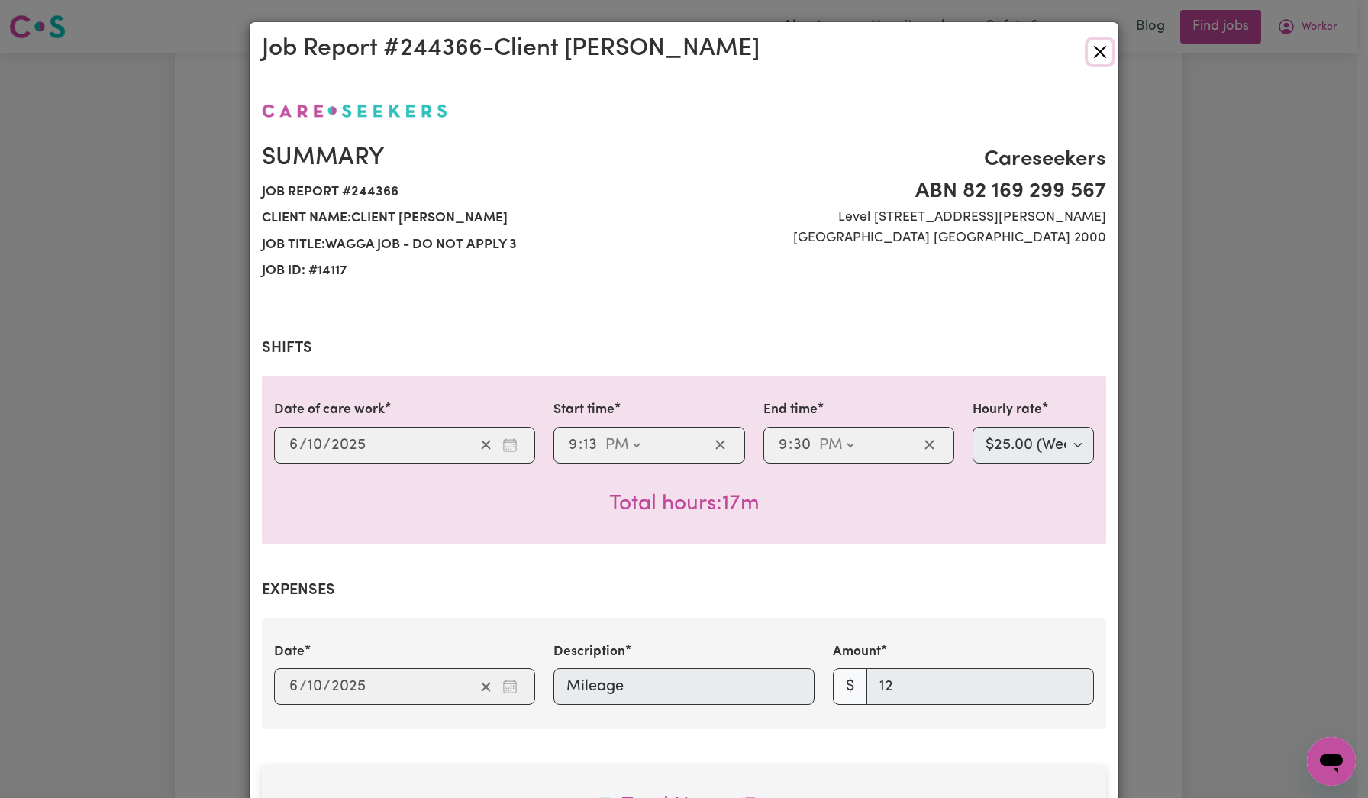
click at [1094, 51] on button "Close" at bounding box center [1100, 52] width 24 height 24
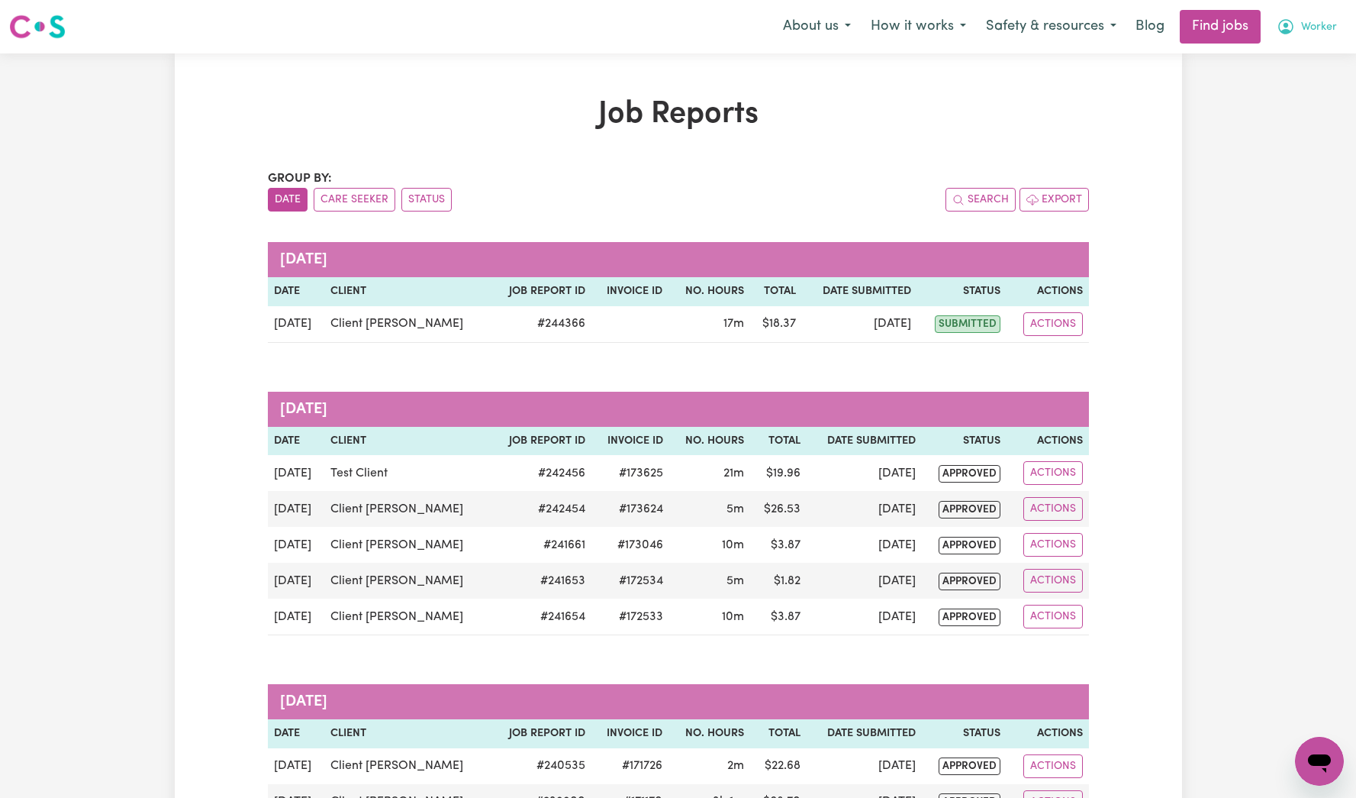
click at [1306, 31] on span "Worker" at bounding box center [1319, 27] width 36 height 17
click at [1283, 121] on link "Logout" at bounding box center [1286, 116] width 121 height 29
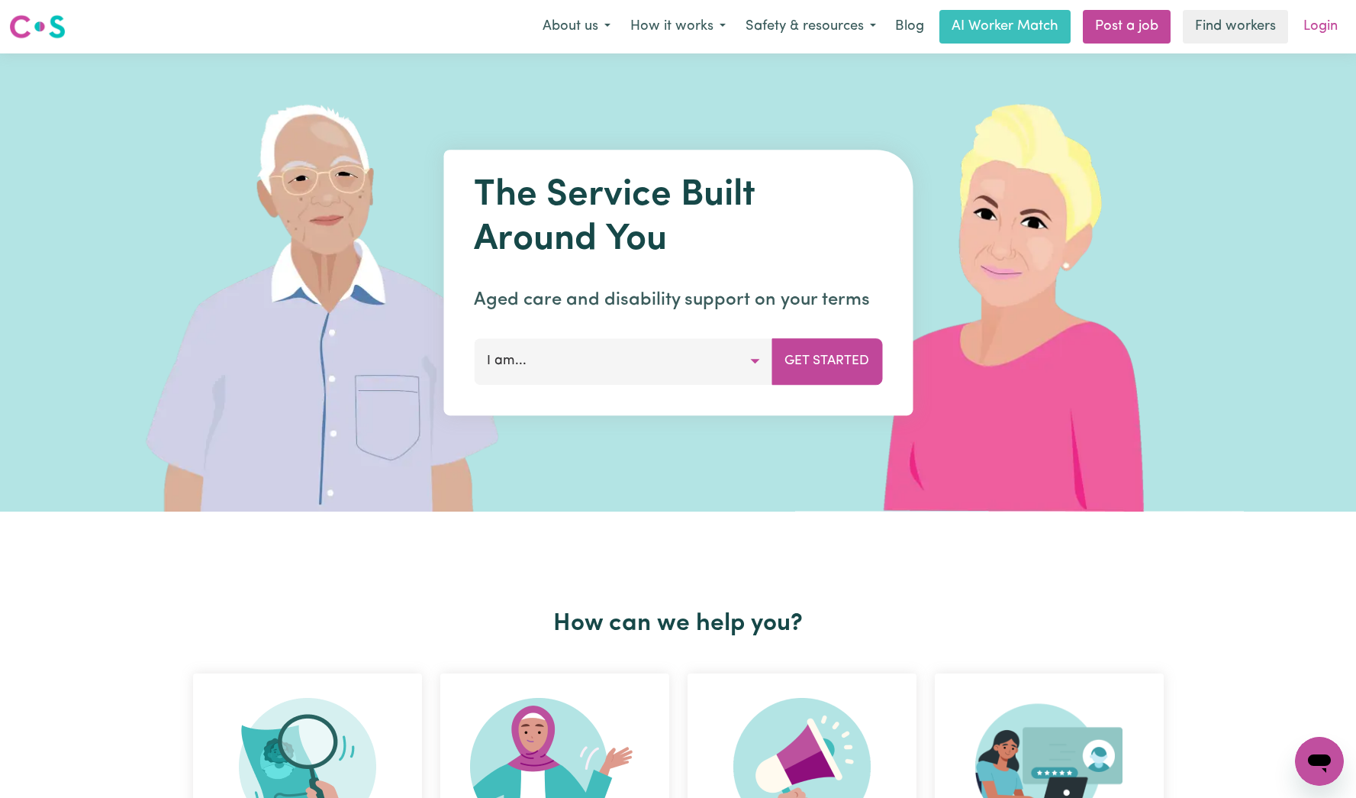
click at [1318, 21] on link "Login" at bounding box center [1321, 27] width 53 height 34
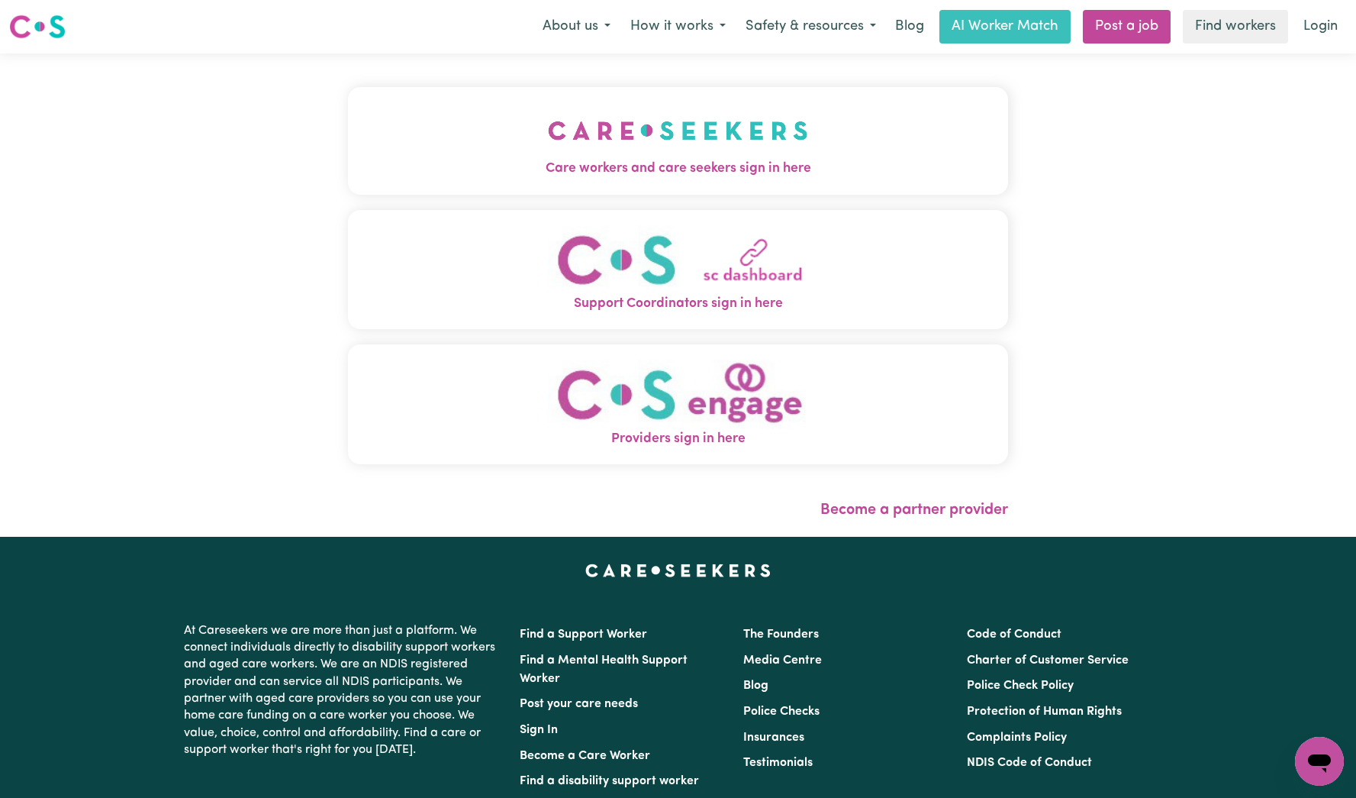
click at [746, 150] on button "Care workers and care seekers sign in here" at bounding box center [678, 140] width 660 height 107
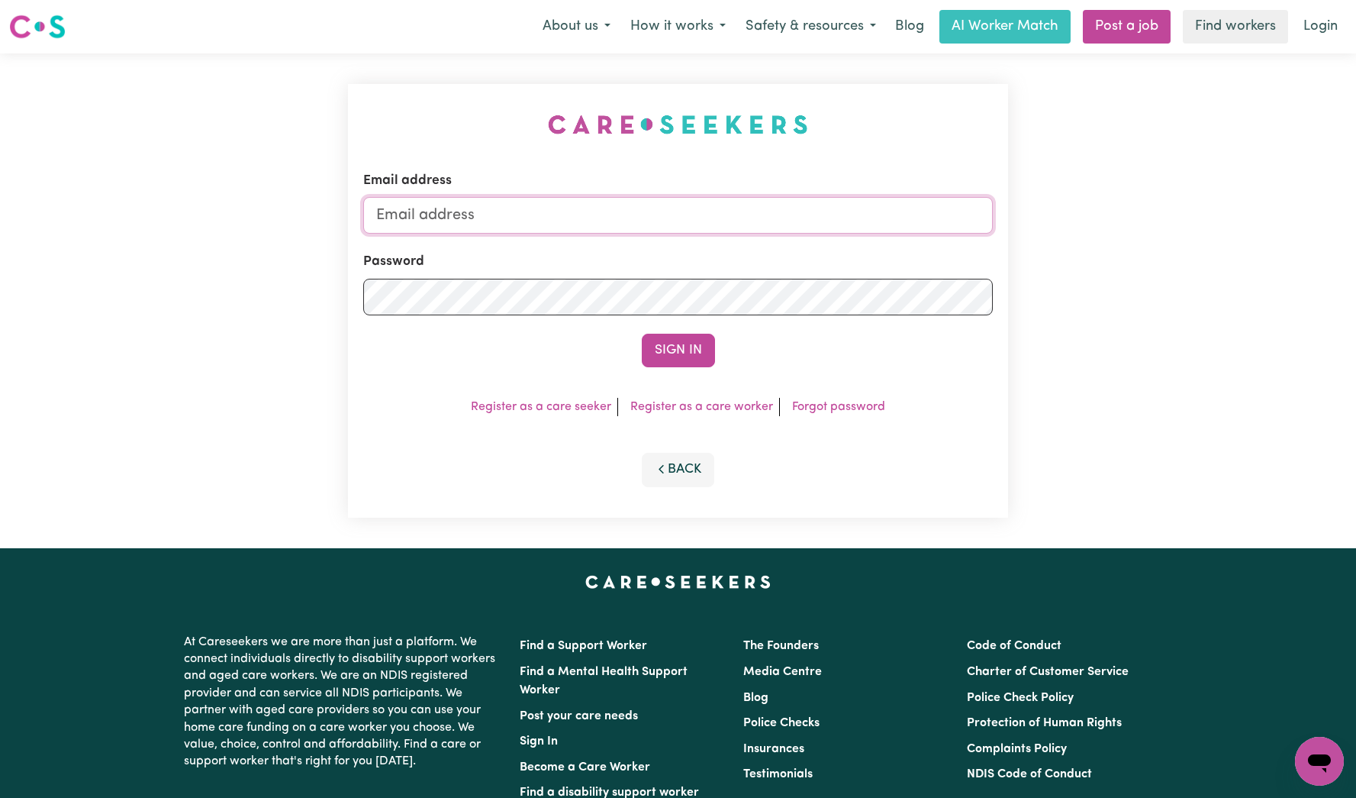
click at [886, 211] on input "Email address" at bounding box center [678, 215] width 630 height 37
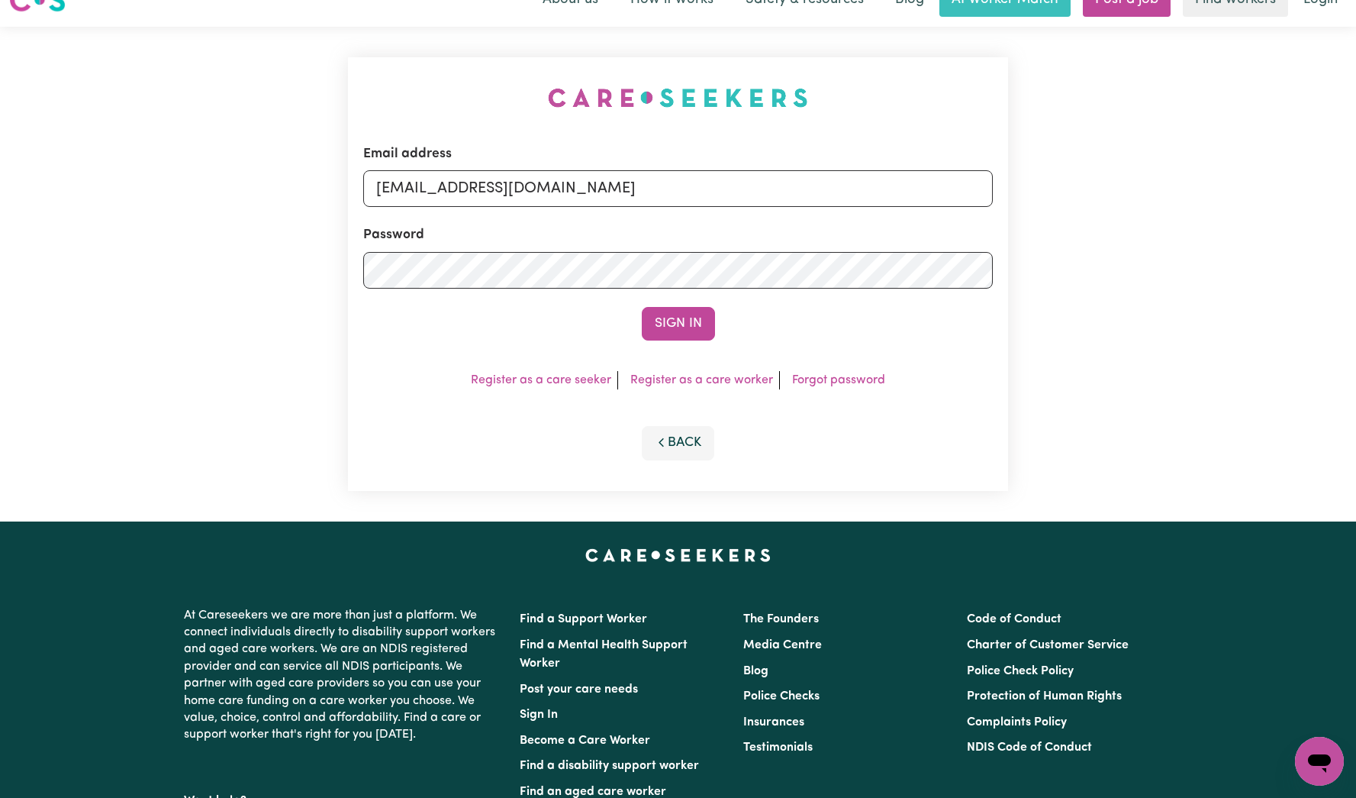
scroll to position [28, 0]
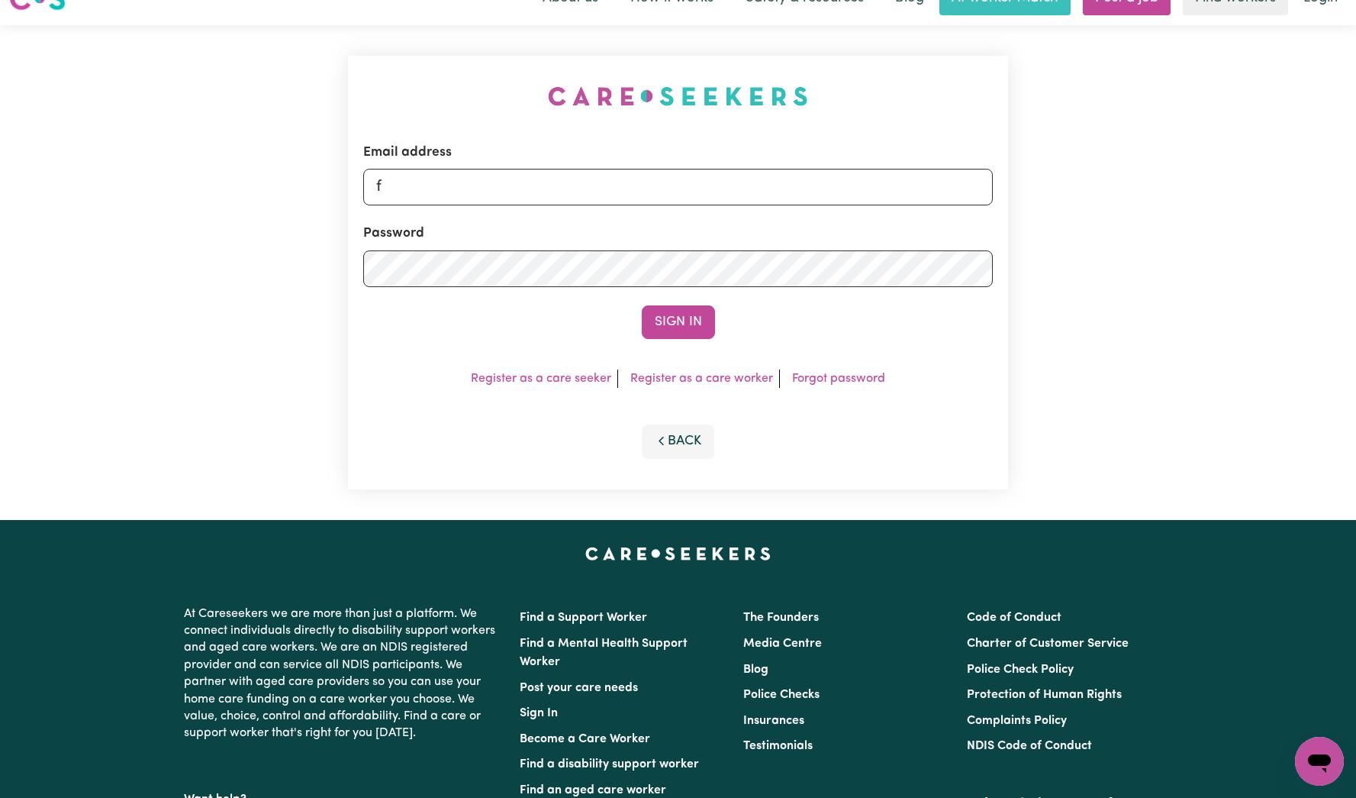
type input "[EMAIL_ADDRESS][DOMAIN_NAME]"
click at [666, 315] on button "Sign In" at bounding box center [678, 322] width 73 height 34
